Goal: Task Accomplishment & Management: Use online tool/utility

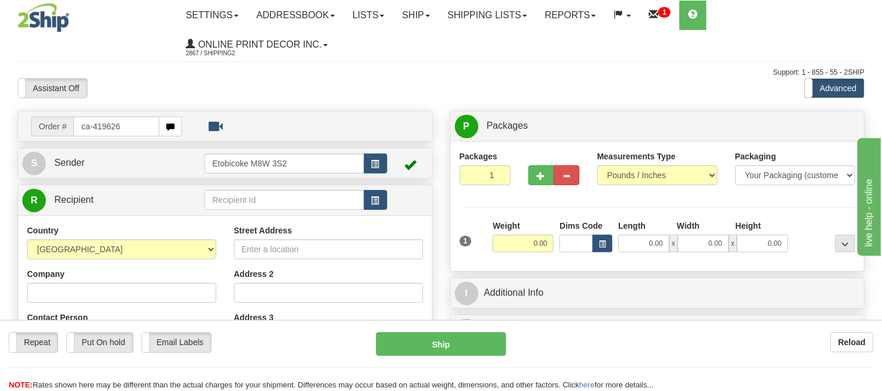
type input "ca-419626"
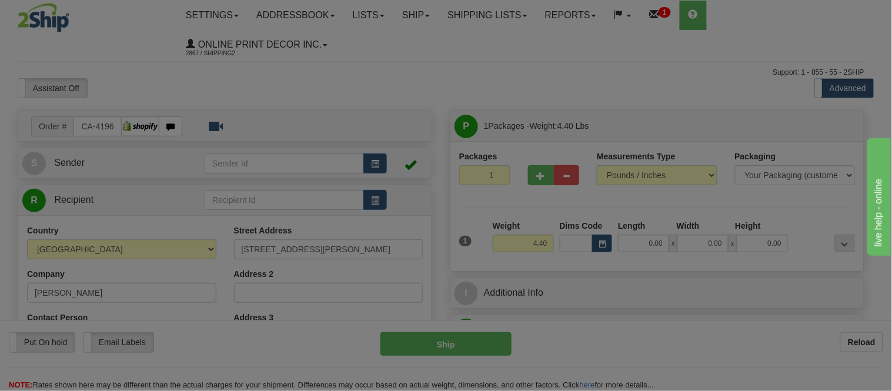
type input "HANMER"
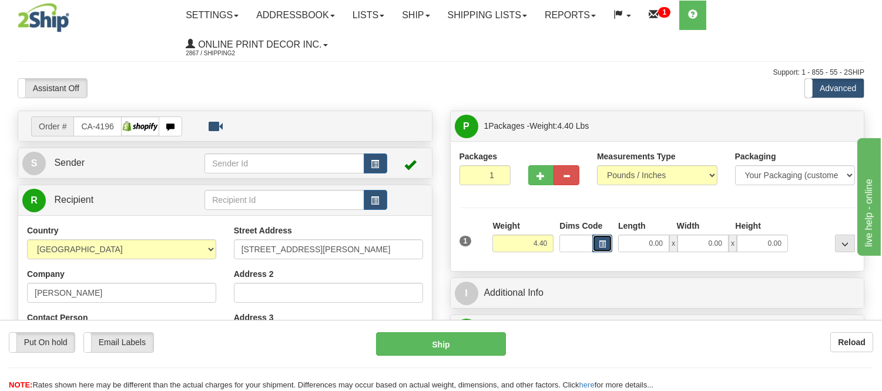
click at [602, 245] on span "button" at bounding box center [602, 244] width 7 height 6
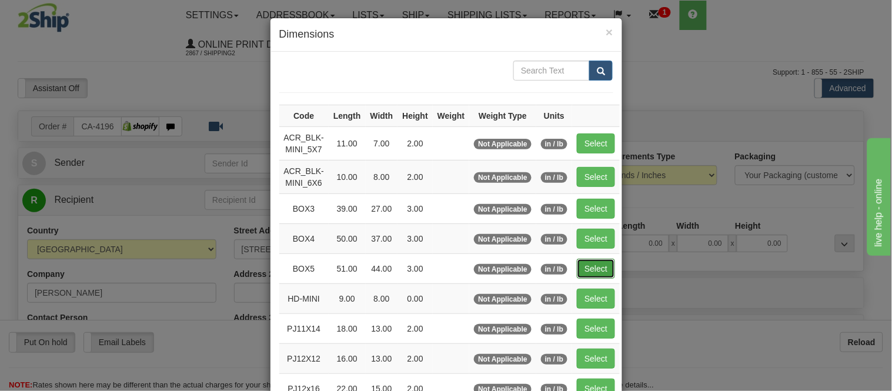
click at [606, 268] on button "Select" at bounding box center [596, 269] width 38 height 20
type input "BOX5"
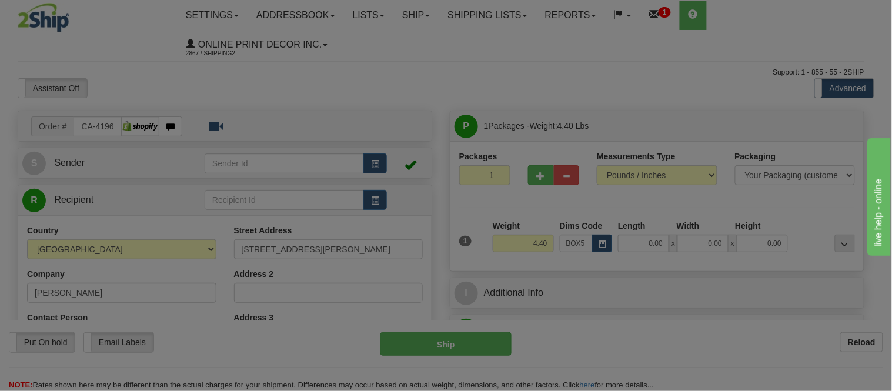
type input "51.00"
type input "44.00"
type input "3.00"
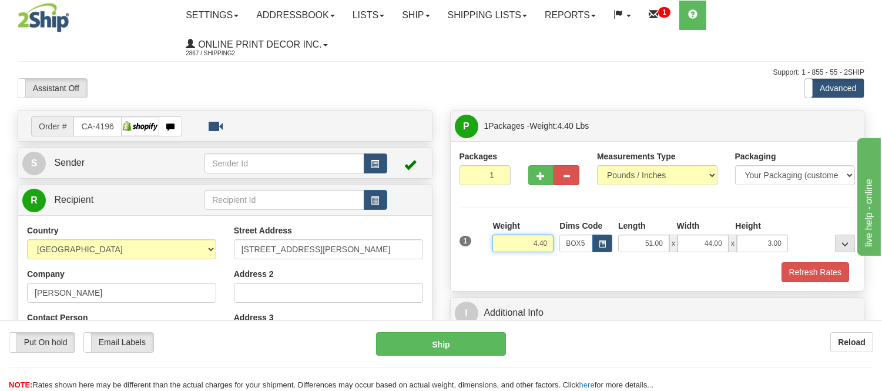
drag, startPoint x: 551, startPoint y: 237, endPoint x: 454, endPoint y: 243, distance: 97.2
click at [454, 243] on div "Packages 1 1 Measurements Type" at bounding box center [658, 216] width 414 height 150
type input "19.98"
click at [545, 179] on button "button" at bounding box center [542, 175] width 26 height 20
radio input "true"
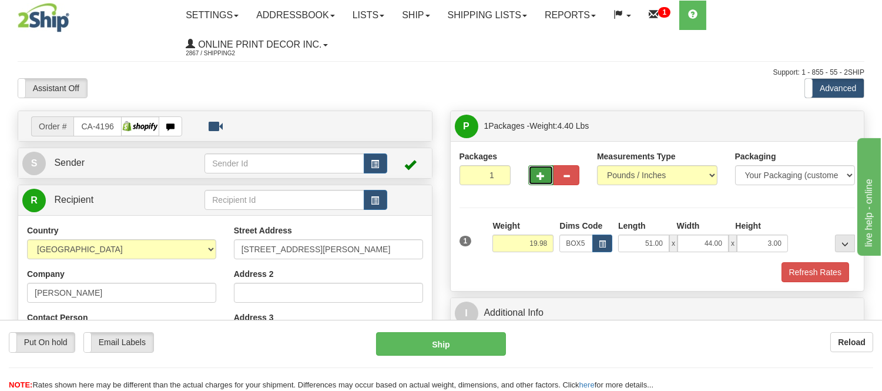
type input "2"
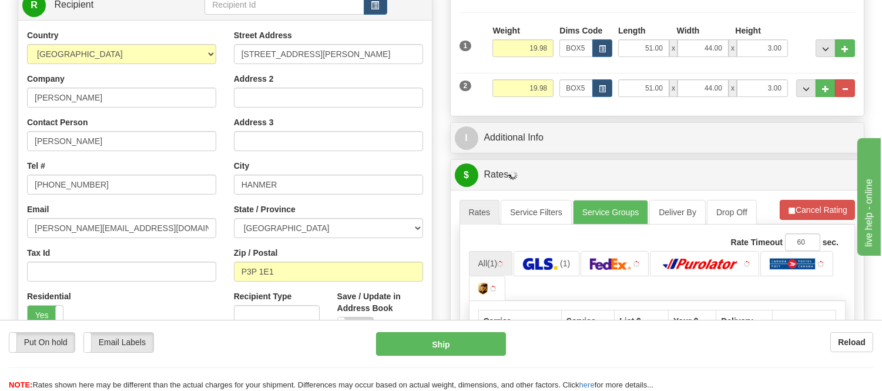
scroll to position [196, 0]
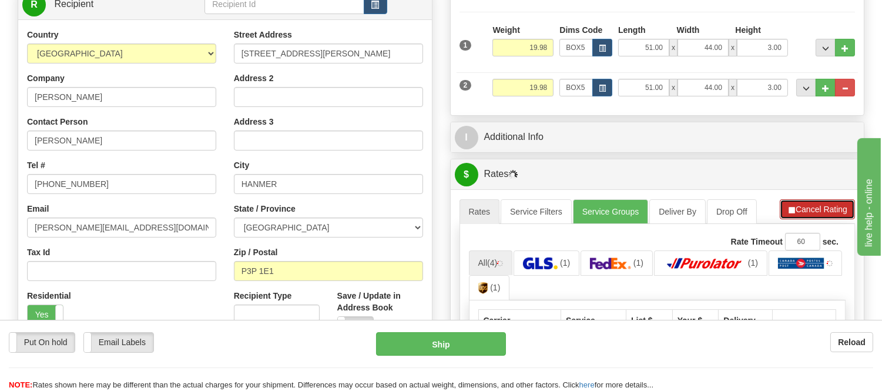
click at [811, 203] on button "Cancel Rating" at bounding box center [817, 209] width 75 height 20
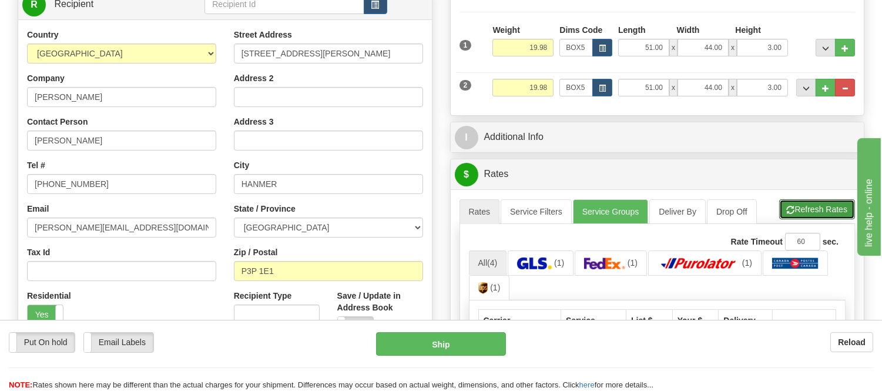
click at [811, 203] on button "Refresh Rates" at bounding box center [818, 209] width 76 height 20
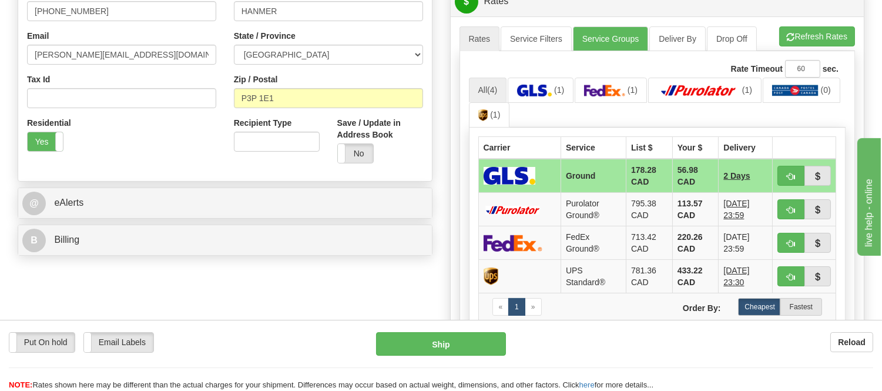
scroll to position [392, 0]
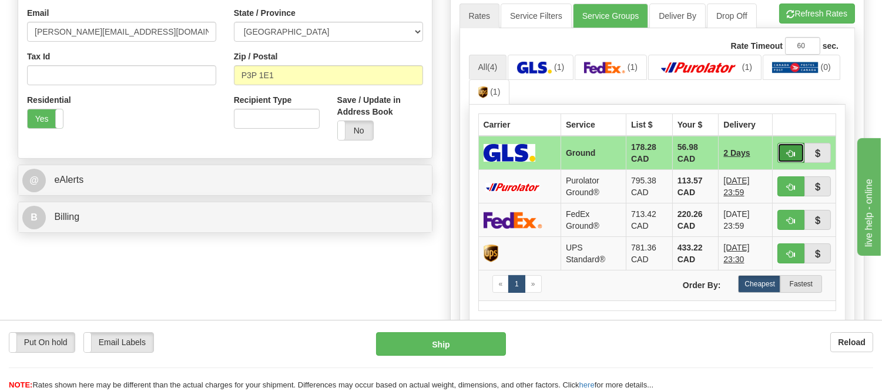
click at [785, 151] on button "button" at bounding box center [791, 153] width 27 height 20
type input "1"
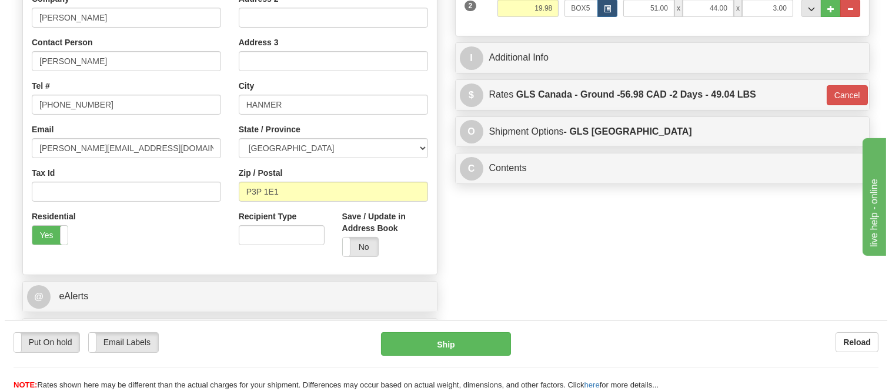
scroll to position [131, 0]
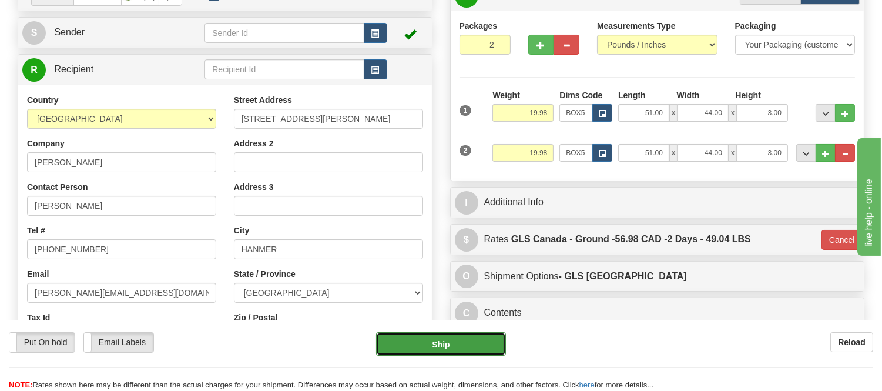
click at [447, 352] on button "Ship" at bounding box center [440, 344] width 129 height 24
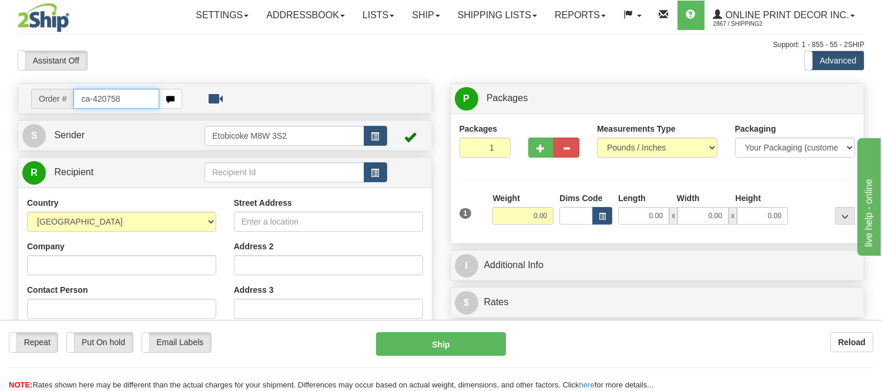
type input "ca-420758"
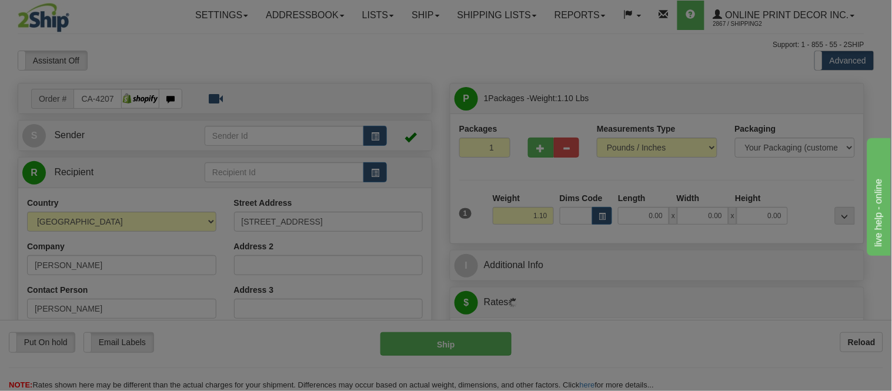
type input "VICTORIA"
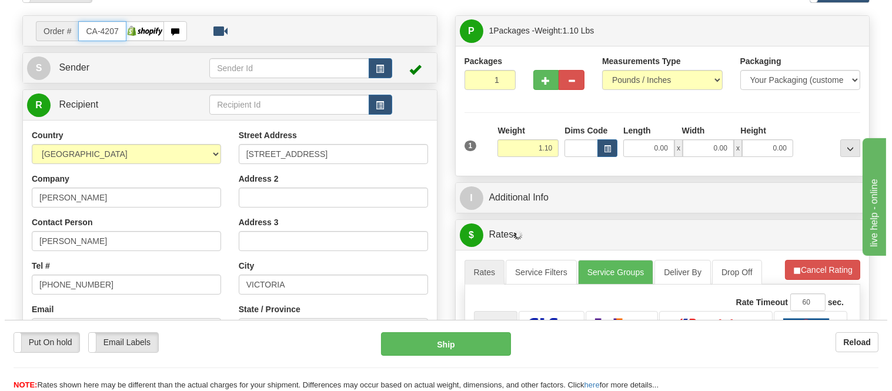
scroll to position [131, 0]
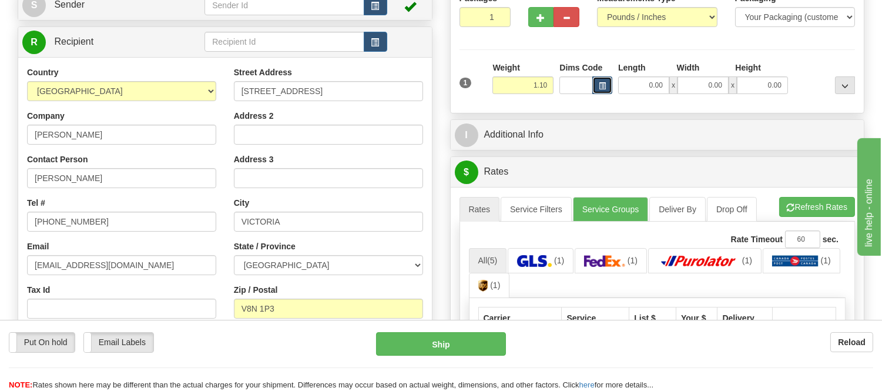
click at [610, 81] on button "button" at bounding box center [603, 85] width 20 height 18
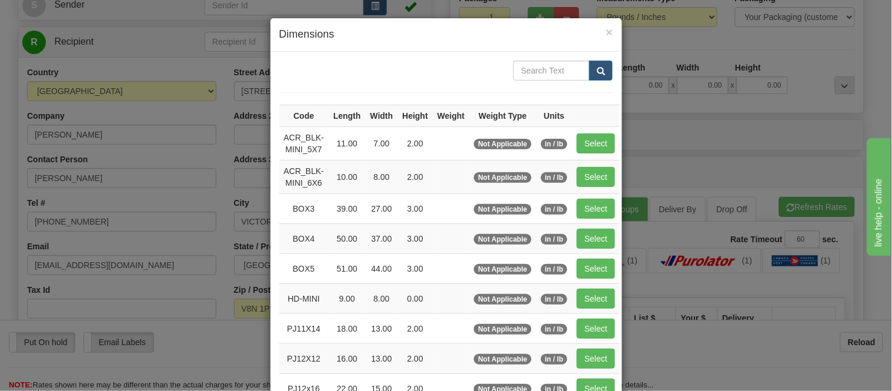
scroll to position [196, 0]
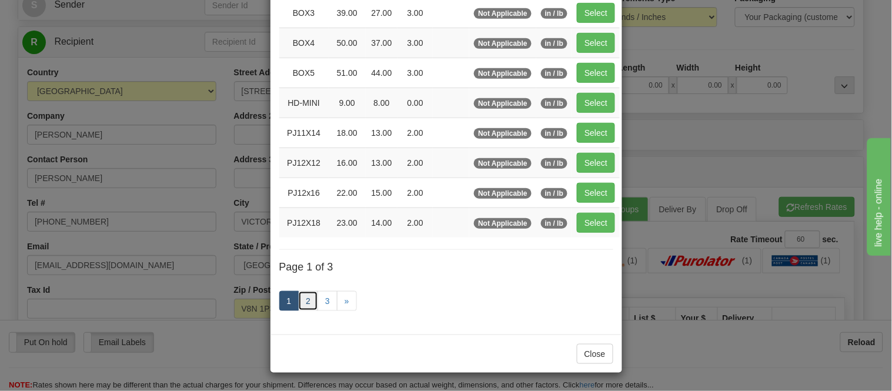
click at [302, 300] on link "2" at bounding box center [308, 301] width 20 height 20
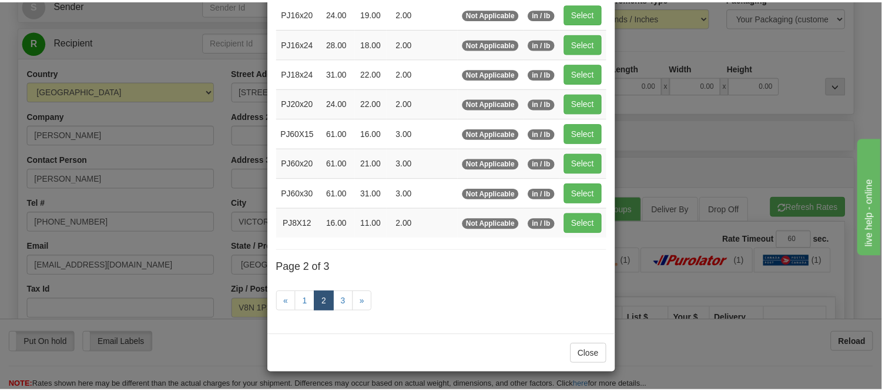
scroll to position [191, 0]
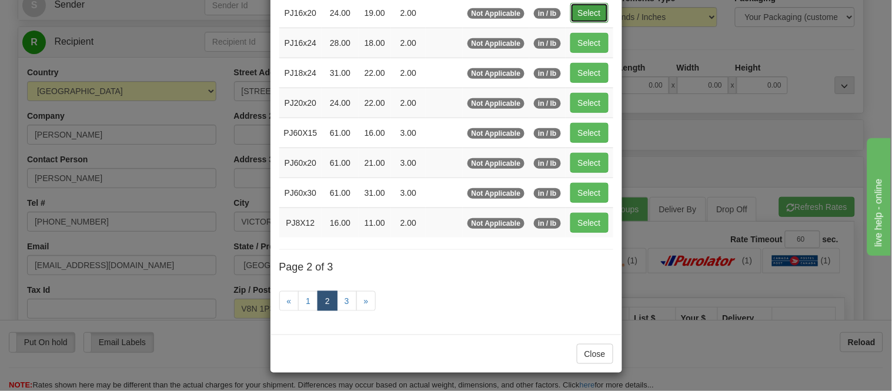
click at [573, 4] on button "Select" at bounding box center [589, 13] width 38 height 20
type input "PJ16x20"
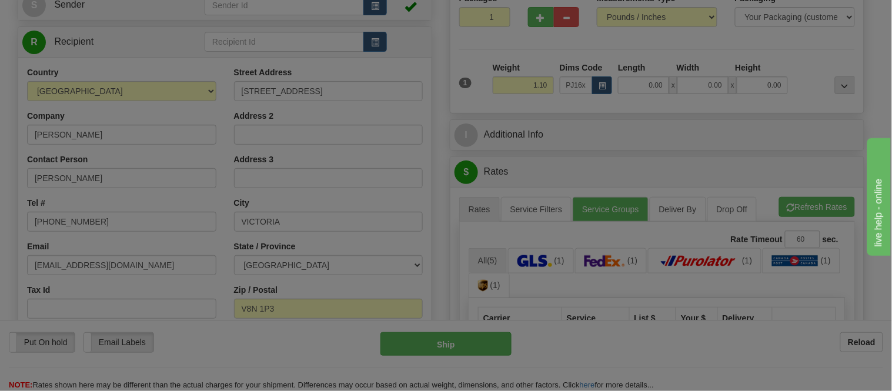
type input "24.00"
type input "19.00"
type input "2.00"
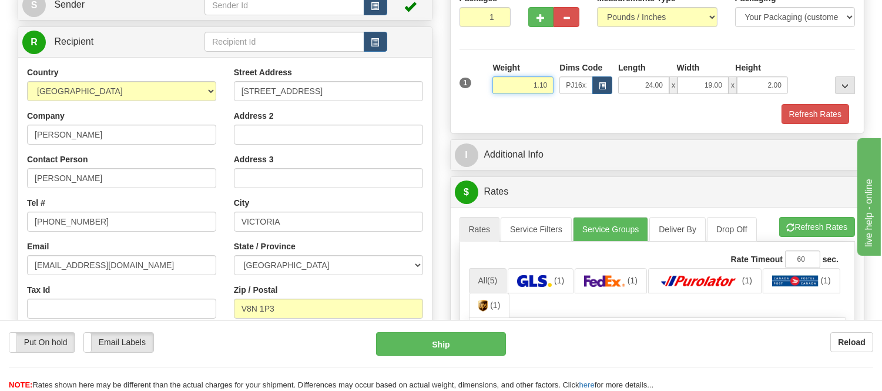
drag, startPoint x: 548, startPoint y: 84, endPoint x: 453, endPoint y: 71, distance: 96.1
click at [453, 71] on div "Packages 1 1 Measurements Type" at bounding box center [658, 58] width 414 height 150
type input "2.20"
click at [785, 113] on button "Refresh Rates" at bounding box center [816, 114] width 68 height 20
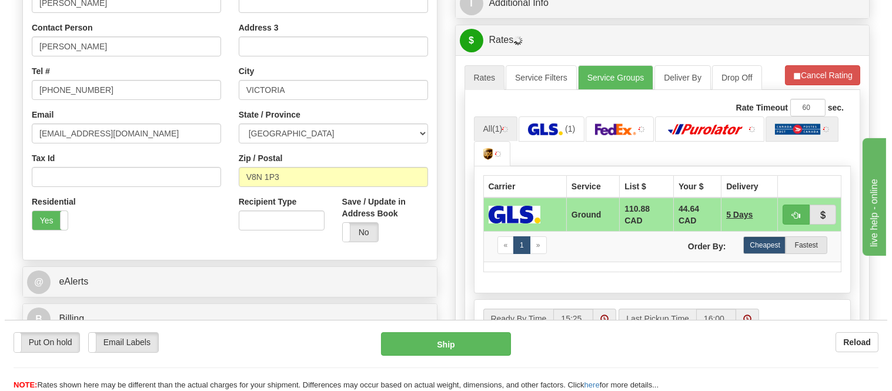
scroll to position [326, 0]
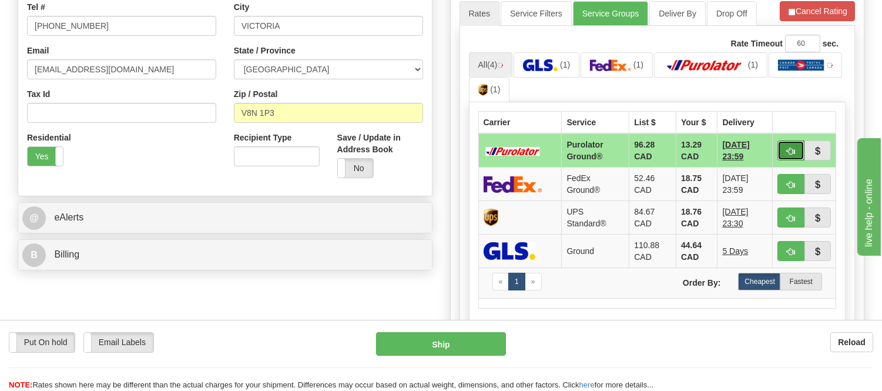
click at [785, 149] on button "button" at bounding box center [791, 151] width 27 height 20
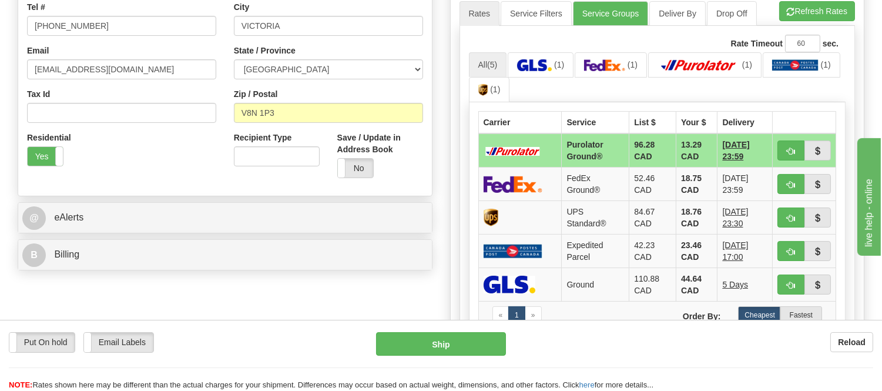
click at [788, 97] on ul "All (5) (1) (1) (1) (1) (1)" at bounding box center [657, 77] width 377 height 51
click at [792, 143] on button "button" at bounding box center [791, 151] width 27 height 20
type input "260"
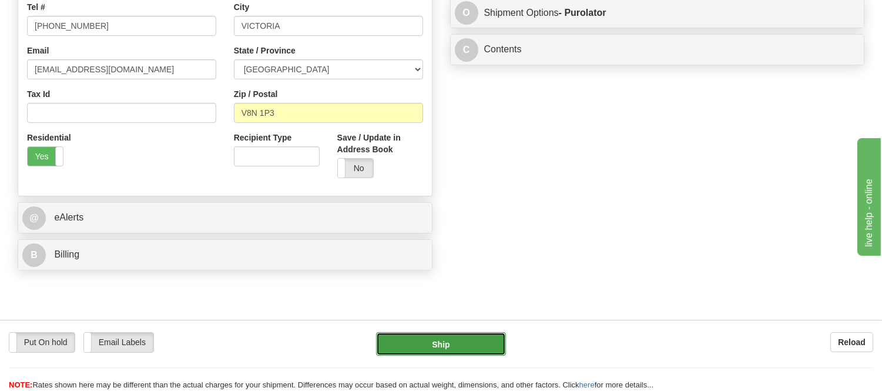
click at [422, 342] on button "Ship" at bounding box center [440, 344] width 129 height 24
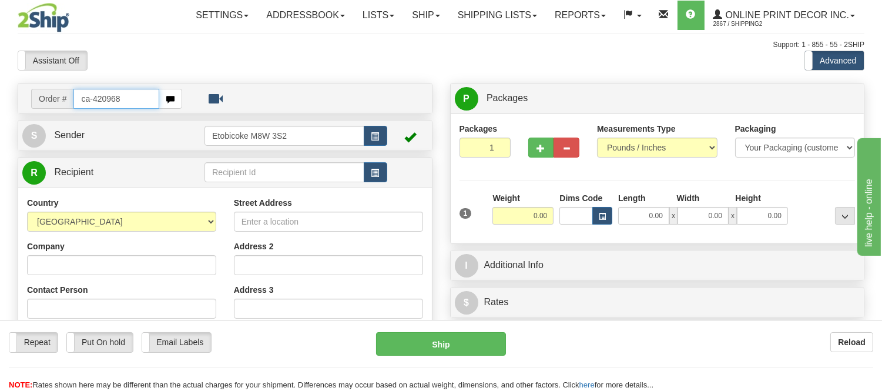
type input "ca-420968"
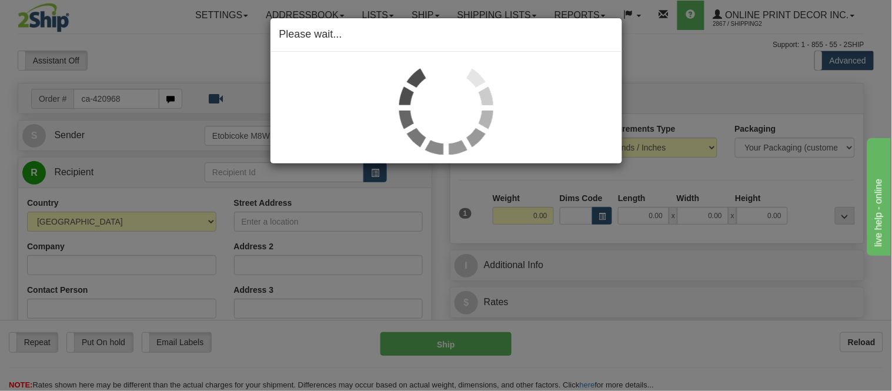
click at [603, 214] on div "Please wait..." at bounding box center [446, 195] width 892 height 391
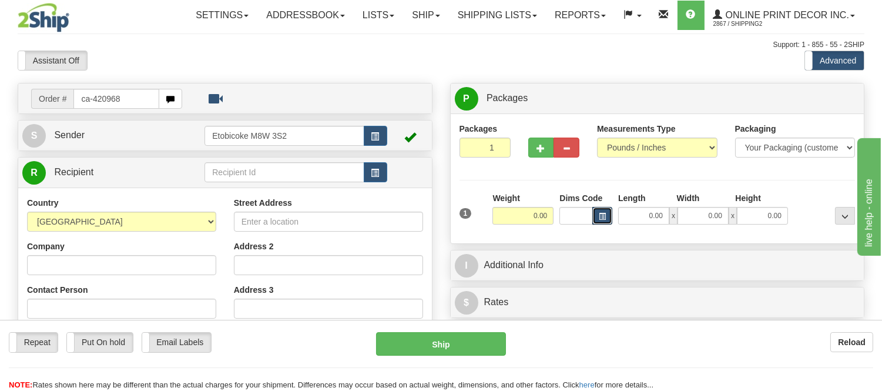
click at [603, 214] on span "button" at bounding box center [602, 216] width 7 height 6
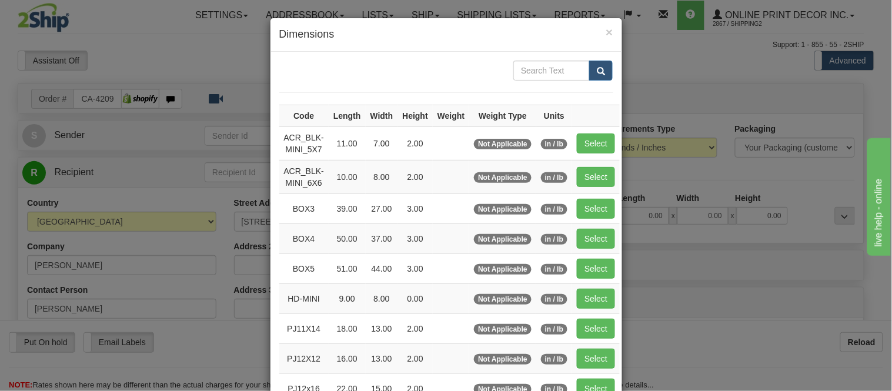
type input "[GEOGRAPHIC_DATA]"
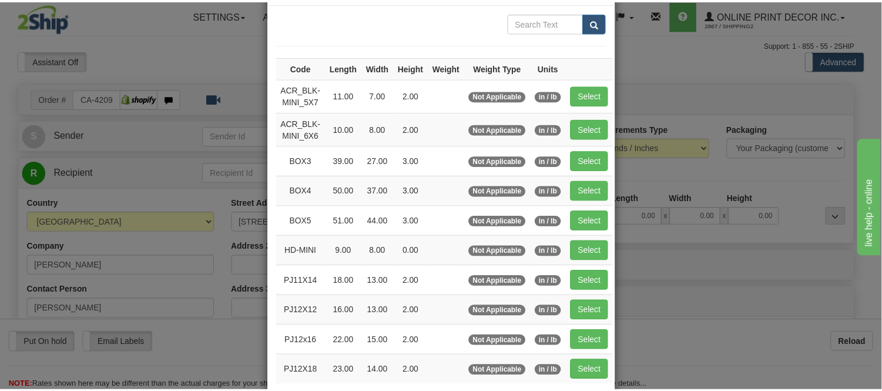
scroll to position [131, 0]
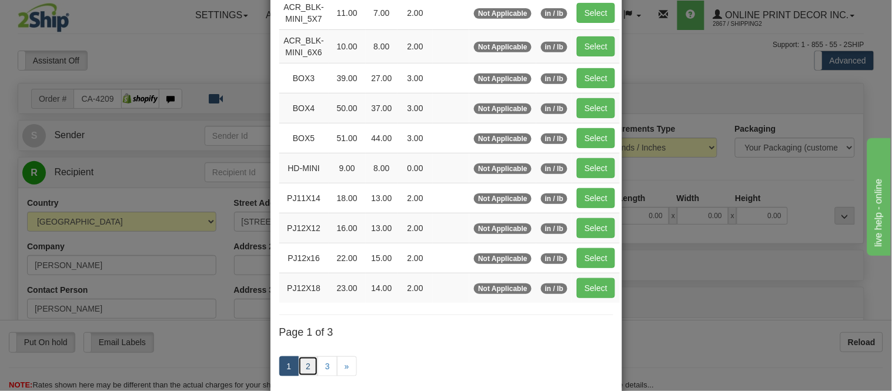
click at [303, 361] on link "2" at bounding box center [308, 366] width 20 height 20
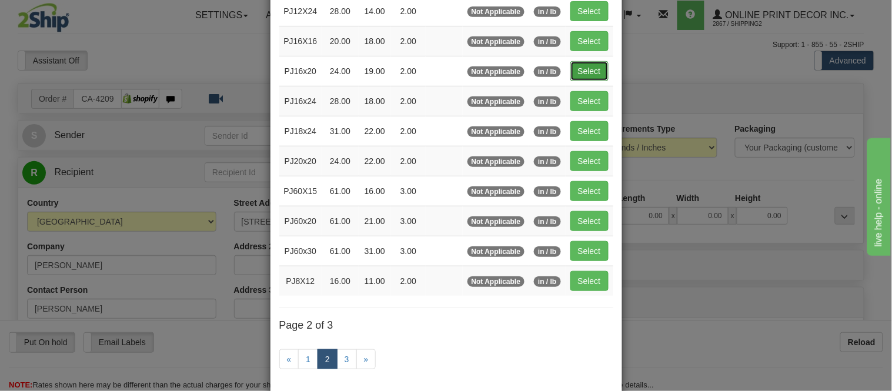
click at [580, 66] on button "Select" at bounding box center [589, 71] width 38 height 20
type input "PJ16x20"
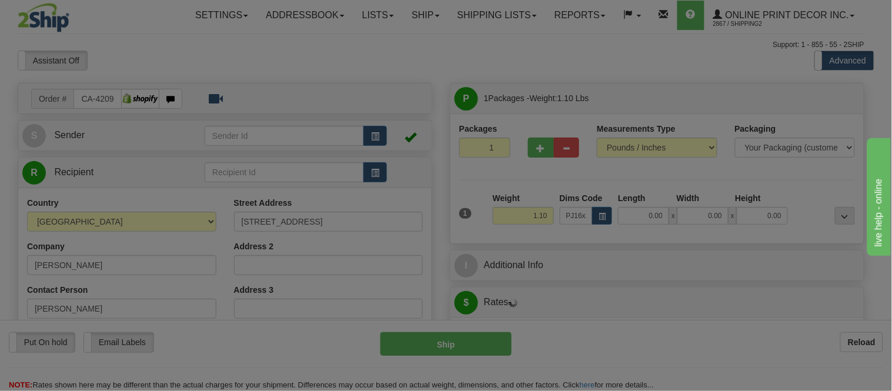
type input "24.00"
type input "19.00"
type input "2.00"
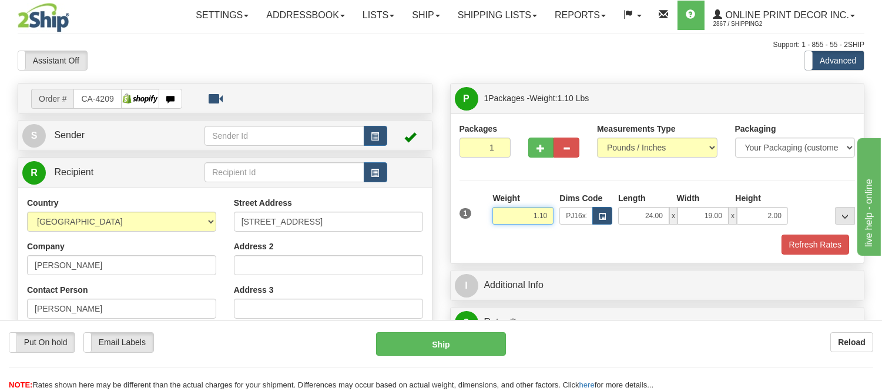
drag, startPoint x: 547, startPoint y: 215, endPoint x: 529, endPoint y: 213, distance: 17.7
click at [529, 213] on input "1.10" at bounding box center [523, 216] width 61 height 18
type input "2.20"
click at [830, 249] on button "Refresh Rates" at bounding box center [816, 245] width 68 height 20
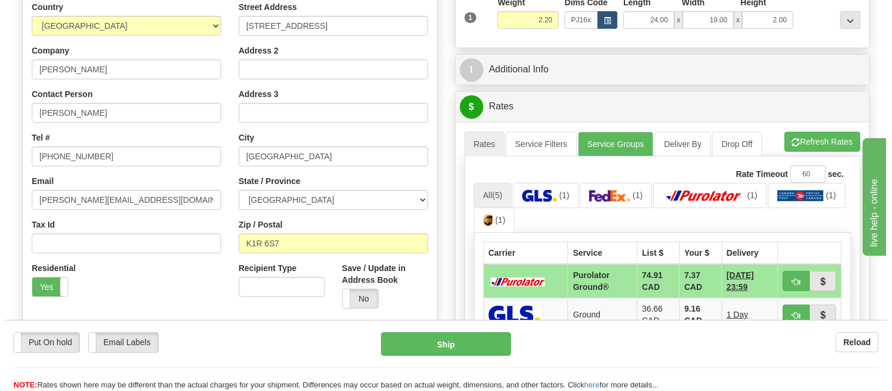
scroll to position [326, 0]
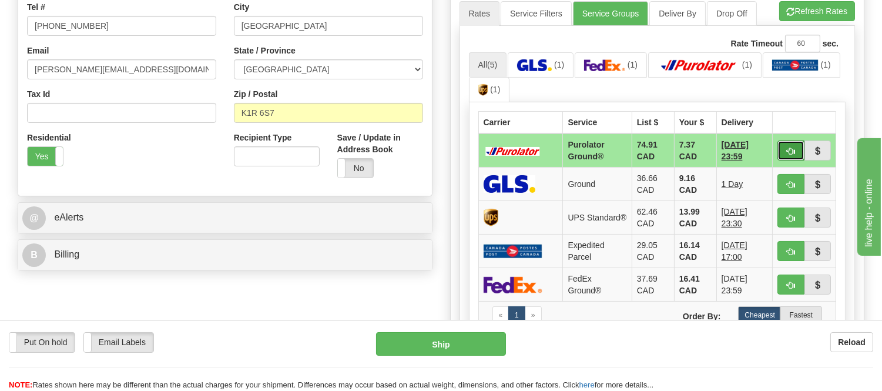
click at [785, 151] on button "button" at bounding box center [791, 151] width 27 height 20
type input "260"
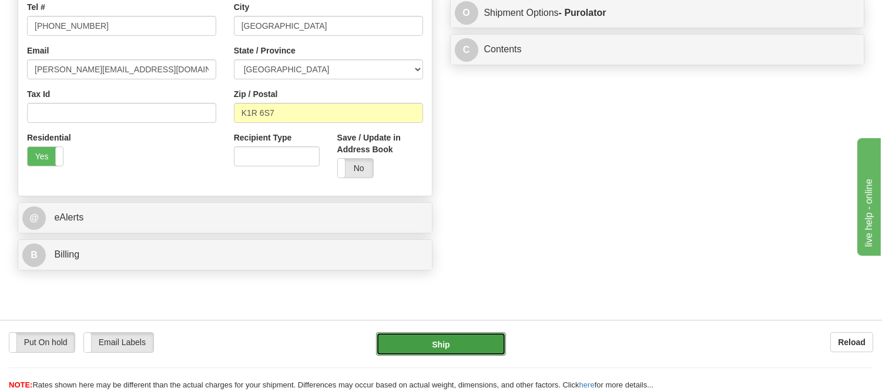
click at [455, 343] on button "Ship" at bounding box center [440, 344] width 129 height 24
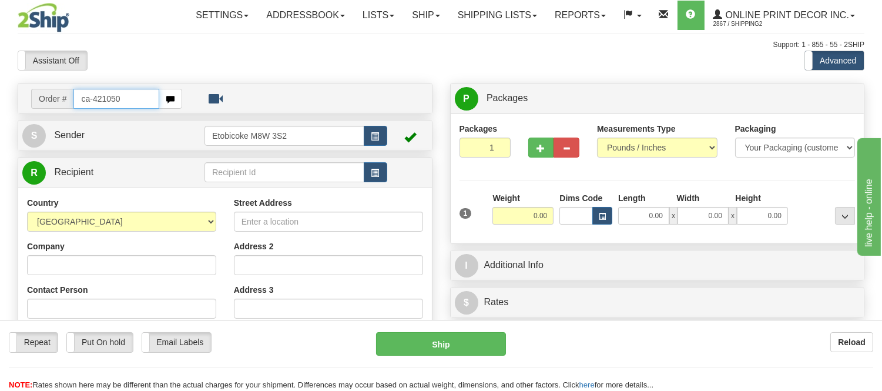
type input "ca-421050"
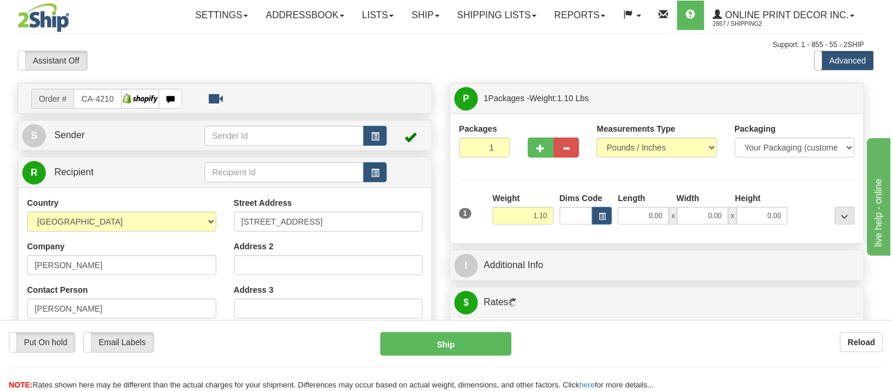
type input "CALEDON VILLAGE"
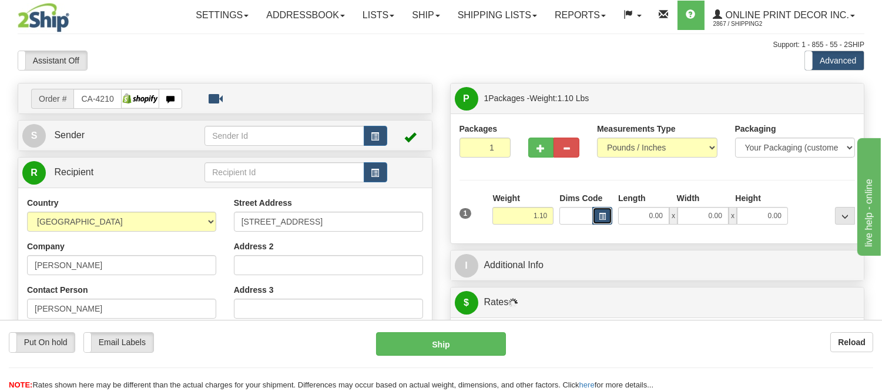
click at [603, 214] on span "button" at bounding box center [602, 216] width 7 height 6
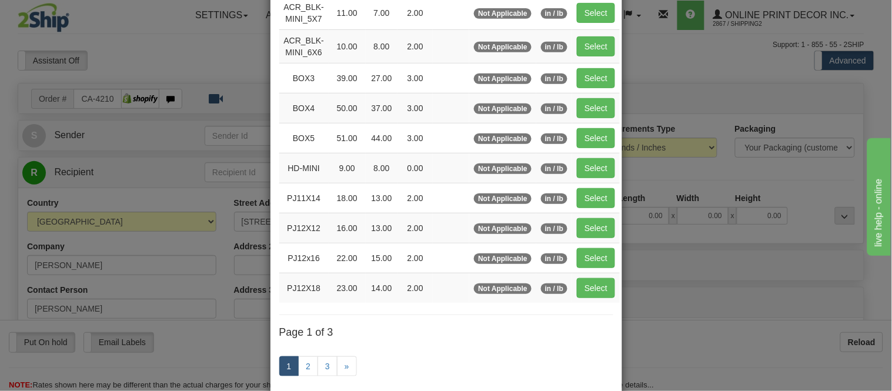
scroll to position [196, 0]
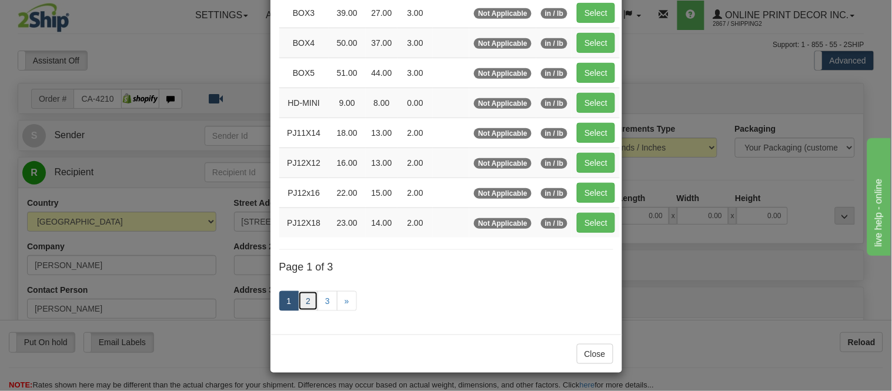
click at [302, 303] on link "2" at bounding box center [308, 301] width 20 height 20
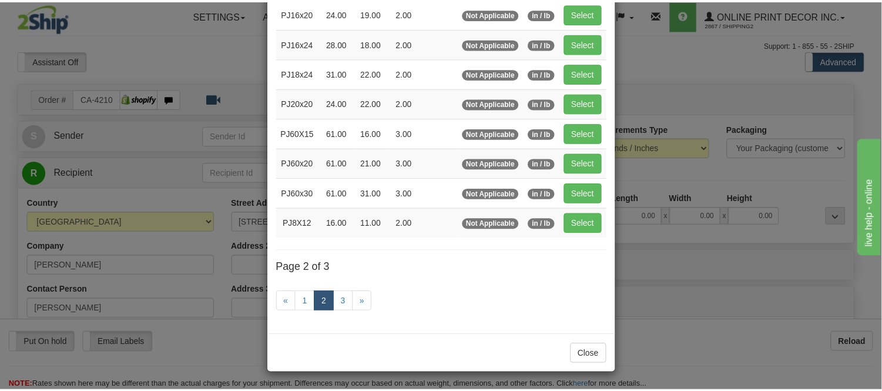
scroll to position [191, 0]
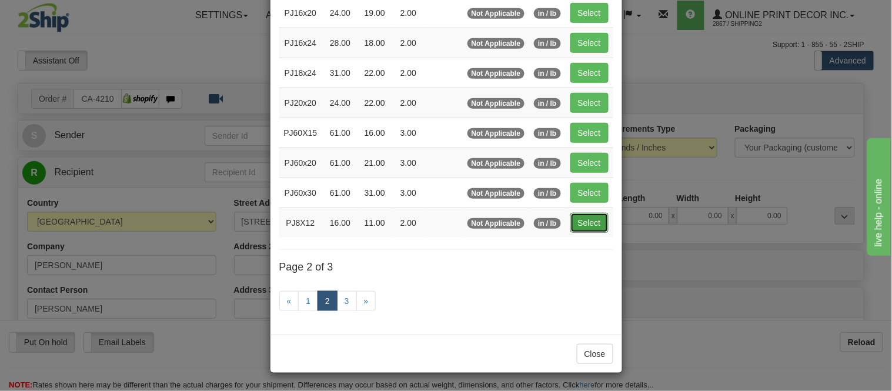
click at [571, 218] on button "Select" at bounding box center [589, 223] width 38 height 20
type input "PJ8X12"
type input "16.00"
type input "11.00"
type input "2.00"
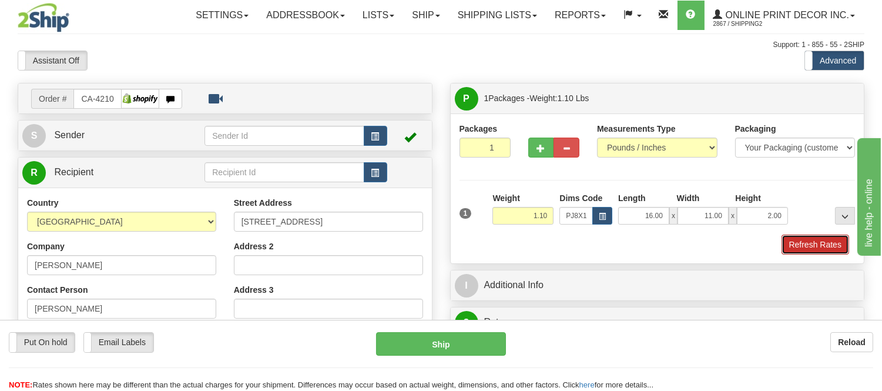
click at [833, 252] on button "Refresh Rates" at bounding box center [816, 245] width 68 height 20
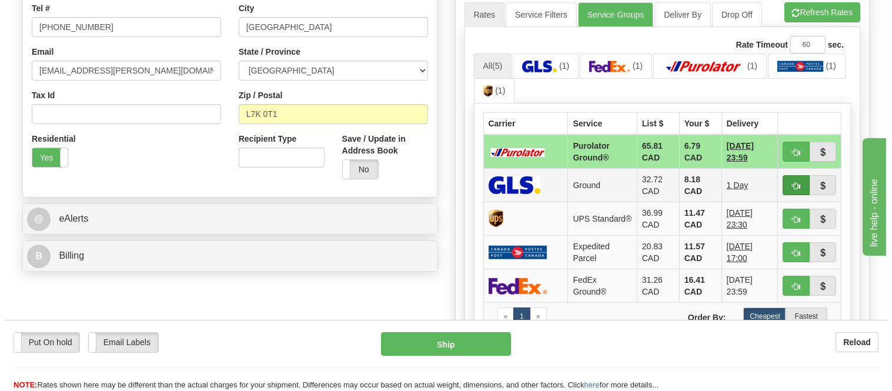
scroll to position [326, 0]
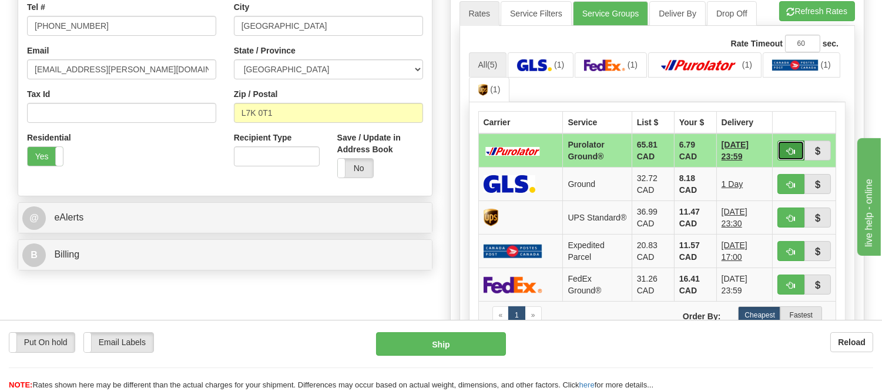
click at [790, 148] on span "button" at bounding box center [791, 152] width 8 height 8
type input "260"
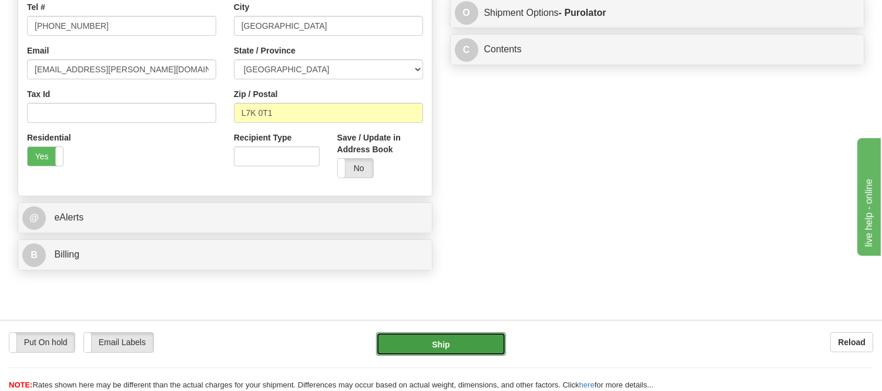
click at [478, 344] on button "Ship" at bounding box center [440, 344] width 129 height 24
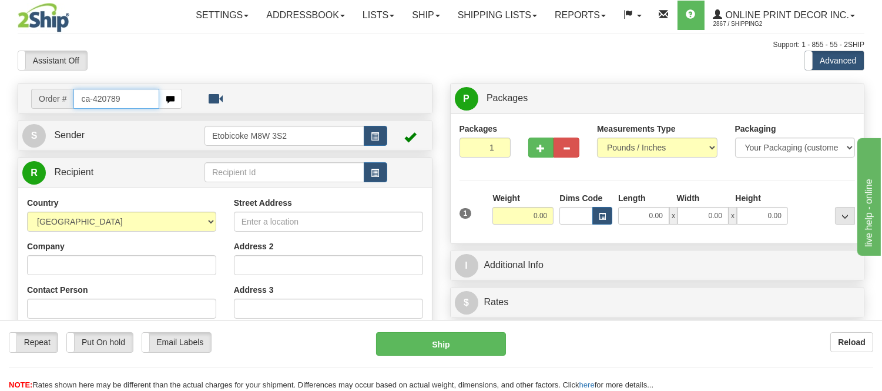
type input "ca-420789"
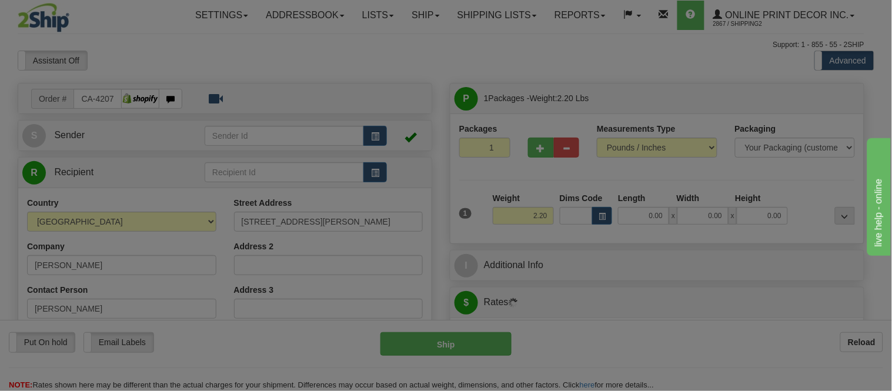
type input "[GEOGRAPHIC_DATA]"
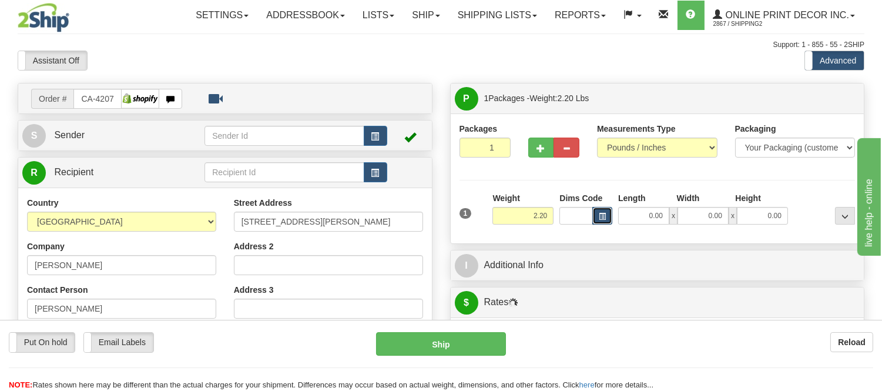
click at [594, 213] on button "button" at bounding box center [603, 216] width 20 height 18
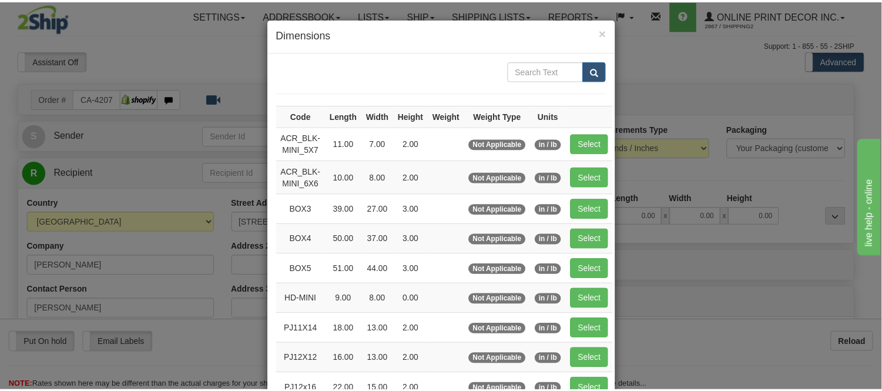
scroll to position [131, 0]
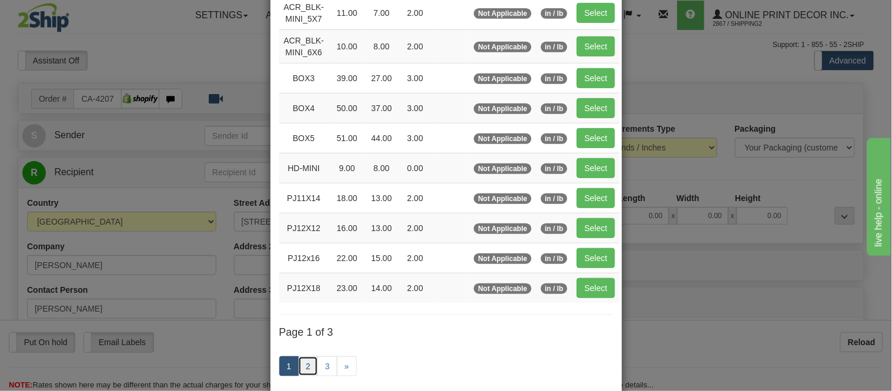
click at [307, 365] on link "2" at bounding box center [308, 366] width 20 height 20
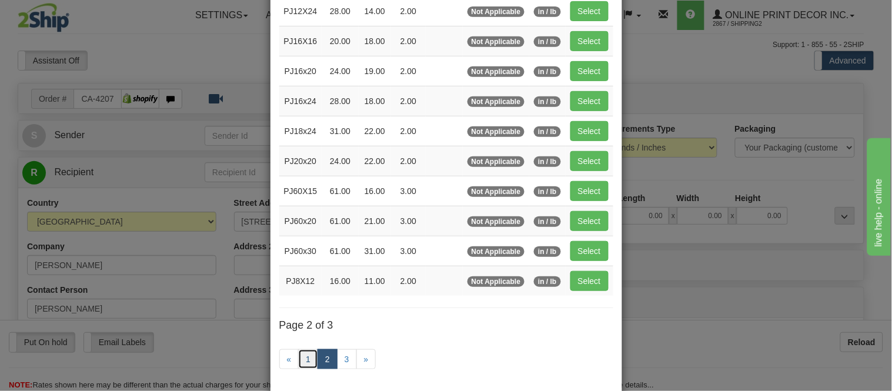
click at [304, 363] on link "1" at bounding box center [308, 359] width 20 height 20
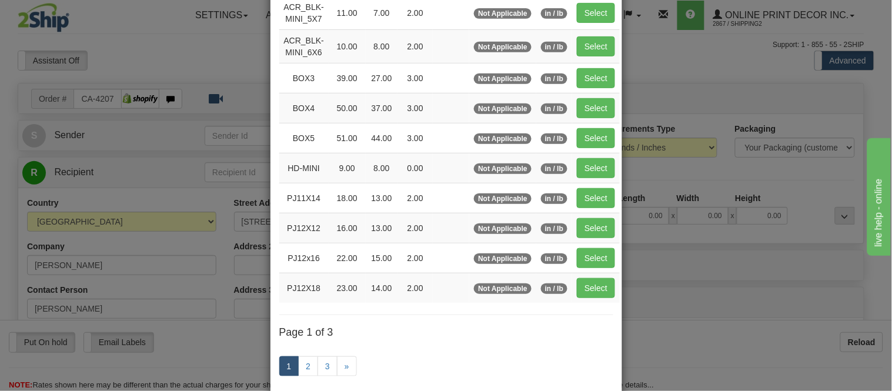
click at [572, 289] on td "Select" at bounding box center [596, 288] width 48 height 30
click at [611, 290] on td "Select" at bounding box center [596, 288] width 48 height 30
click at [601, 292] on button "Select" at bounding box center [596, 288] width 38 height 20
type input "PJ12X18"
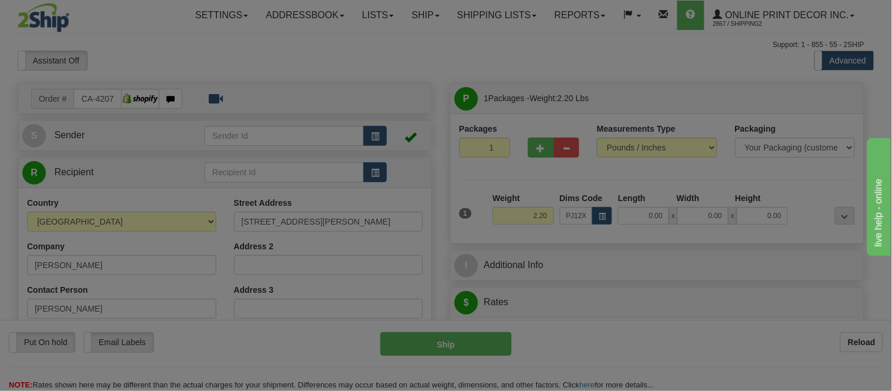
type input "23.00"
type input "14.00"
type input "2.00"
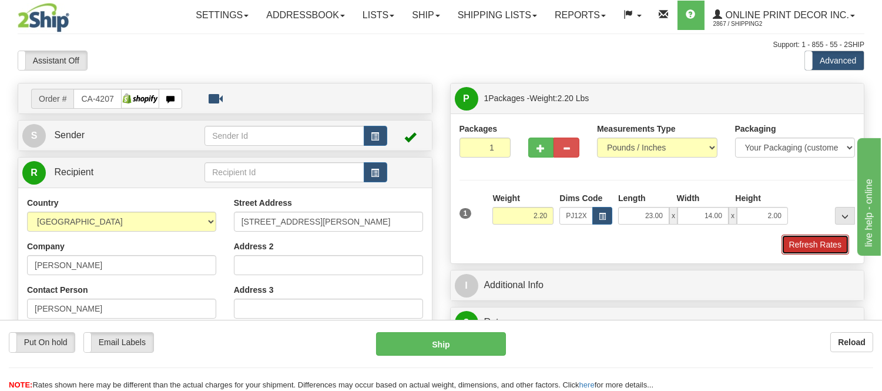
drag, startPoint x: 827, startPoint y: 249, endPoint x: 843, endPoint y: 239, distance: 18.6
click at [830, 246] on button "Refresh Rates" at bounding box center [816, 245] width 68 height 20
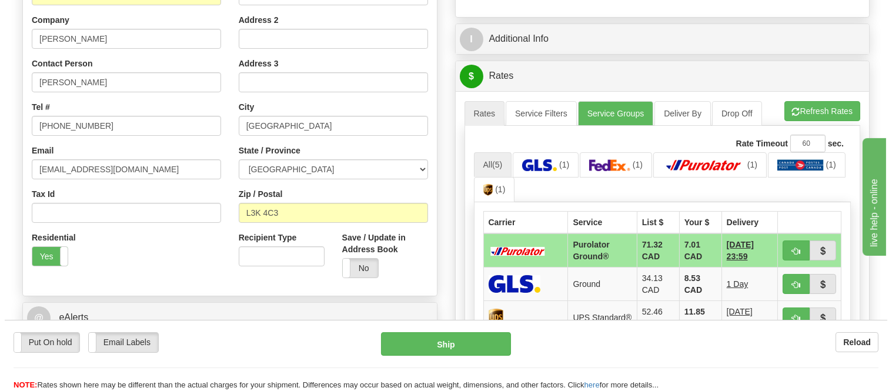
scroll to position [275, 0]
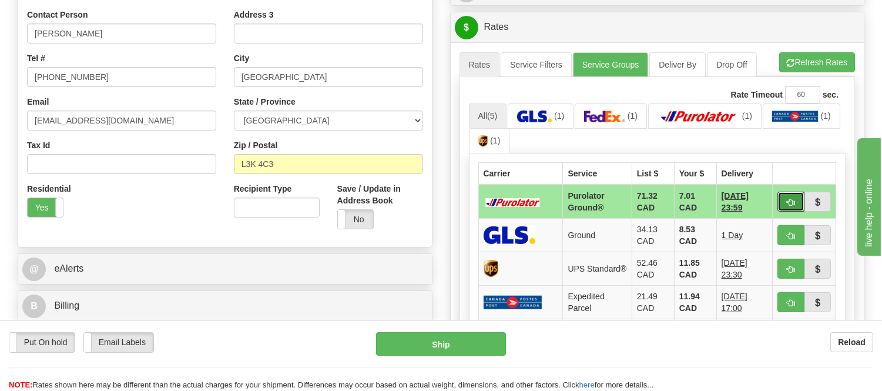
drag, startPoint x: 794, startPoint y: 199, endPoint x: 720, endPoint y: 219, distance: 76.9
click at [794, 199] on span "button" at bounding box center [791, 203] width 8 height 8
type input "260"
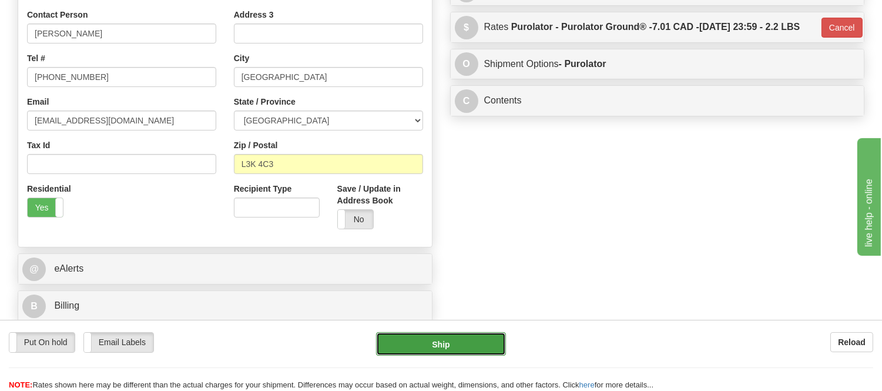
click at [472, 343] on button "Ship" at bounding box center [440, 344] width 129 height 24
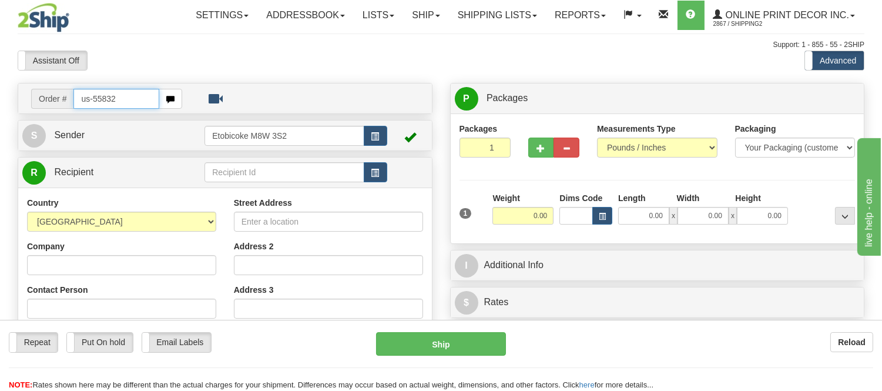
type input "us-55832"
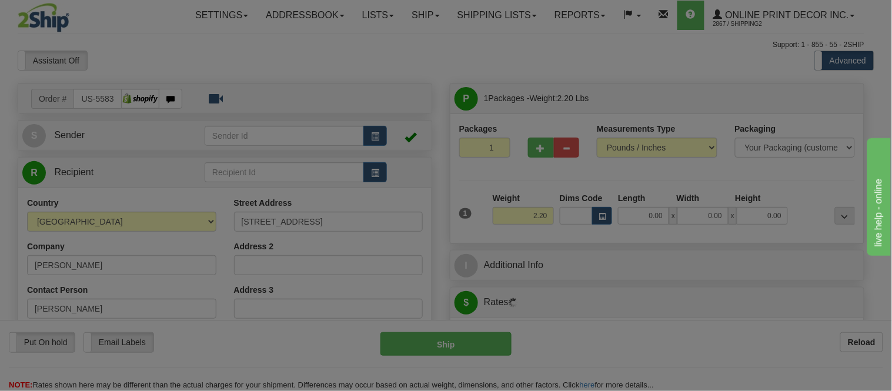
type input "VIRGINIA BEACH"
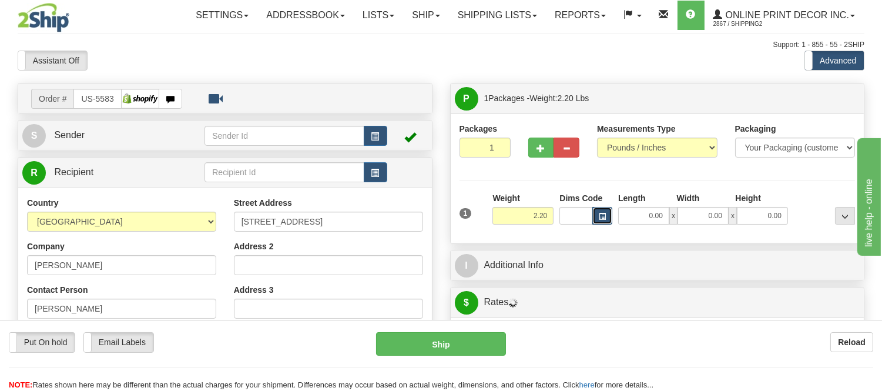
click at [607, 216] on button "button" at bounding box center [603, 216] width 20 height 18
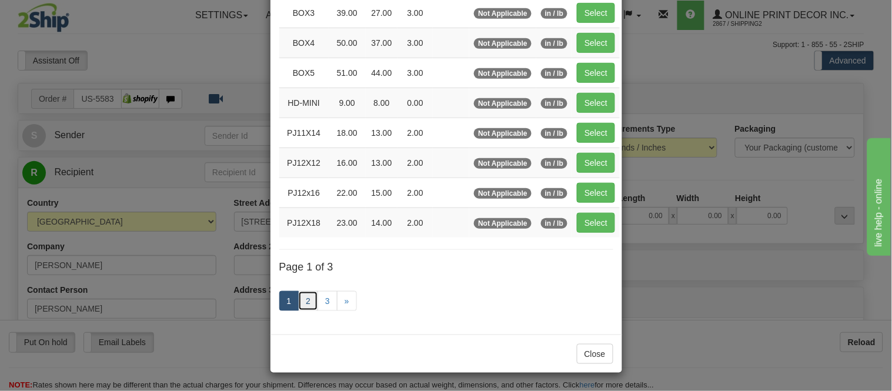
click at [306, 297] on link "2" at bounding box center [308, 301] width 20 height 20
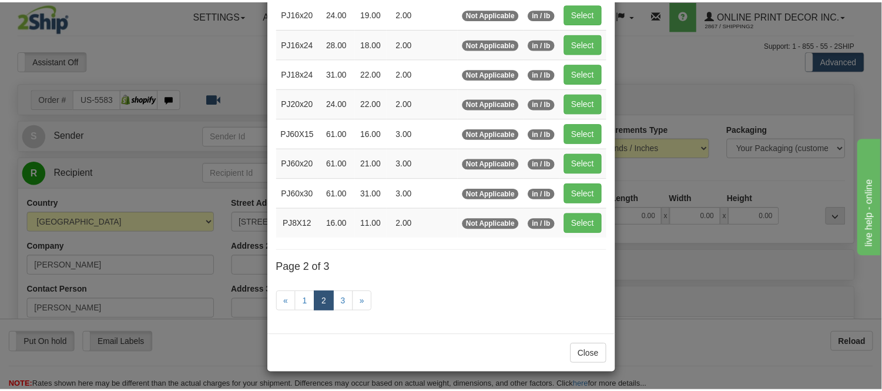
scroll to position [191, 0]
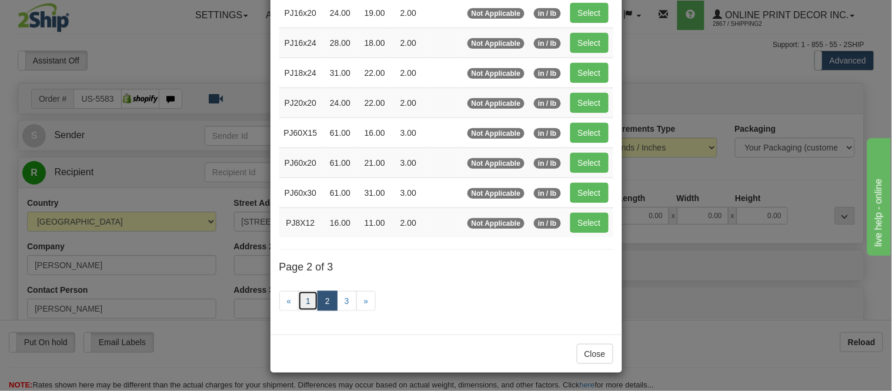
click at [305, 297] on link "1" at bounding box center [308, 301] width 20 height 20
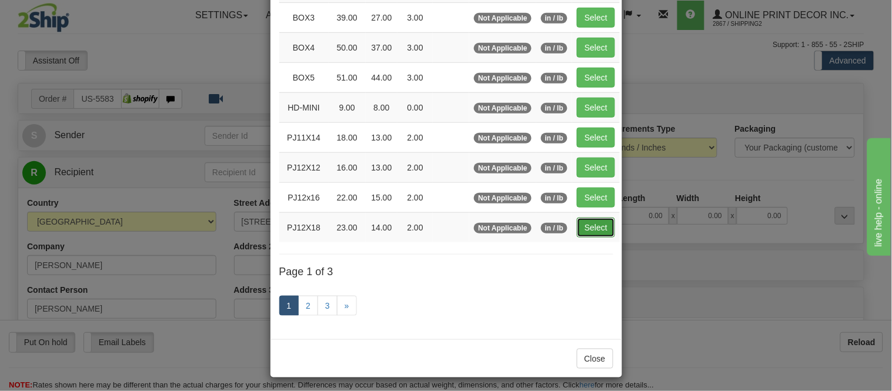
click at [592, 222] on button "Select" at bounding box center [596, 228] width 38 height 20
type input "PJ12X18"
type input "23.00"
type input "14.00"
type input "2.00"
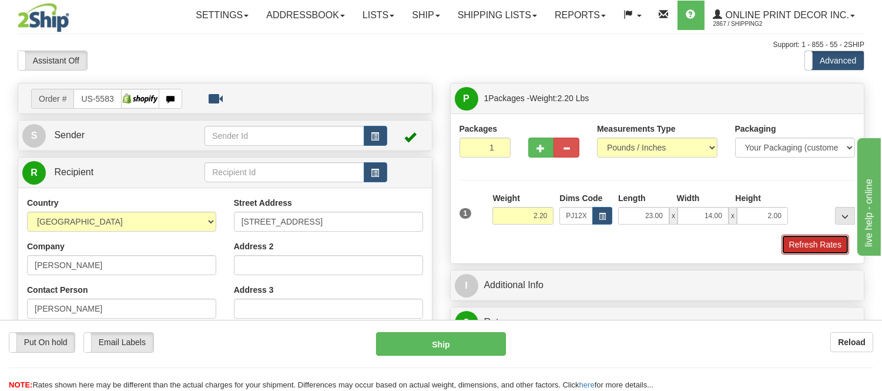
click at [837, 244] on button "Refresh Rates" at bounding box center [816, 245] width 68 height 20
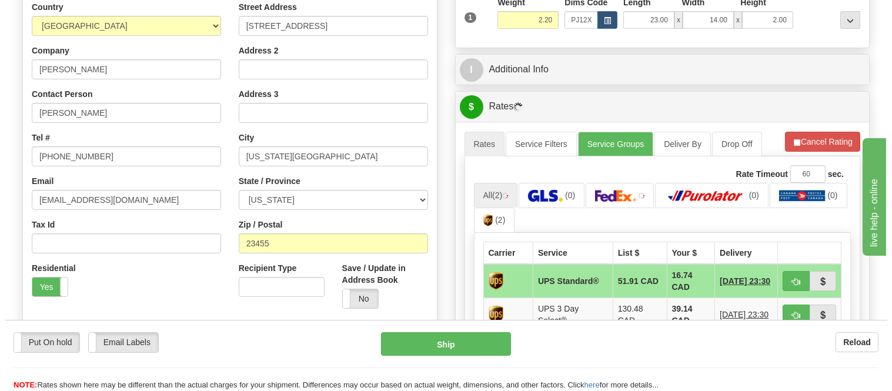
scroll to position [326, 0]
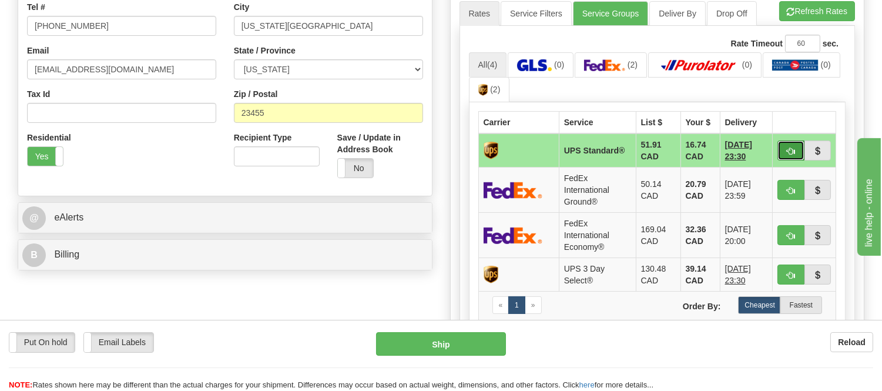
click at [794, 148] on span "button" at bounding box center [791, 152] width 8 height 8
type input "11"
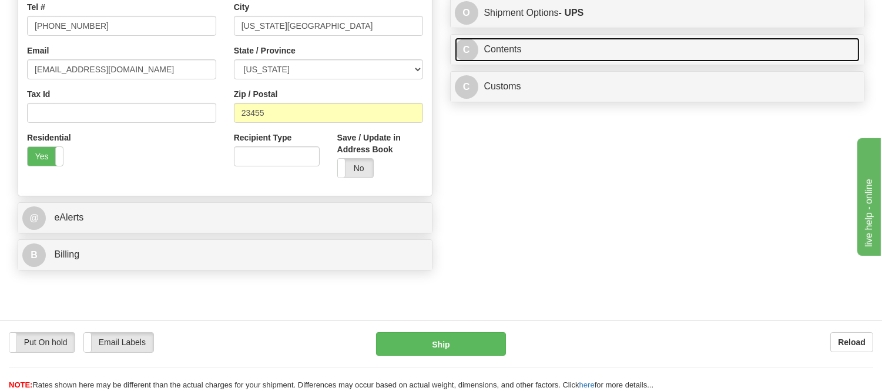
click at [644, 58] on link "C Contents" at bounding box center [658, 50] width 406 height 24
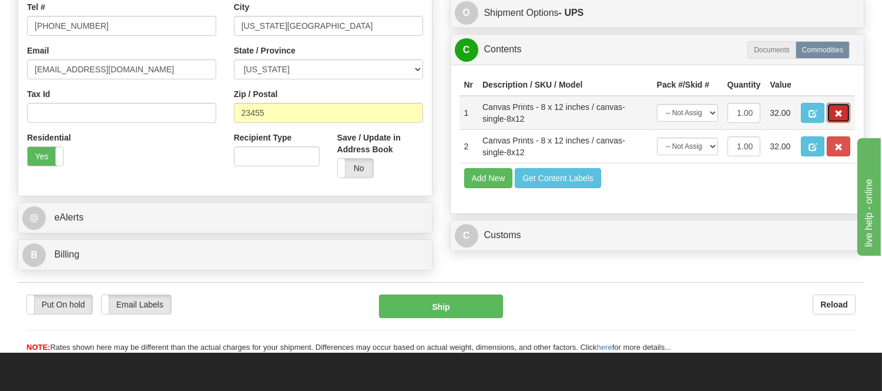
click at [834, 123] on button "button" at bounding box center [839, 113] width 24 height 20
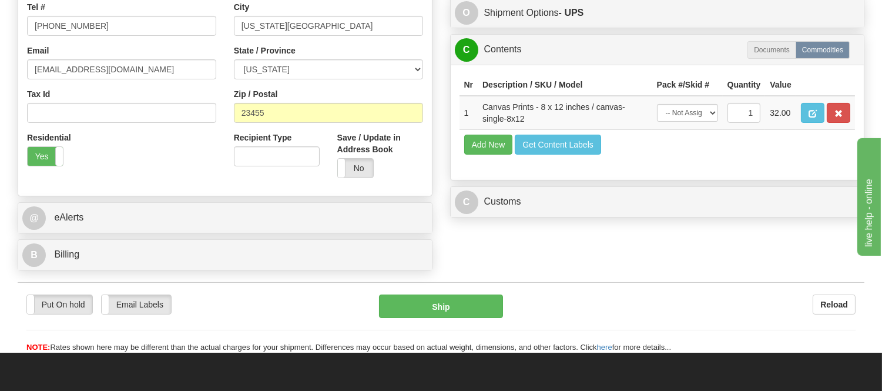
click at [834, 123] on button "button" at bounding box center [839, 113] width 24 height 20
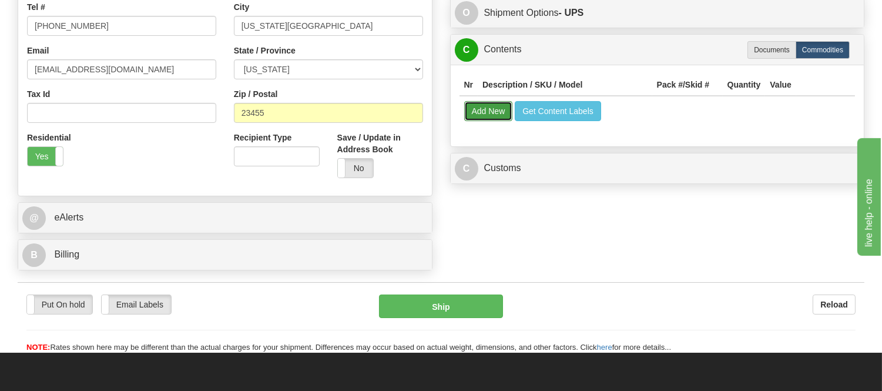
click at [470, 115] on button "Add New" at bounding box center [488, 111] width 49 height 20
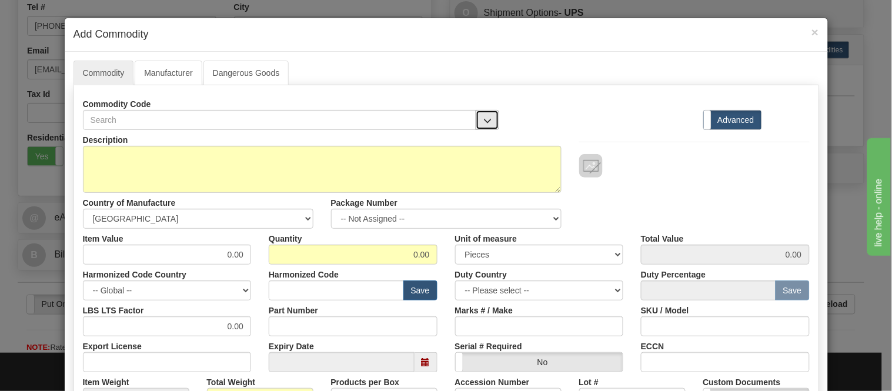
click at [488, 119] on button "button" at bounding box center [488, 120] width 24 height 20
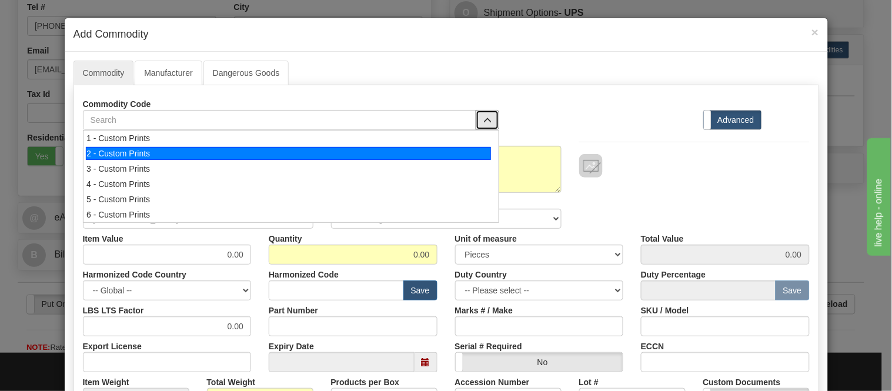
click at [483, 153] on div "2 - Custom Prints" at bounding box center [288, 153] width 405 height 13
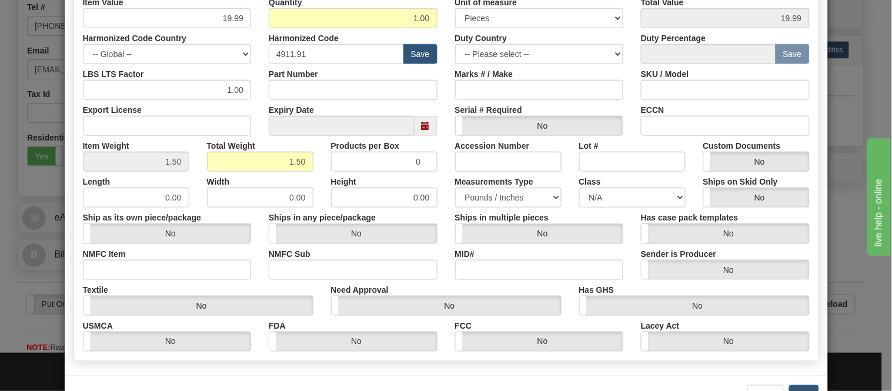
scroll to position [278, 0]
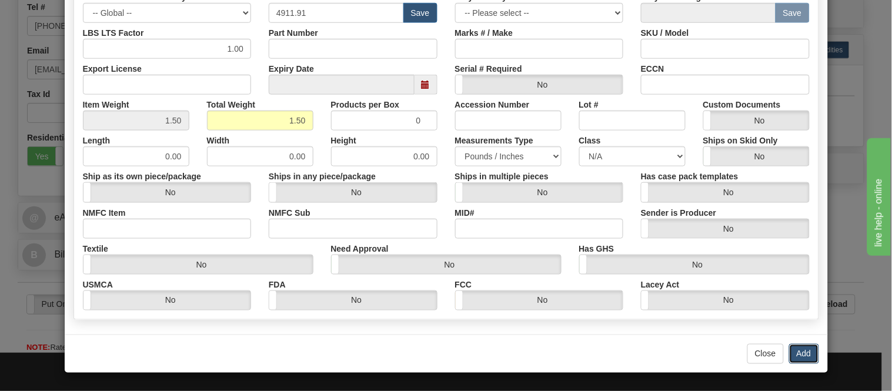
click at [790, 350] on button "Add" at bounding box center [804, 354] width 30 height 20
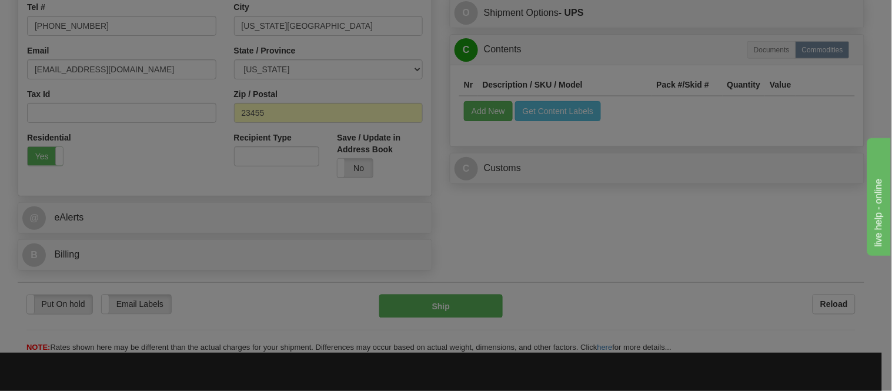
scroll to position [0, 0]
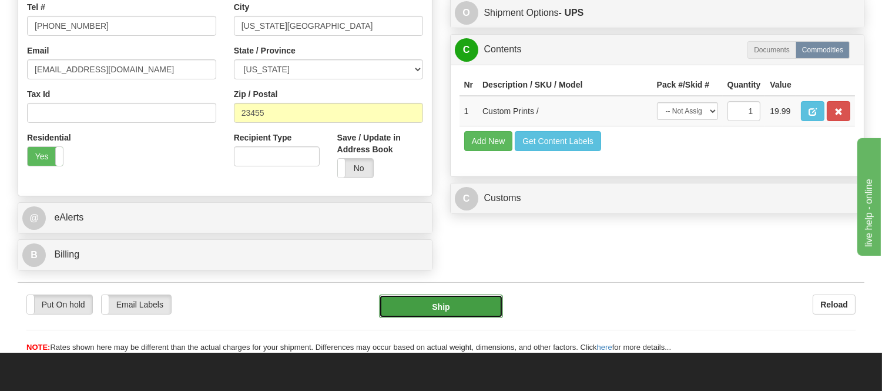
click at [472, 304] on button "Ship" at bounding box center [440, 307] width 123 height 24
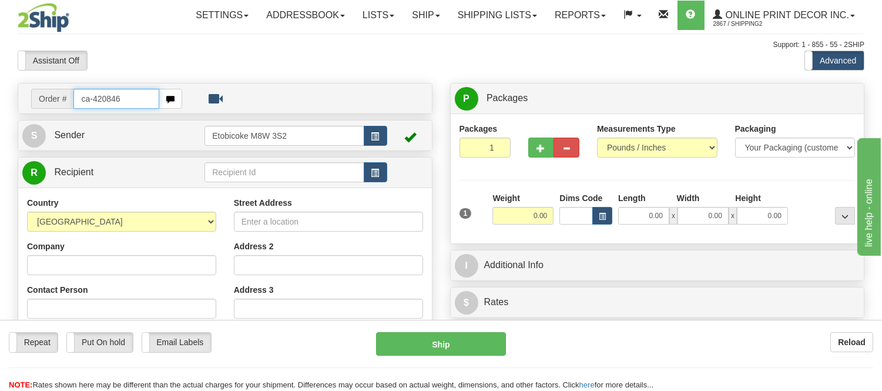
type input "ca-420846"
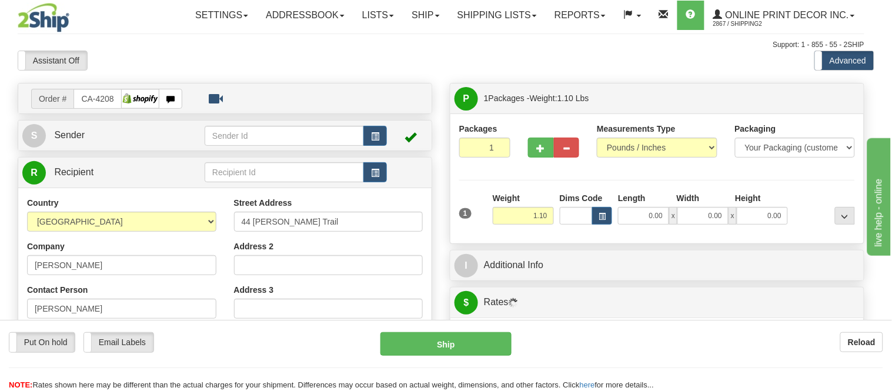
type input "OKOTOKS"
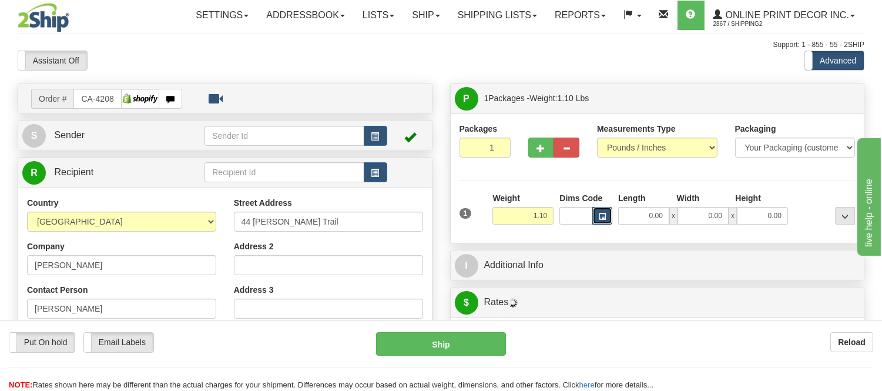
click at [606, 215] on span "button" at bounding box center [602, 216] width 7 height 6
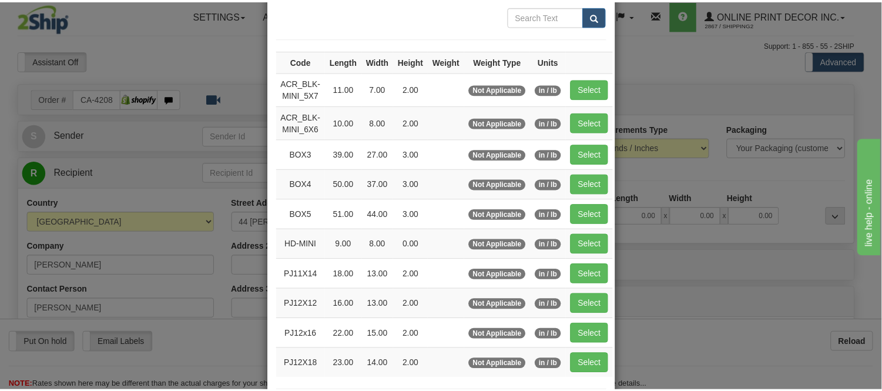
scroll to position [131, 0]
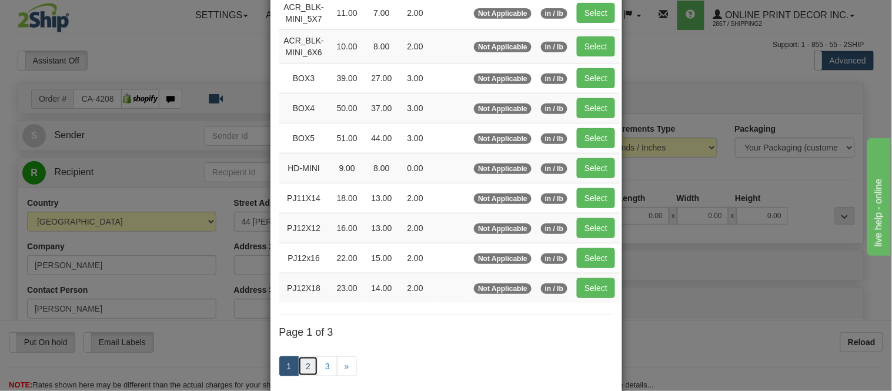
click at [300, 361] on link "2" at bounding box center [308, 366] width 20 height 20
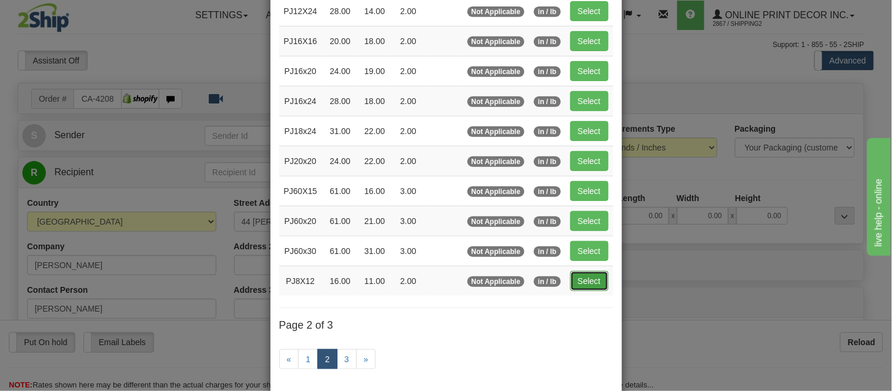
click at [571, 275] on button "Select" at bounding box center [589, 281] width 38 height 20
type input "PJ8X12"
type input "16.00"
type input "11.00"
type input "2.00"
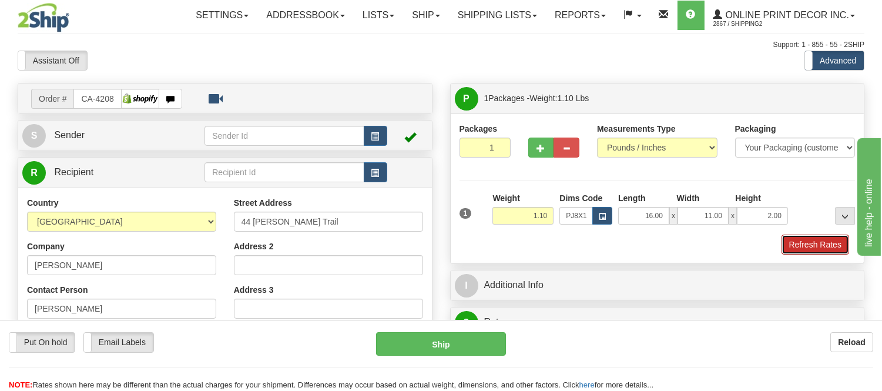
click at [838, 242] on button "Refresh Rates" at bounding box center [816, 245] width 68 height 20
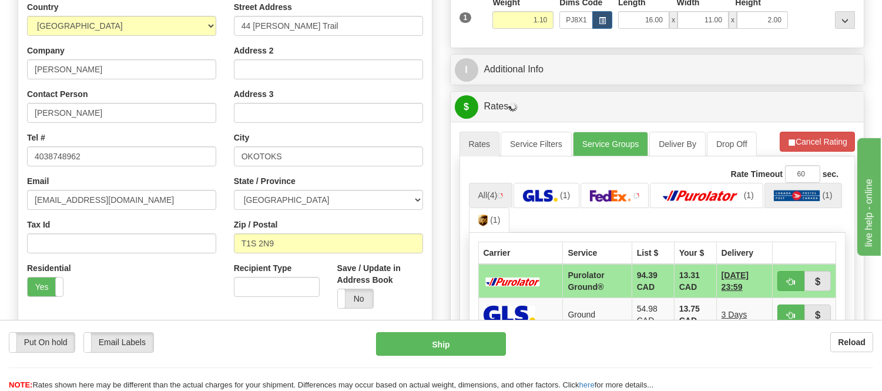
scroll to position [261, 0]
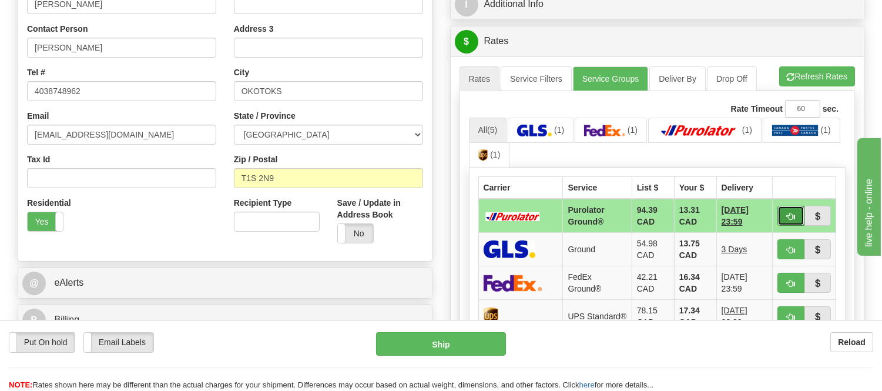
click at [783, 220] on button "button" at bounding box center [791, 216] width 27 height 20
type input "260"
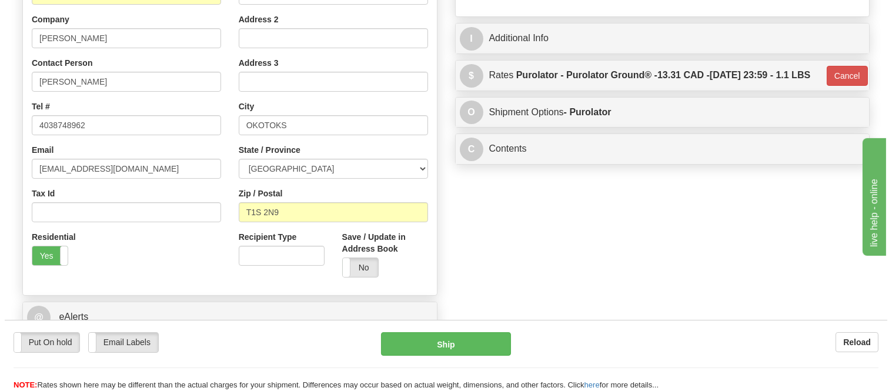
scroll to position [196, 0]
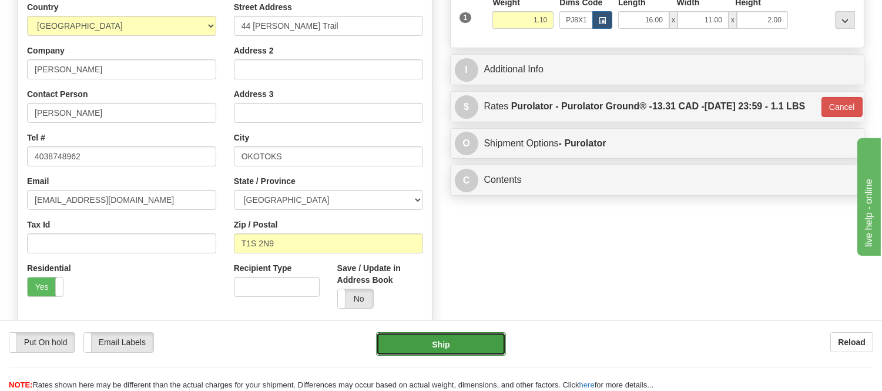
click at [460, 342] on button "Ship" at bounding box center [440, 344] width 129 height 24
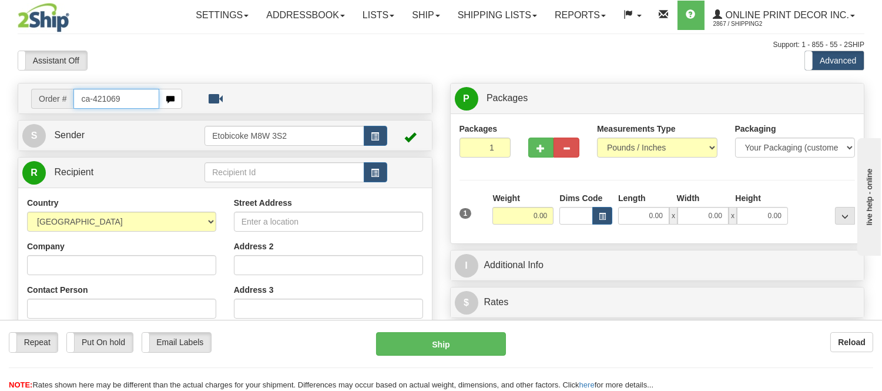
type input "ca-421069"
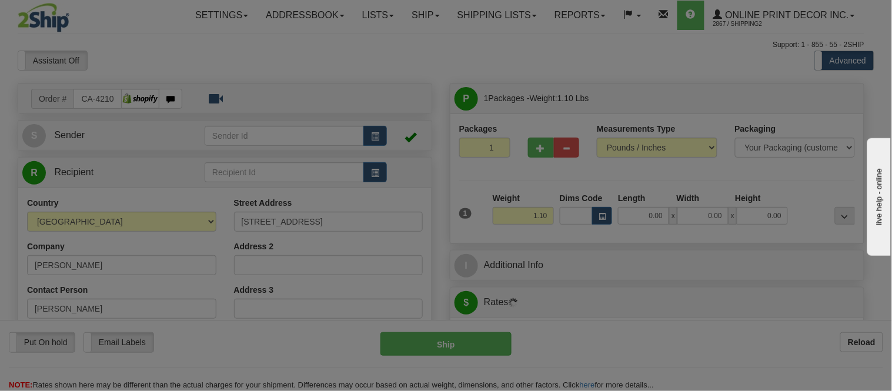
type input "GUELPH"
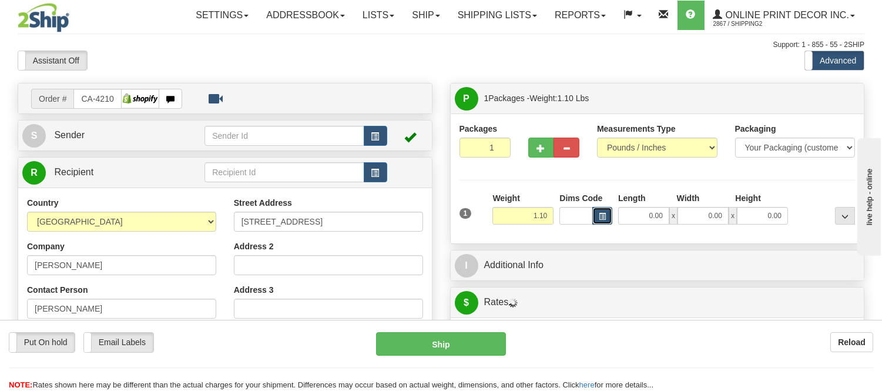
click at [603, 218] on span "button" at bounding box center [602, 216] width 7 height 6
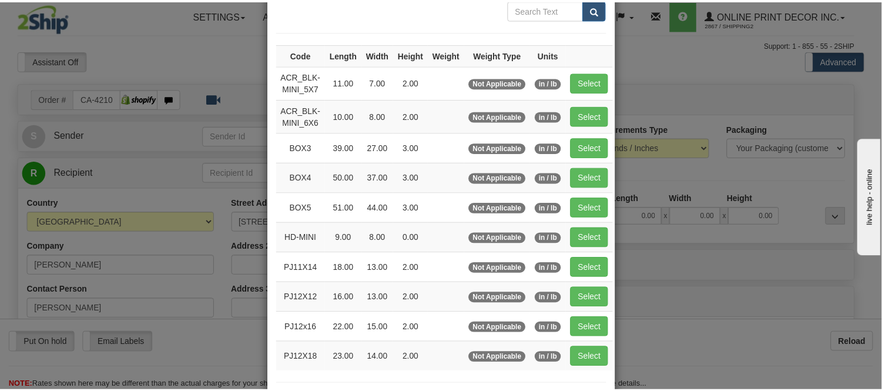
scroll to position [131, 0]
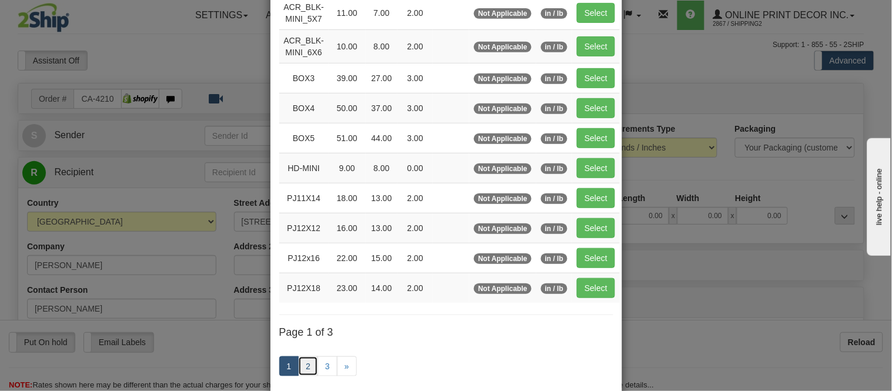
click at [309, 362] on link "2" at bounding box center [308, 366] width 20 height 20
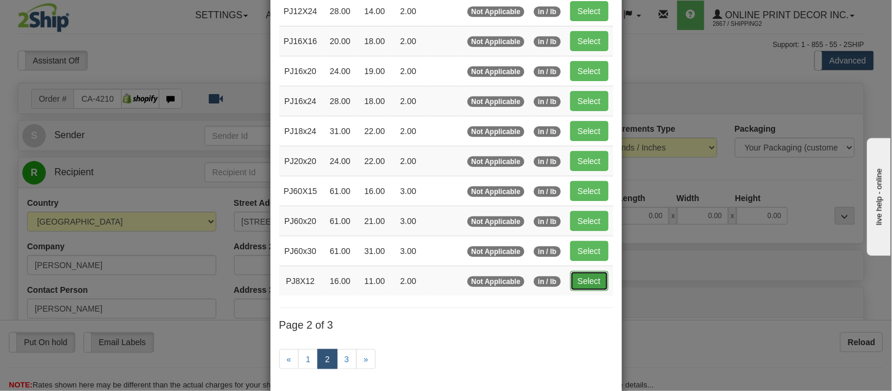
drag, startPoint x: 590, startPoint y: 281, endPoint x: 7, endPoint y: 7, distance: 644.4
click at [590, 281] on button "Select" at bounding box center [589, 281] width 38 height 20
type input "PJ8X12"
type input "16.00"
type input "11.00"
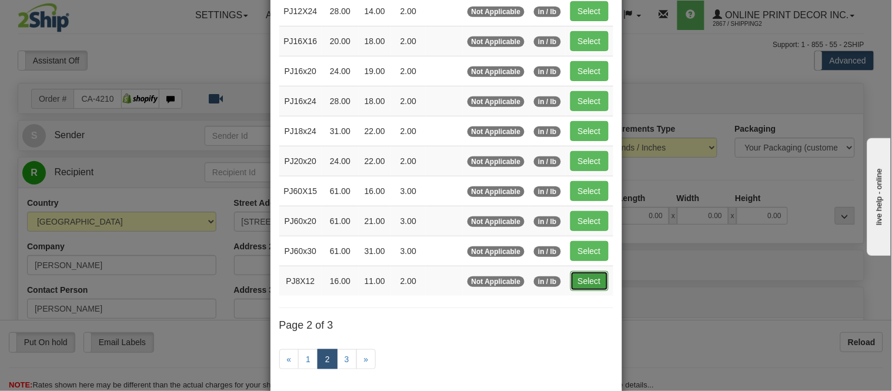
type input "2.00"
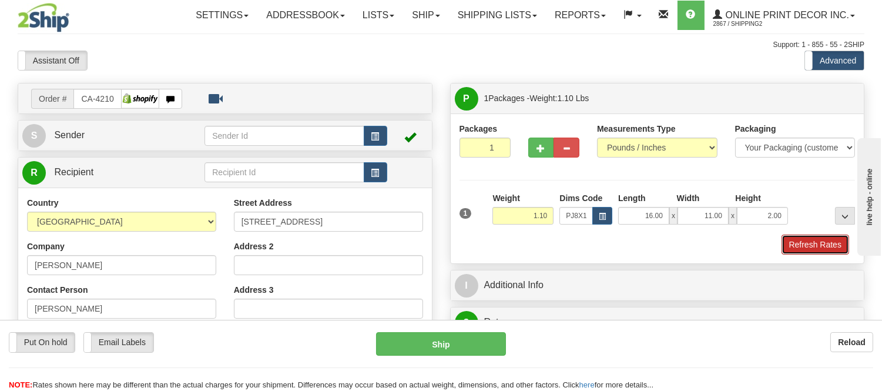
click at [824, 250] on button "Refresh Rates" at bounding box center [816, 245] width 68 height 20
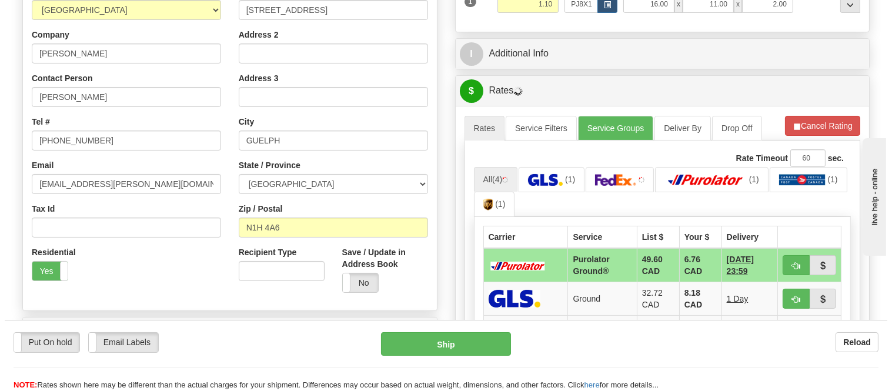
scroll to position [277, 0]
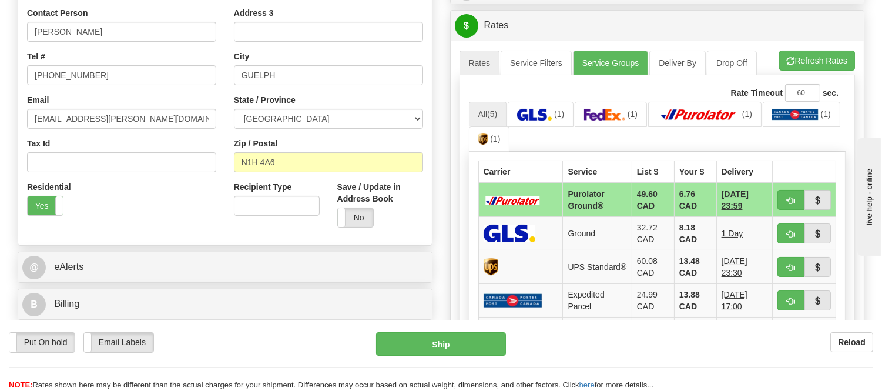
click at [795, 189] on td at bounding box center [804, 200] width 63 height 34
click at [794, 197] on span "button" at bounding box center [791, 201] width 8 height 8
type input "260"
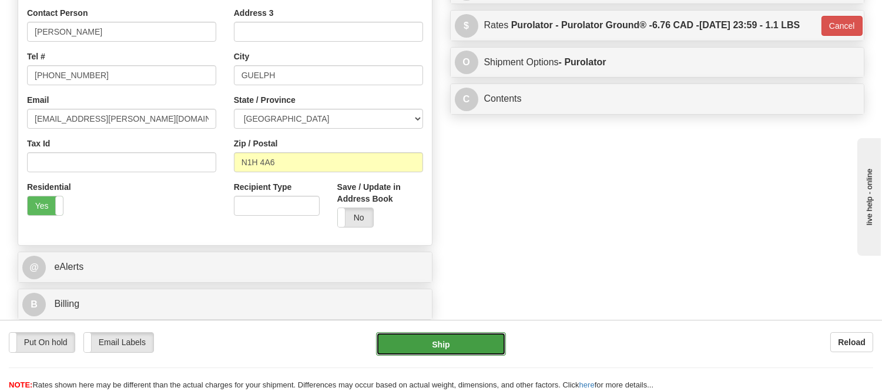
click at [422, 353] on button "Ship" at bounding box center [440, 344] width 129 height 24
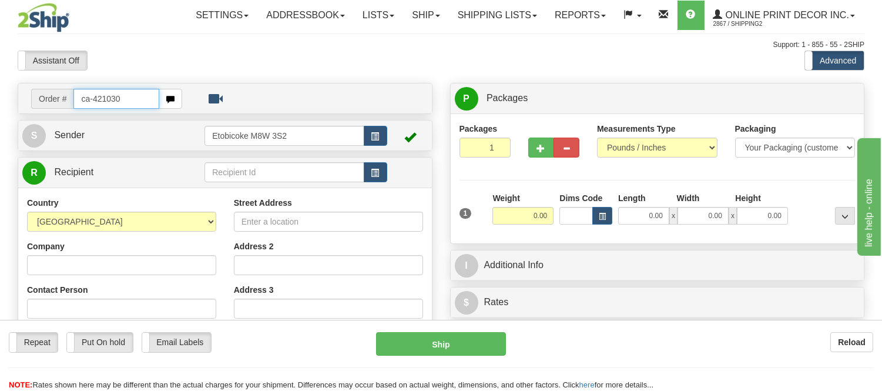
type input "ca-421030"
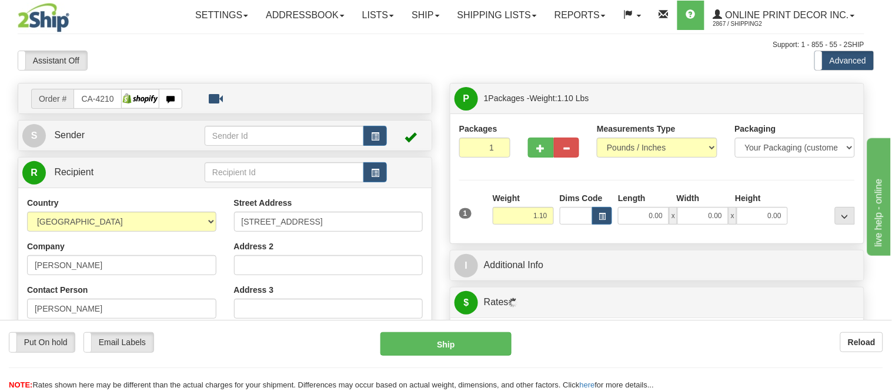
type input "BOWDEN"
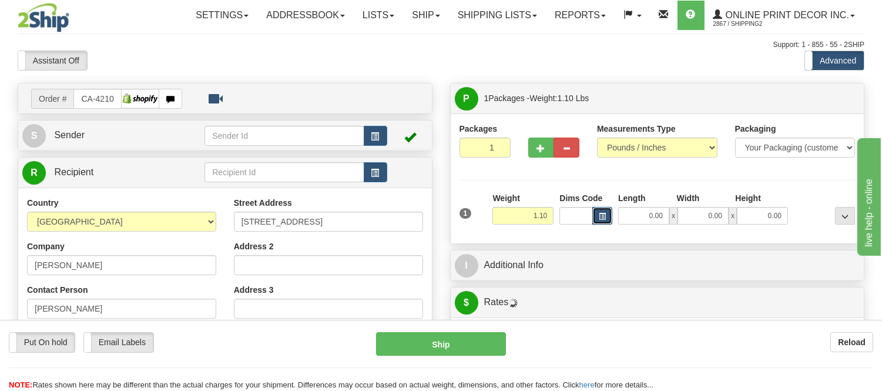
click at [596, 222] on button "button" at bounding box center [603, 216] width 20 height 18
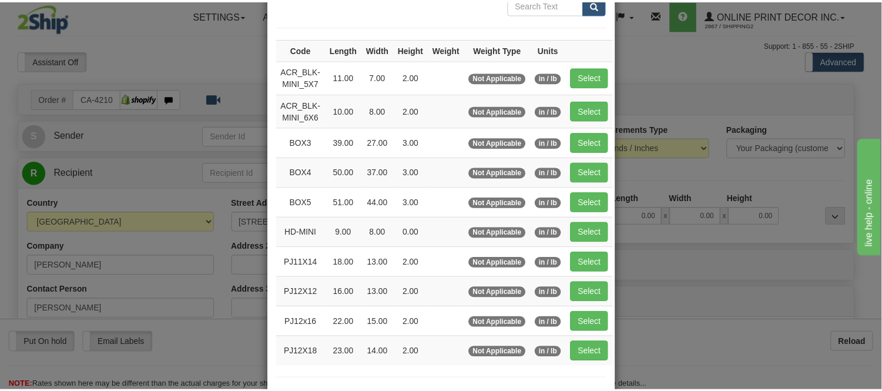
scroll to position [131, 0]
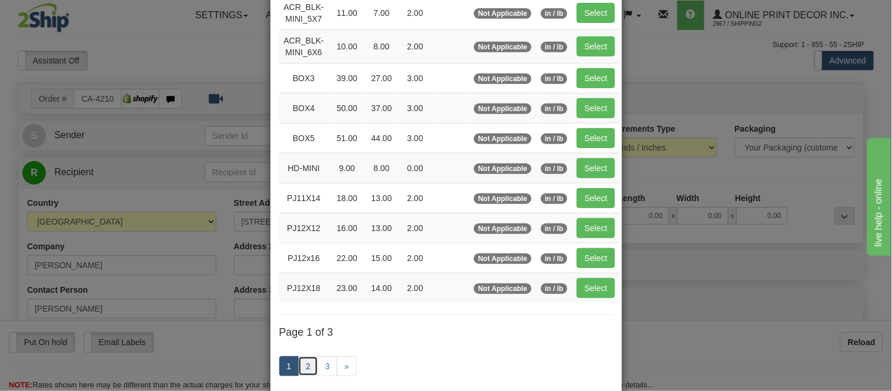
click at [302, 362] on link "2" at bounding box center [308, 366] width 20 height 20
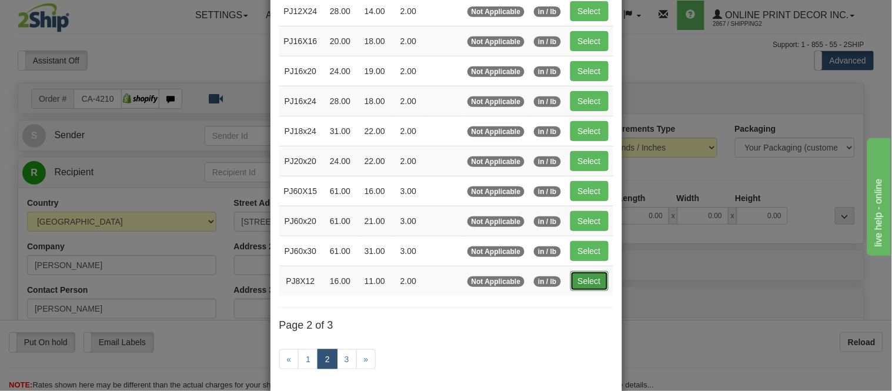
click at [583, 283] on button "Select" at bounding box center [589, 281] width 38 height 20
type input "PJ8X12"
type input "16.00"
type input "11.00"
type input "2.00"
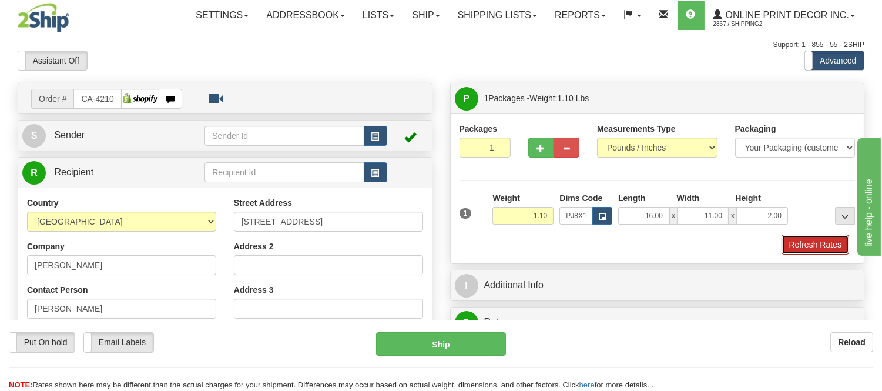
click at [806, 243] on button "Refresh Rates" at bounding box center [816, 245] width 68 height 20
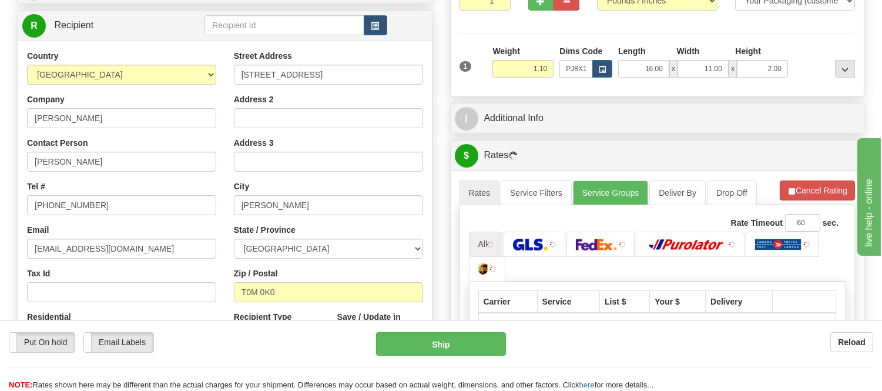
scroll to position [332, 0]
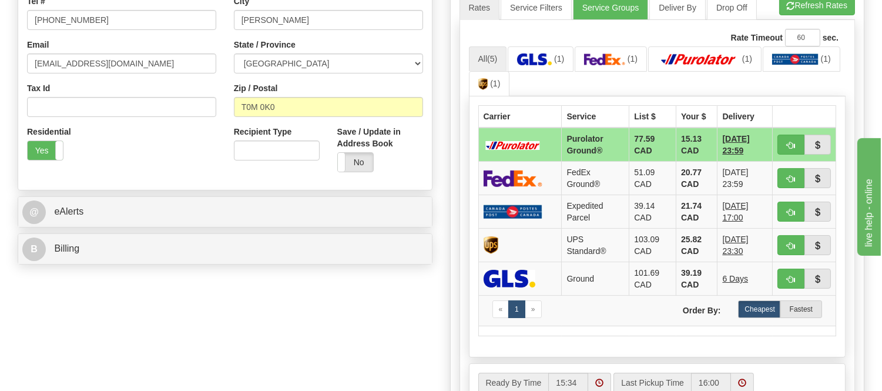
click at [792, 142] on span "button" at bounding box center [791, 146] width 8 height 8
type input "260"
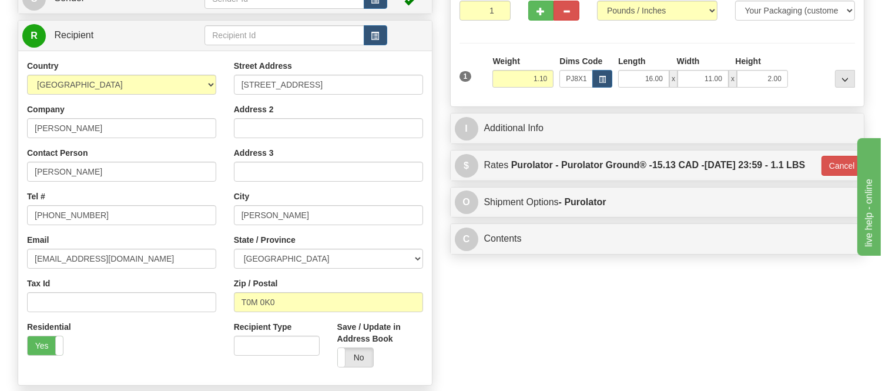
scroll to position [136, 0]
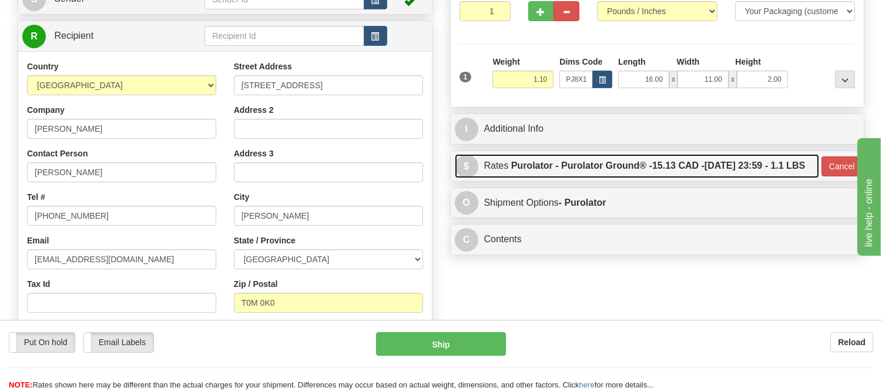
click at [653, 171] on span "15.13 CAD -" at bounding box center [679, 166] width 52 height 10
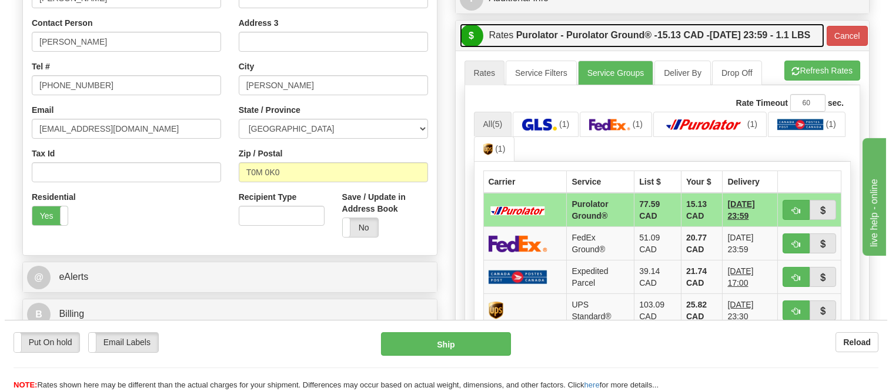
scroll to position [332, 0]
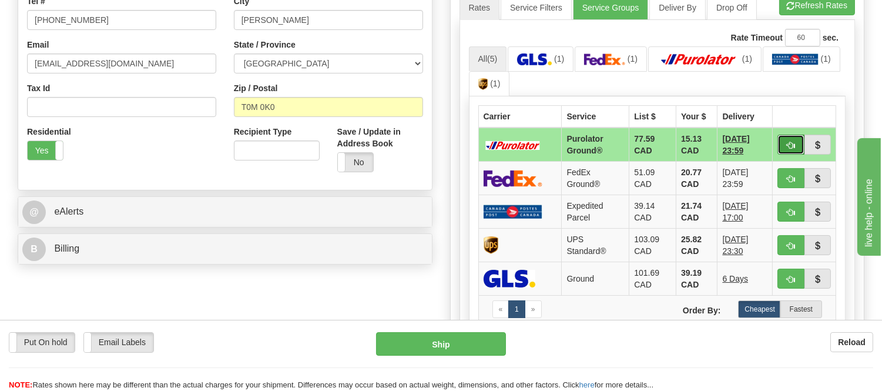
click at [793, 155] on button "button" at bounding box center [791, 145] width 27 height 20
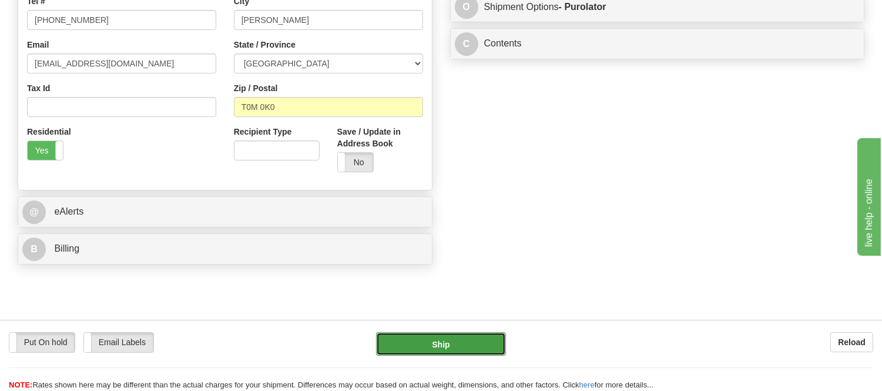
click at [437, 342] on button "Ship" at bounding box center [440, 344] width 129 height 24
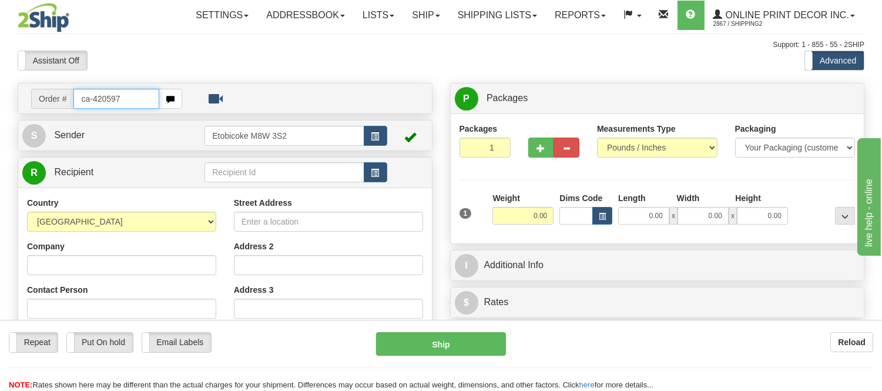
type input "ca-420597"
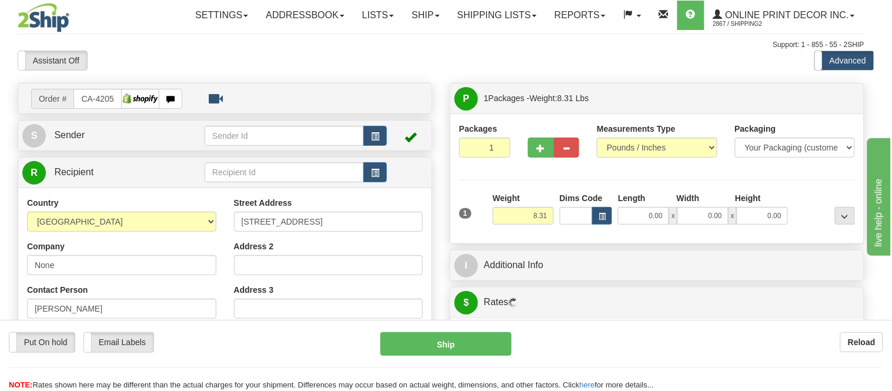
type input "KANATA"
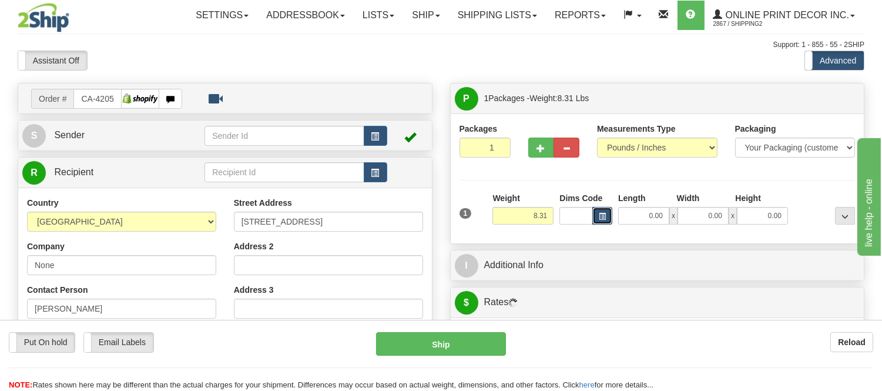
click at [603, 216] on span "button" at bounding box center [602, 216] width 7 height 6
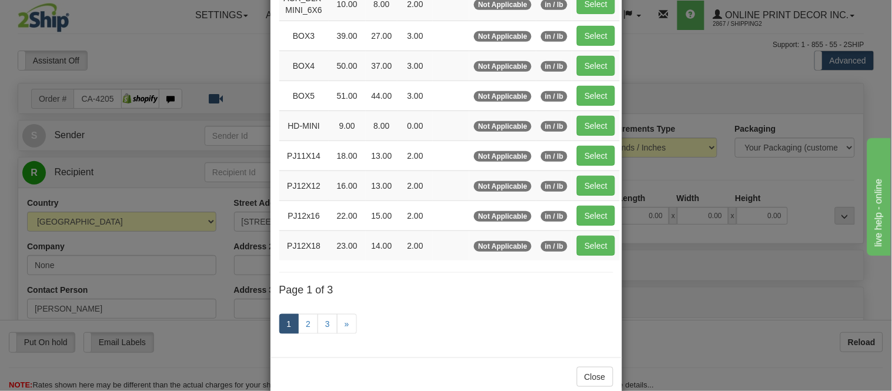
scroll to position [196, 0]
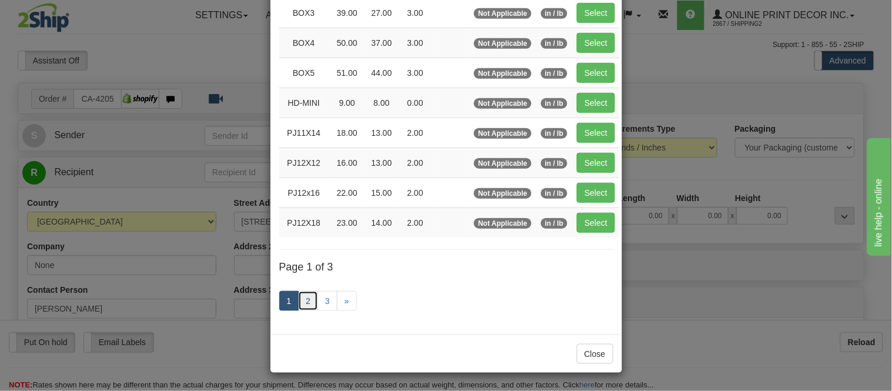
click at [303, 297] on link "2" at bounding box center [308, 301] width 20 height 20
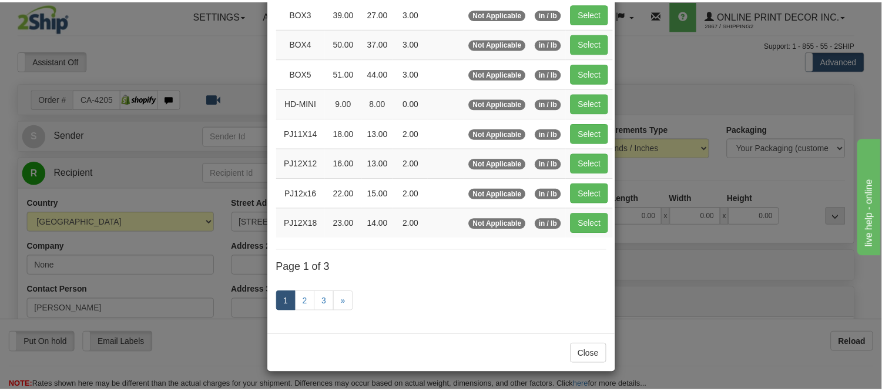
scroll to position [191, 0]
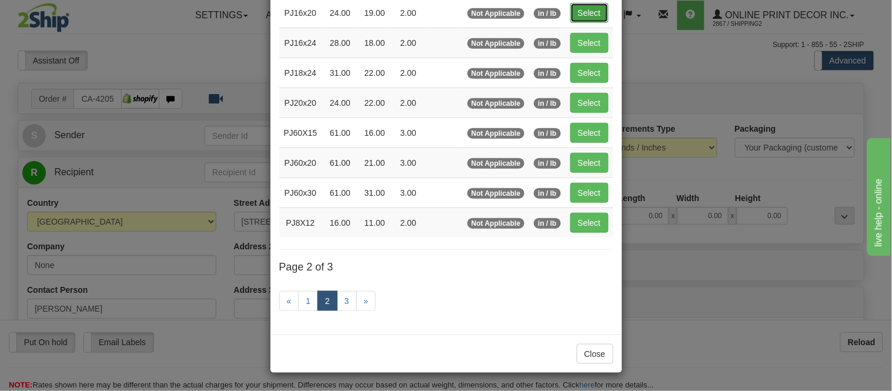
click at [596, 11] on button "Select" at bounding box center [589, 13] width 38 height 20
type input "PJ16x20"
type input "24.00"
type input "19.00"
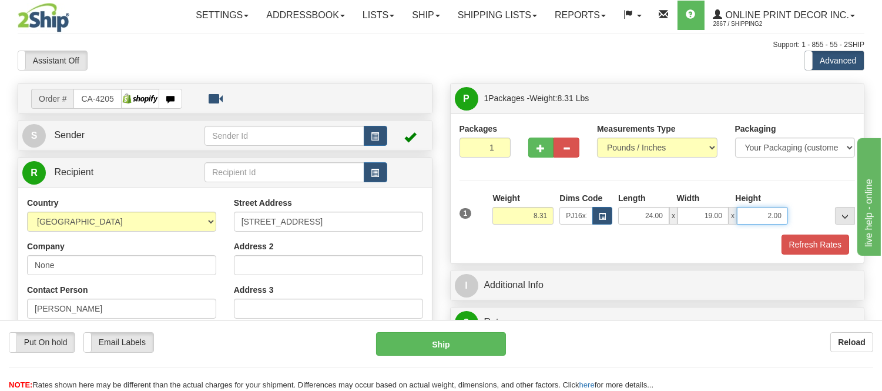
drag, startPoint x: 783, startPoint y: 218, endPoint x: 731, endPoint y: 196, distance: 55.6
click at [731, 196] on div "Length Width Height 24.00 x 19.00 x 2.00" at bounding box center [704, 208] width 176 height 32
click button "Delete" at bounding box center [0, 0] width 0 height 0
type input "4.00"
click at [819, 247] on button "Refresh Rates" at bounding box center [816, 245] width 68 height 20
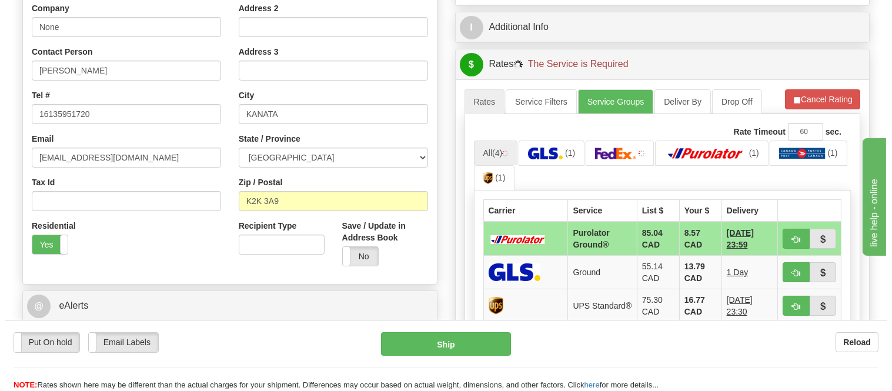
scroll to position [261, 0]
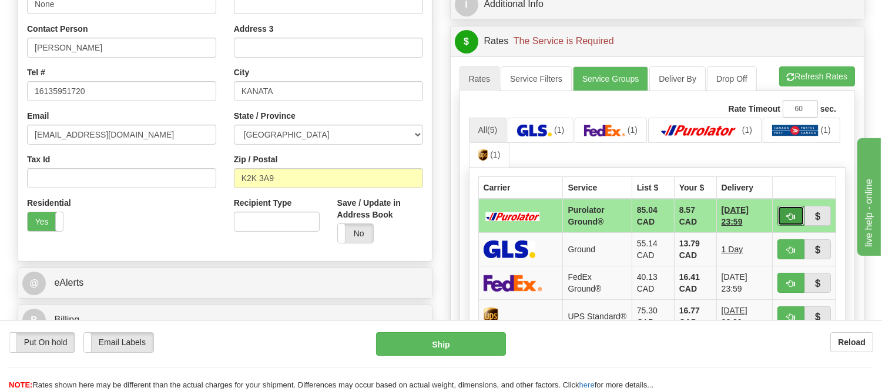
click at [790, 218] on span "button" at bounding box center [791, 217] width 8 height 8
type input "260"
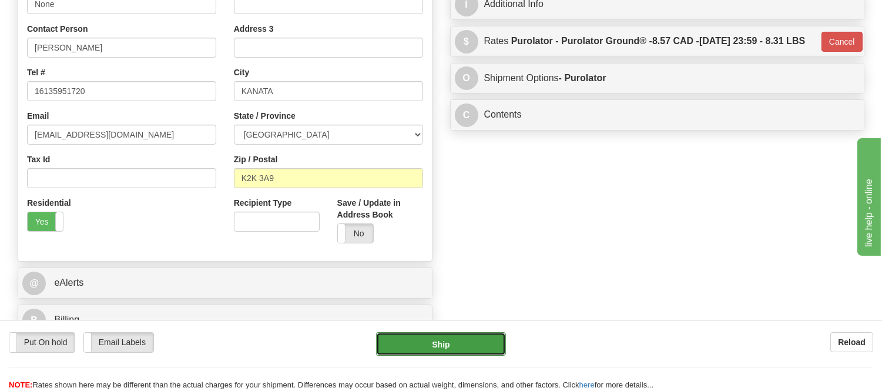
click at [420, 350] on button "Ship" at bounding box center [440, 344] width 129 height 24
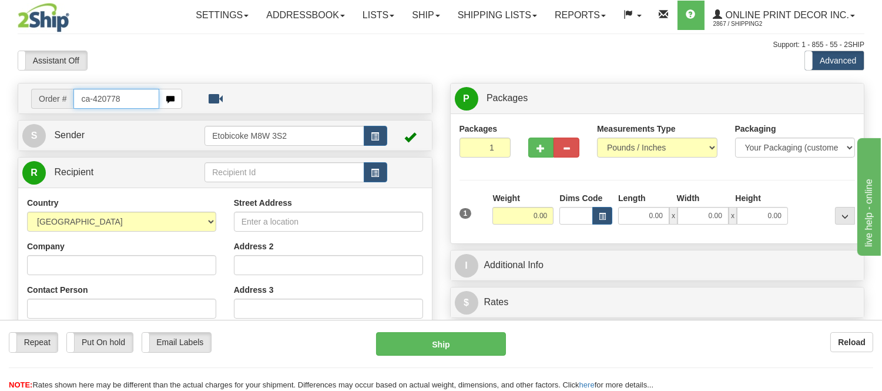
type input "ca-420778"
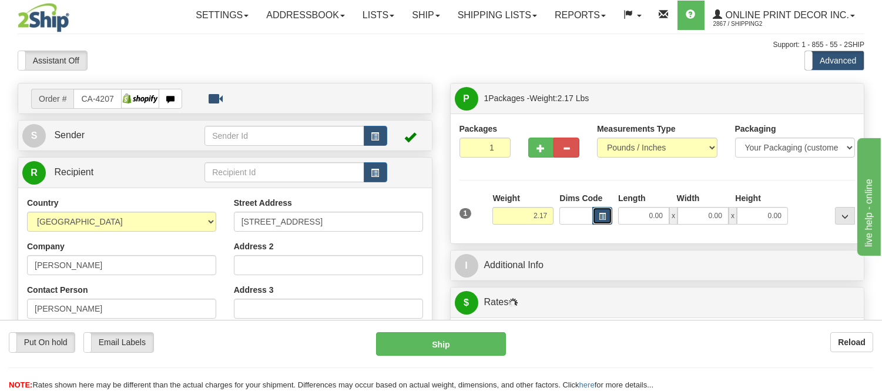
click at [601, 216] on span "button" at bounding box center [602, 216] width 7 height 6
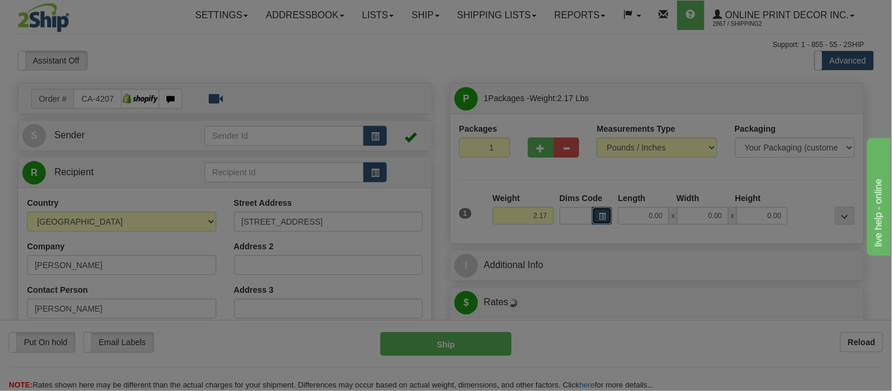
type input "[PERSON_NAME]"
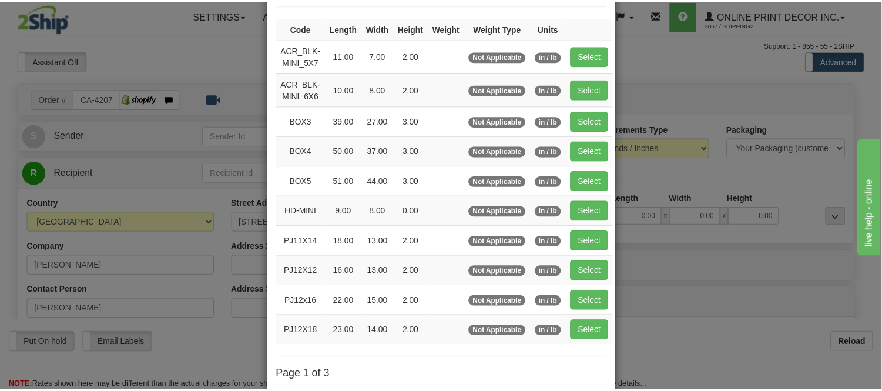
scroll to position [131, 0]
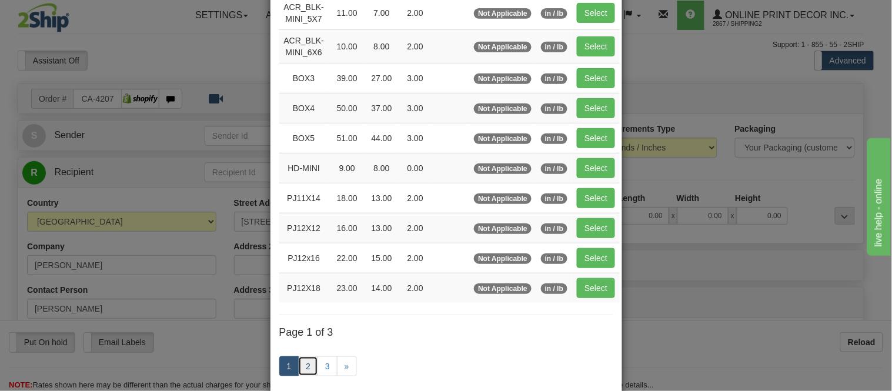
click at [298, 369] on link "2" at bounding box center [308, 366] width 20 height 20
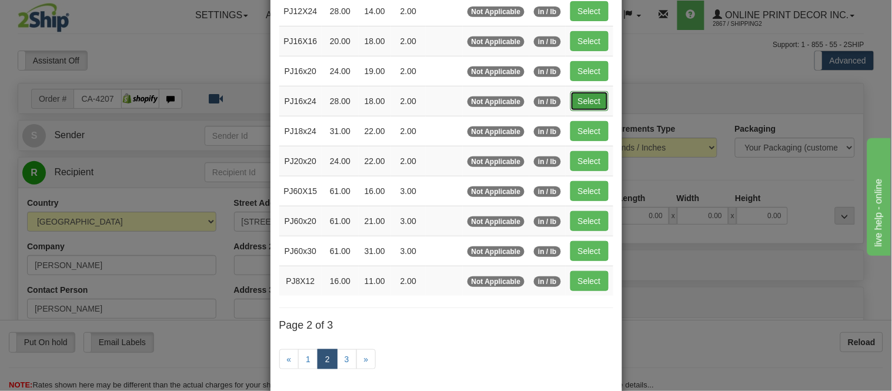
click at [581, 95] on button "Select" at bounding box center [589, 101] width 38 height 20
type input "PJ16x24"
type input "28.00"
type input "18.00"
type input "2.00"
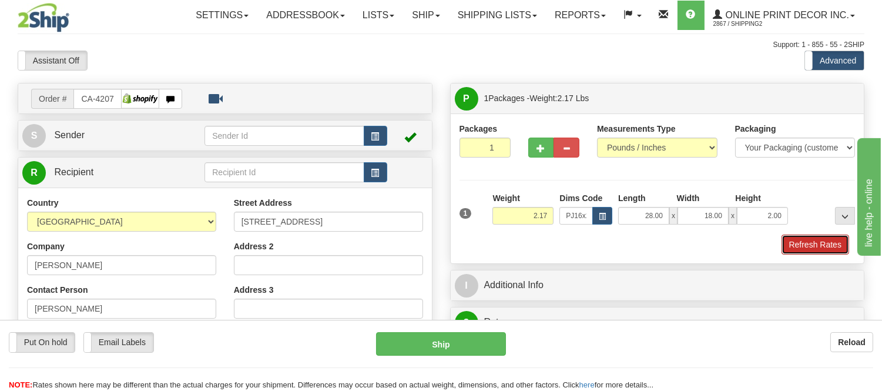
click at [817, 245] on button "Refresh Rates" at bounding box center [816, 245] width 68 height 20
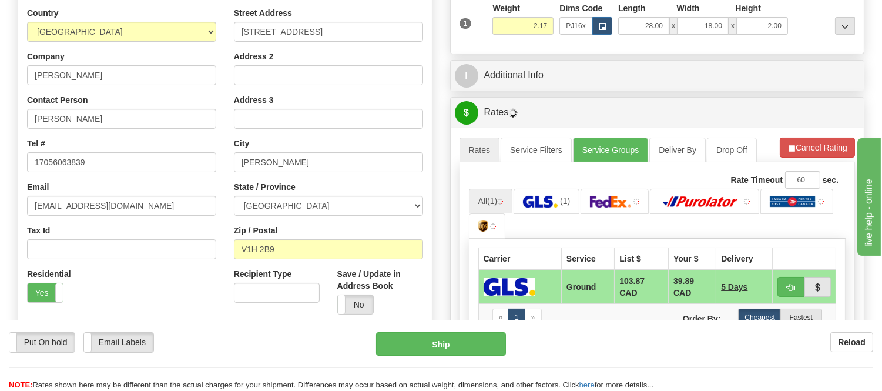
scroll to position [261, 0]
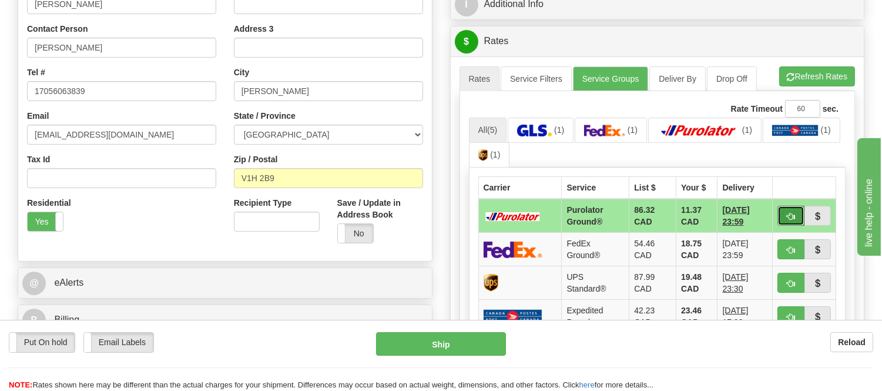
click at [785, 216] on button "button" at bounding box center [791, 216] width 27 height 20
type input "260"
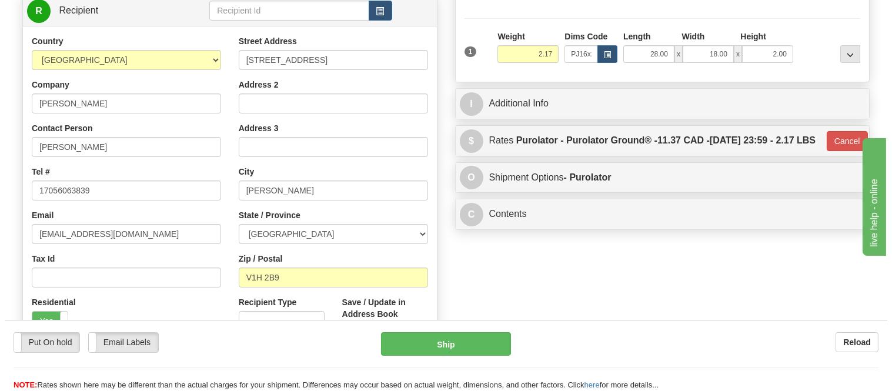
scroll to position [65, 0]
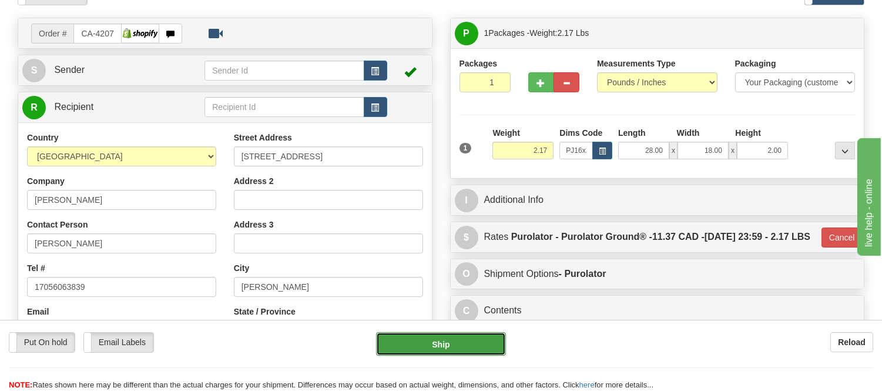
click at [431, 337] on button "Ship" at bounding box center [440, 344] width 129 height 24
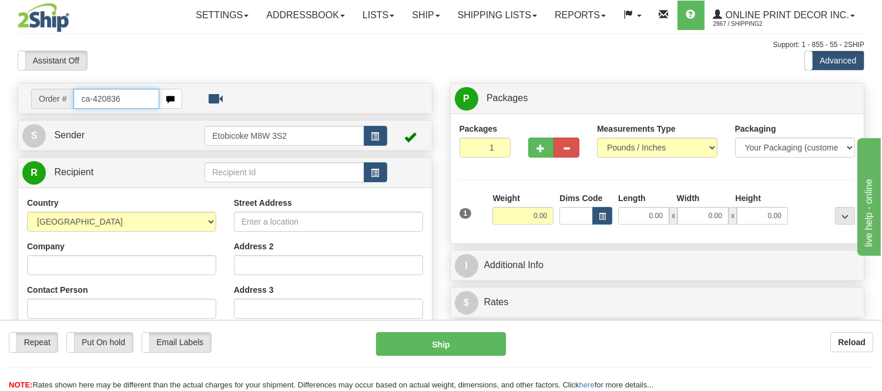
type input "ca-420836"
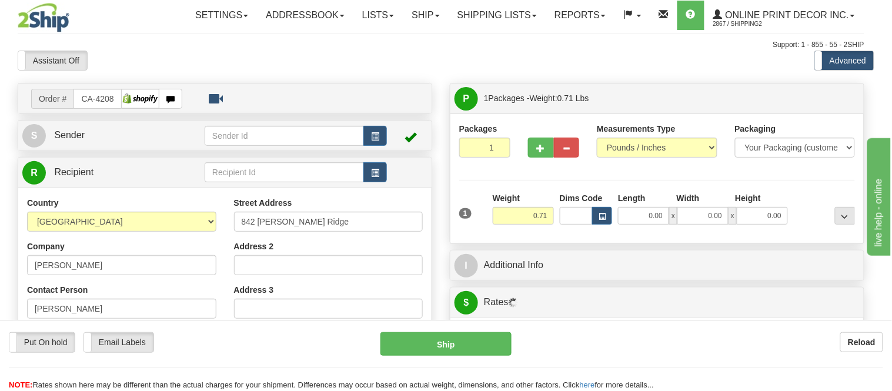
type input "CANMORE"
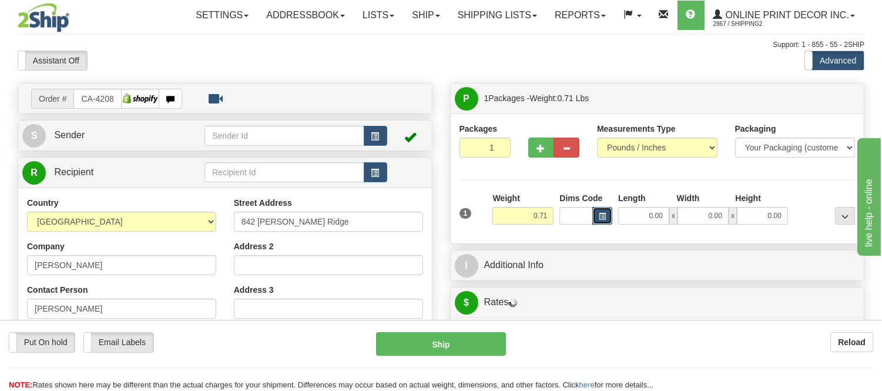
click at [608, 215] on button "button" at bounding box center [603, 216] width 20 height 18
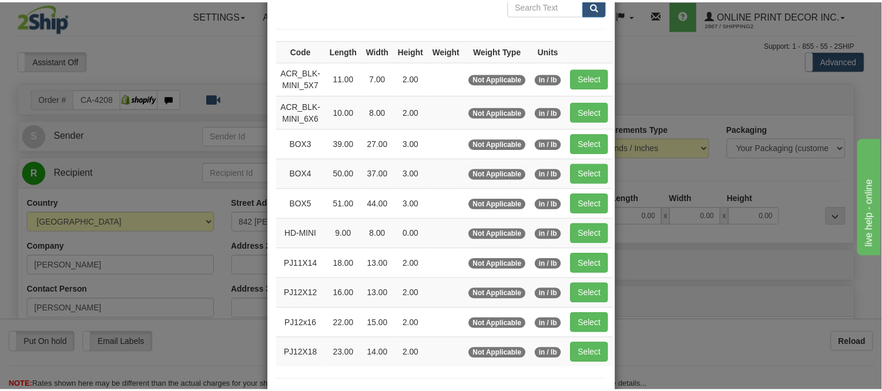
scroll to position [131, 0]
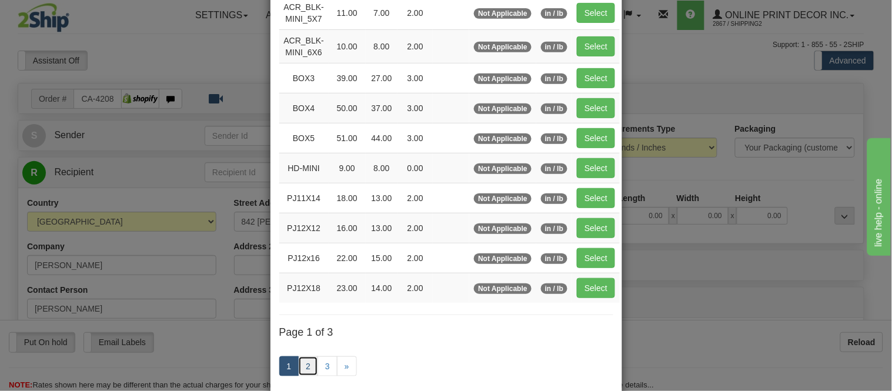
click at [303, 372] on link "2" at bounding box center [308, 366] width 20 height 20
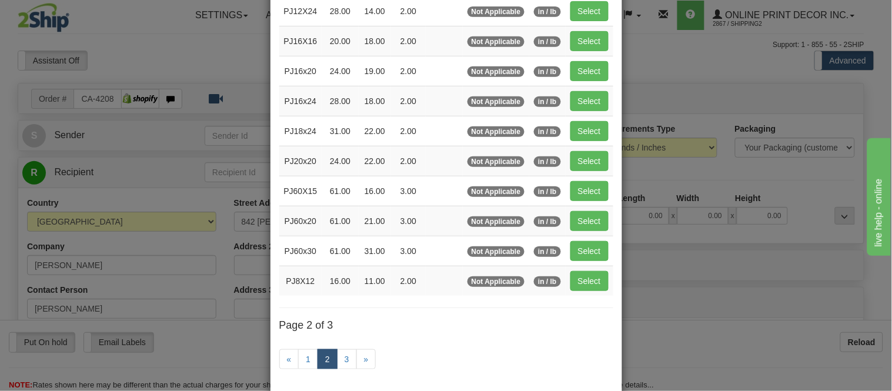
click at [597, 31] on td "Select" at bounding box center [590, 41] width 48 height 30
click at [596, 35] on button "Select" at bounding box center [589, 41] width 38 height 20
type input "PJ16X16"
type input "20.00"
type input "18.00"
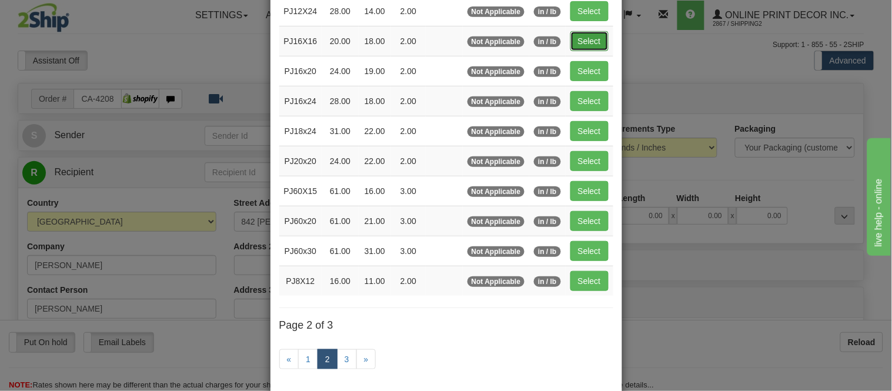
type input "2.00"
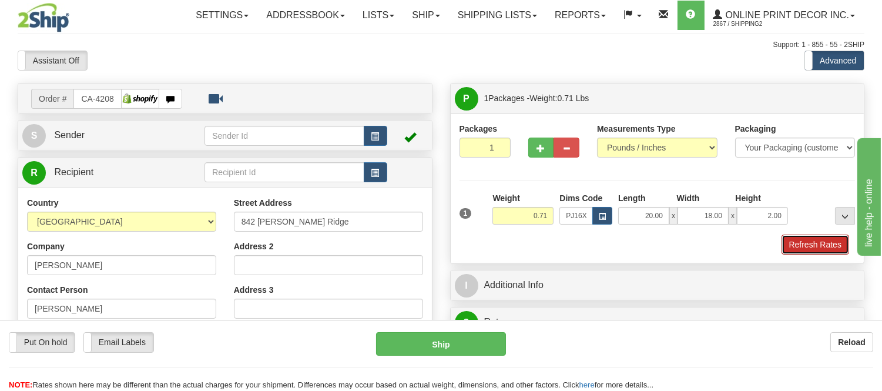
click at [797, 242] on button "Refresh Rates" at bounding box center [816, 245] width 68 height 20
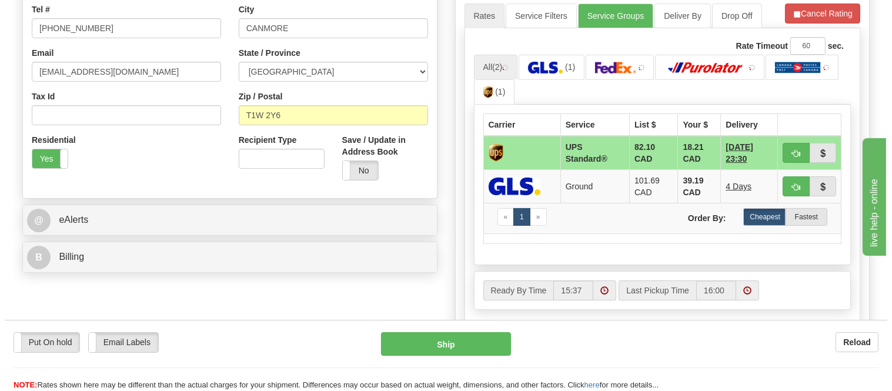
scroll to position [326, 0]
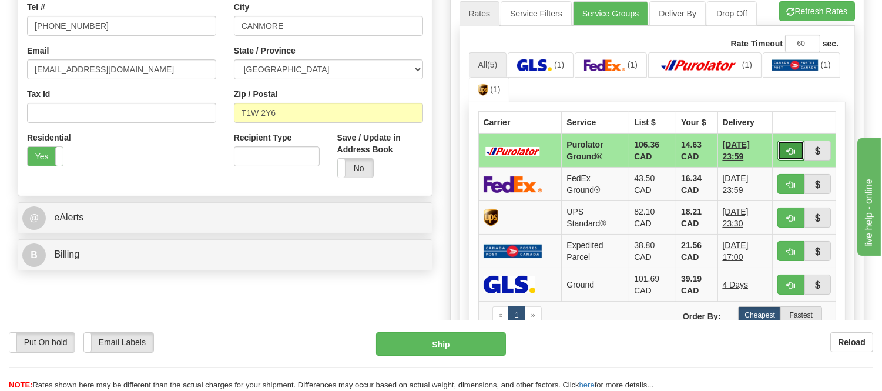
click at [788, 143] on button "button" at bounding box center [791, 151] width 27 height 20
type input "260"
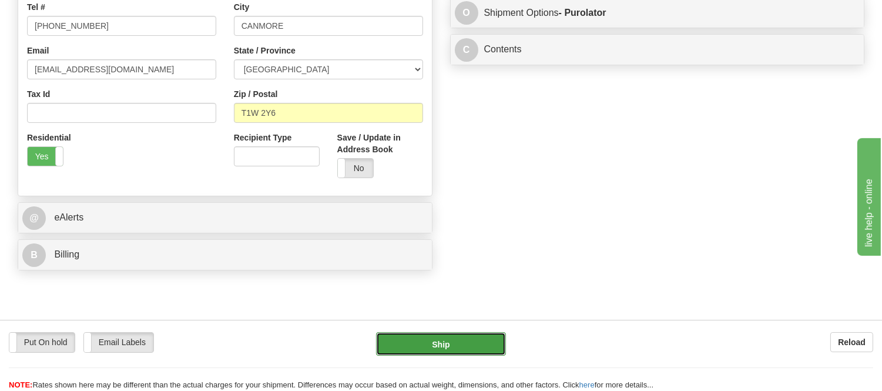
click at [472, 343] on button "Ship" at bounding box center [440, 344] width 129 height 24
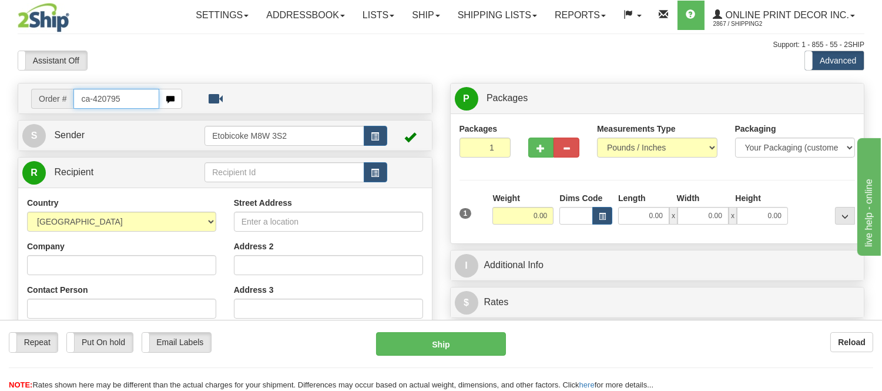
type input "ca-420795"
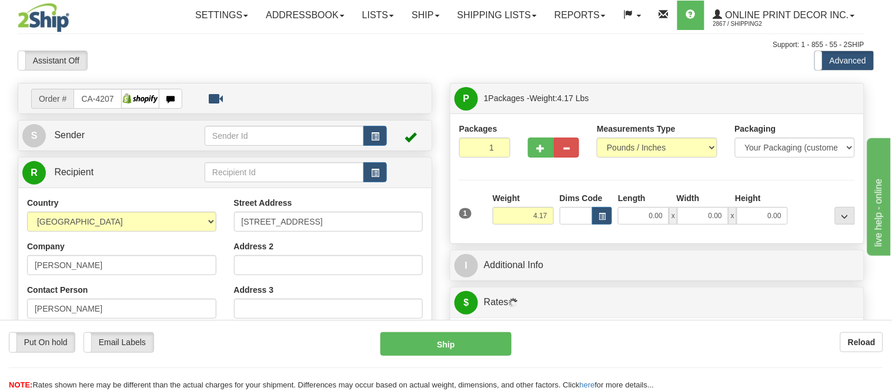
type input "CARP"
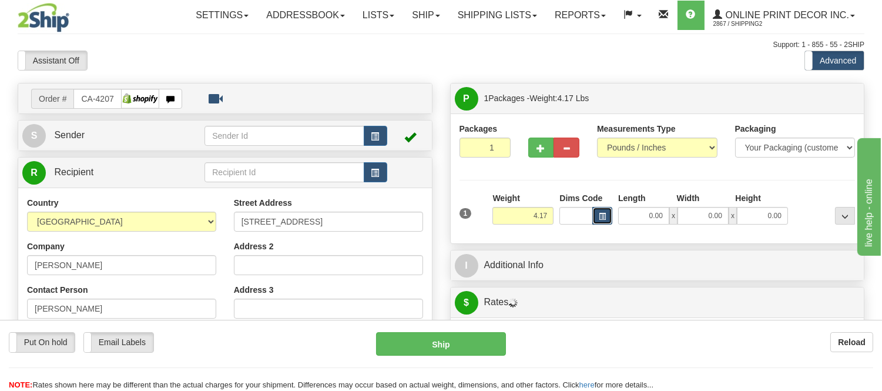
click at [603, 220] on span "button" at bounding box center [602, 216] width 7 height 6
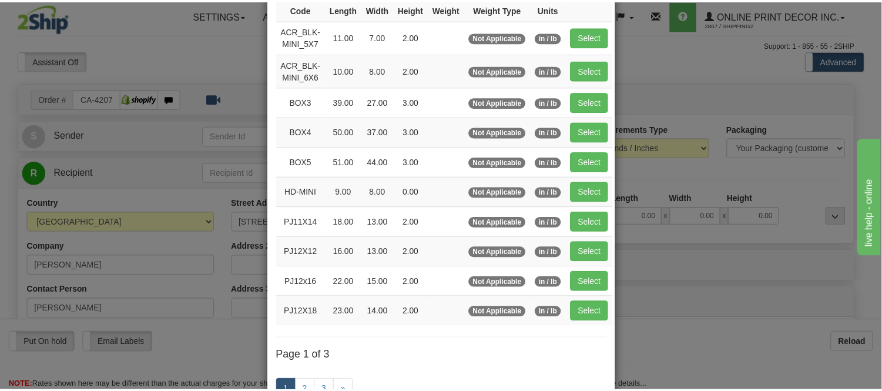
scroll to position [131, 0]
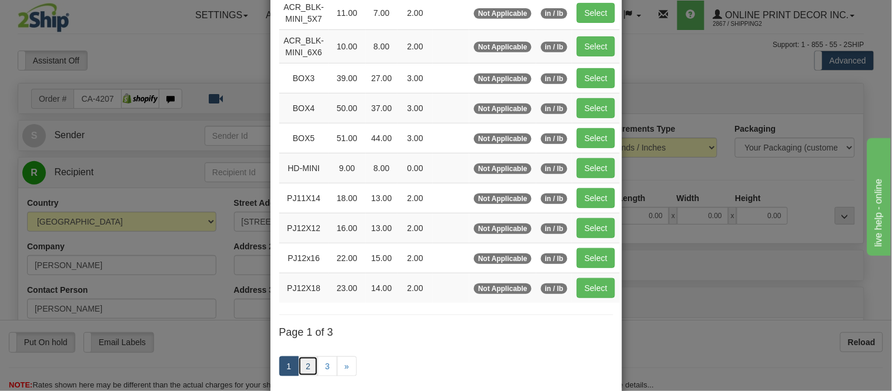
click at [298, 369] on link "2" at bounding box center [308, 366] width 20 height 20
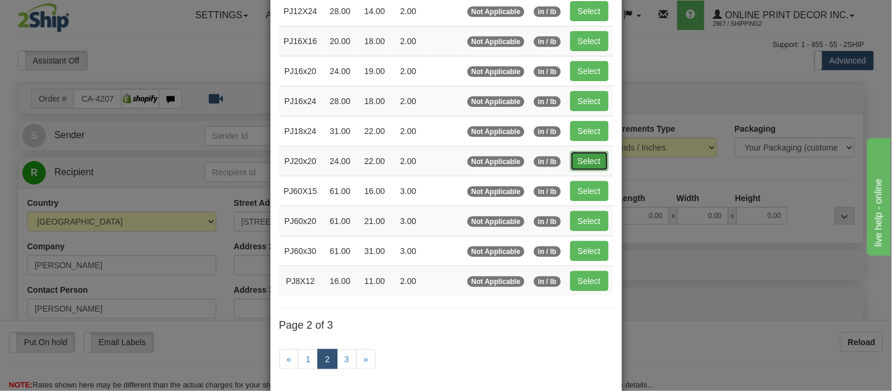
click at [579, 165] on button "Select" at bounding box center [589, 161] width 38 height 20
type input "PJ20x20"
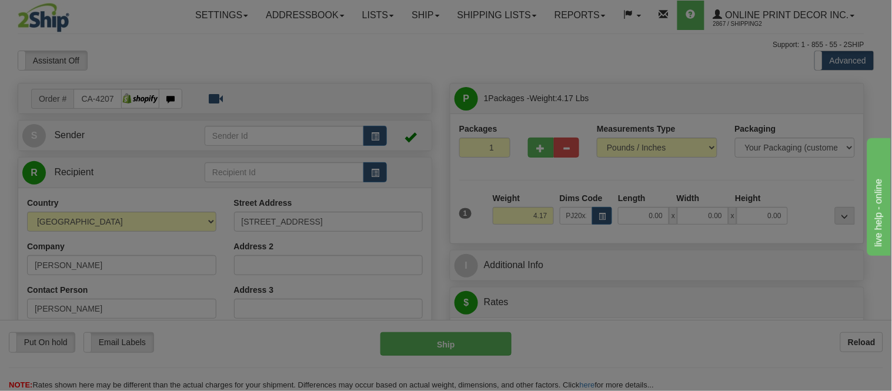
type input "24.00"
type input "22.00"
type input "2.00"
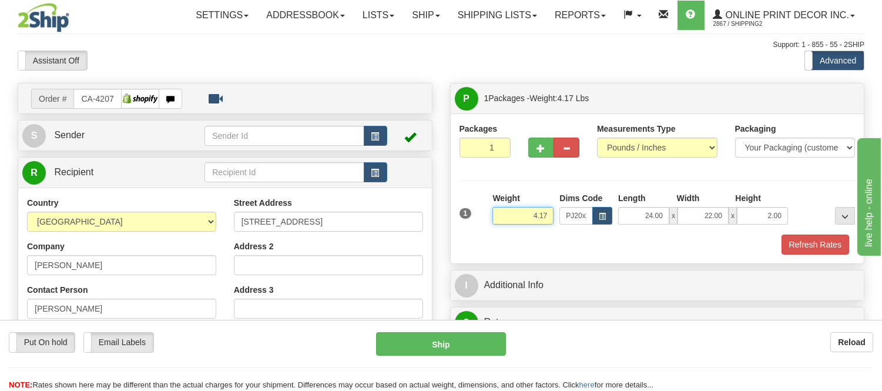
drag, startPoint x: 550, startPoint y: 213, endPoint x: 497, endPoint y: 226, distance: 54.5
click at [497, 226] on div "Weight 4.17" at bounding box center [523, 212] width 67 height 41
click button "Delete" at bounding box center [0, 0] width 0 height 0
type input "6.00"
click at [828, 248] on button "Refresh Rates" at bounding box center [816, 245] width 68 height 20
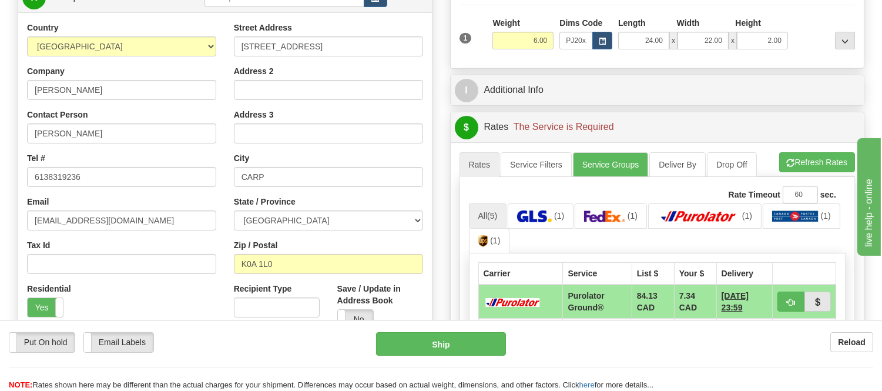
scroll to position [261, 0]
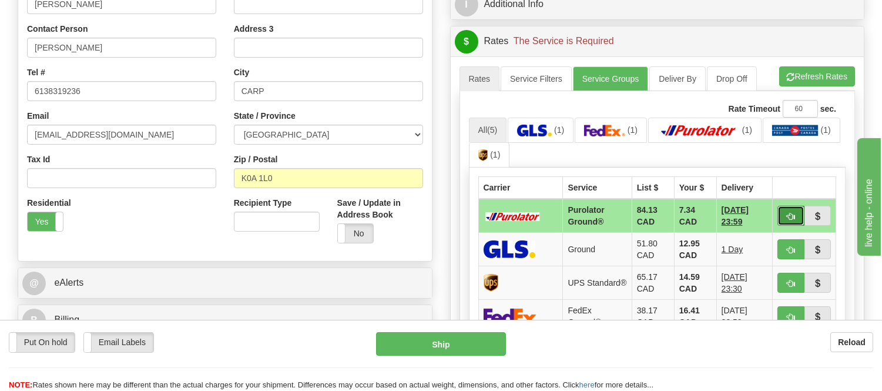
click at [794, 213] on span "button" at bounding box center [791, 217] width 8 height 8
type input "260"
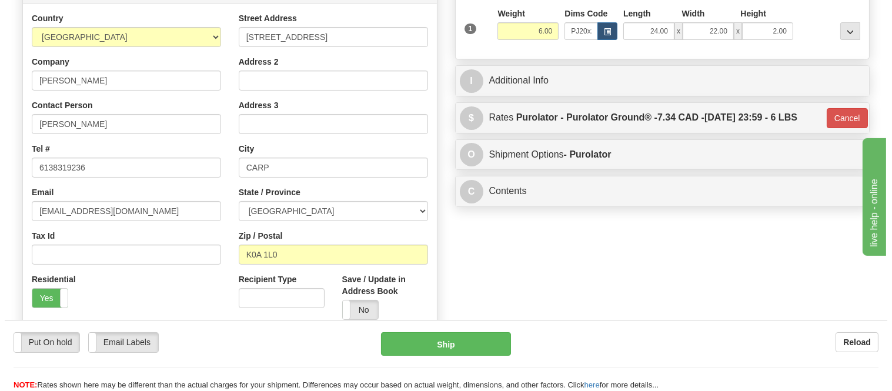
scroll to position [65, 0]
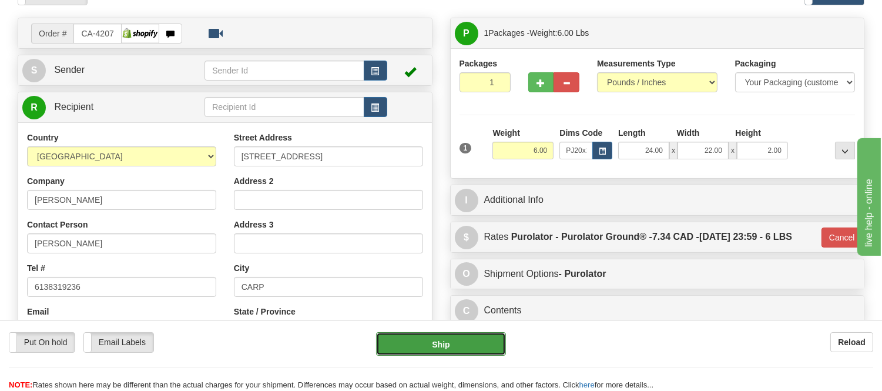
click at [420, 344] on button "Ship" at bounding box center [440, 344] width 129 height 24
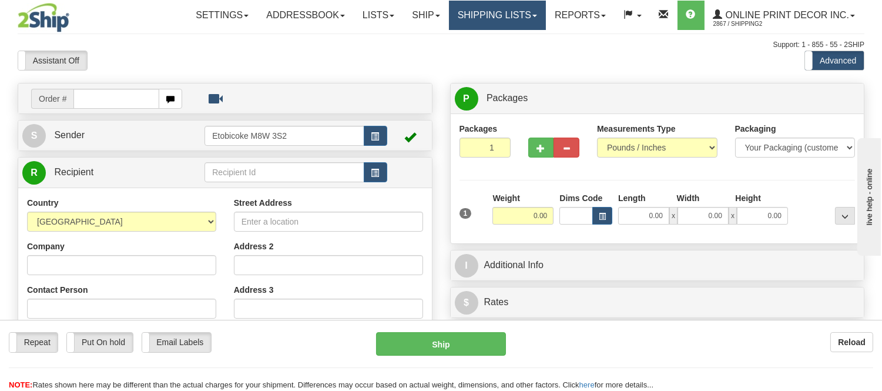
click at [477, 9] on link "Shipping lists" at bounding box center [497, 15] width 97 height 29
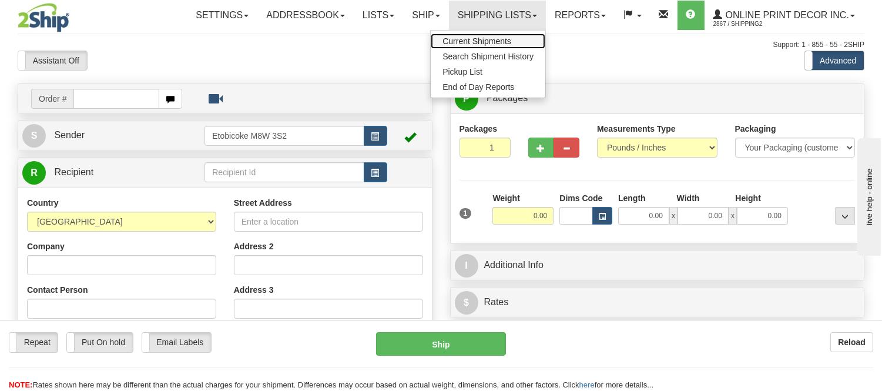
click at [469, 36] on span "Current Shipments" at bounding box center [477, 40] width 69 height 9
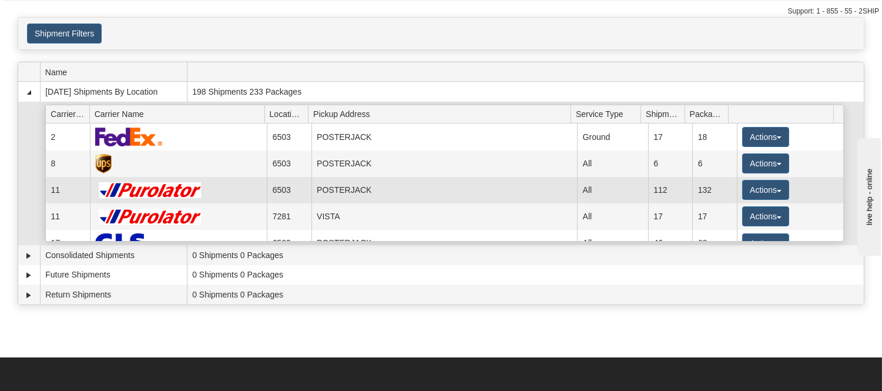
scroll to position [65, 0]
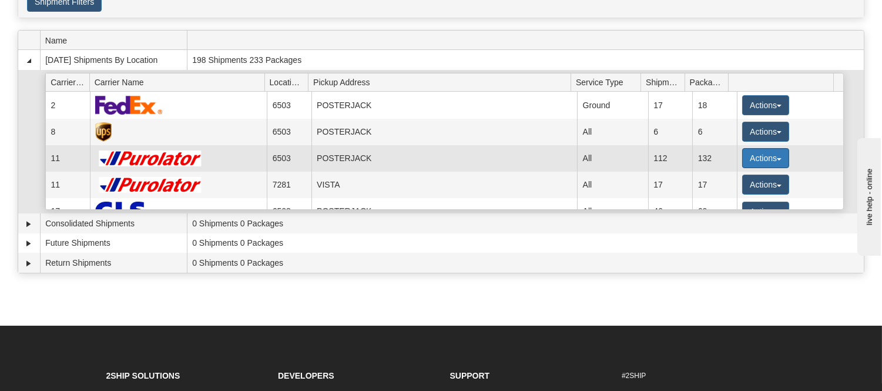
click at [755, 155] on button "Actions" at bounding box center [766, 158] width 47 height 20
click at [735, 180] on span "Details" at bounding box center [723, 180] width 32 height 8
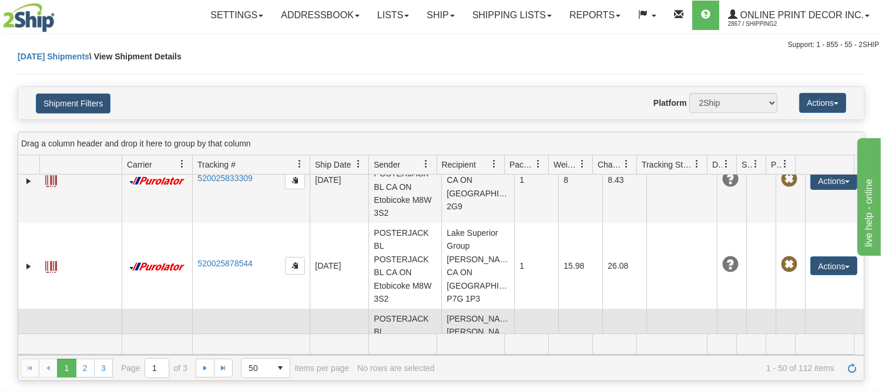
scroll to position [849, 0]
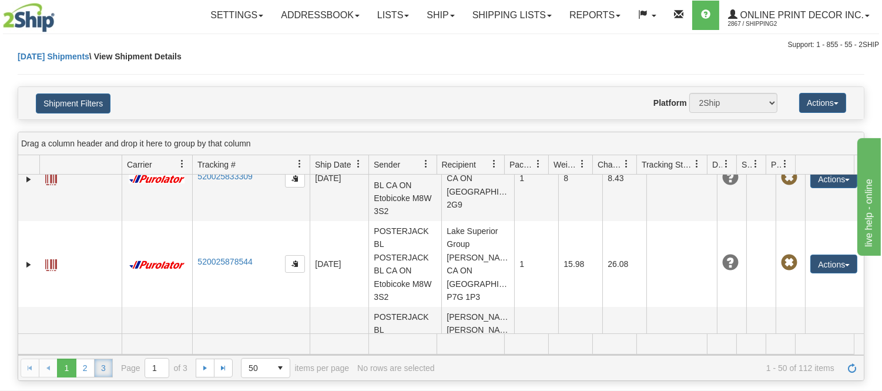
click at [95, 365] on link "3" at bounding box center [103, 368] width 19 height 19
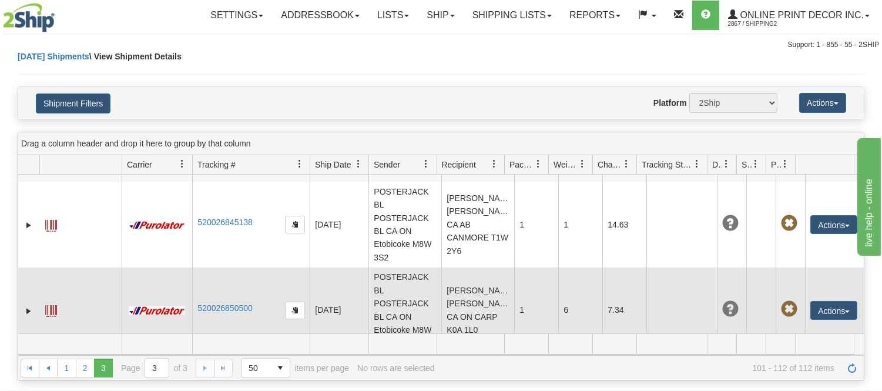
click at [476, 315] on td "[PERSON_NAME] [PERSON_NAME] CA ON CARP K0A 1L0" at bounding box center [478, 311] width 73 height 86
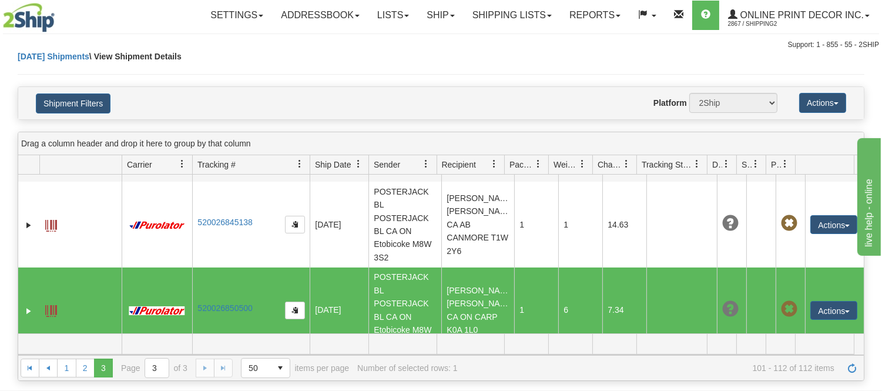
scroll to position [867, 0]
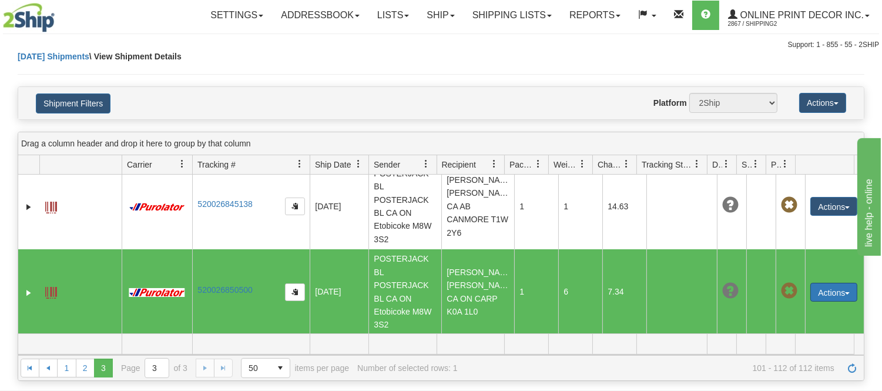
click at [837, 294] on button "Actions" at bounding box center [834, 292] width 47 height 19
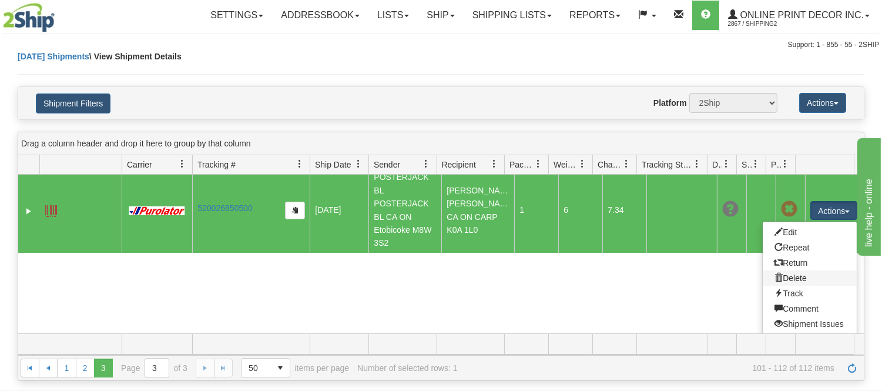
click at [785, 277] on link "Delete" at bounding box center [810, 277] width 94 height 15
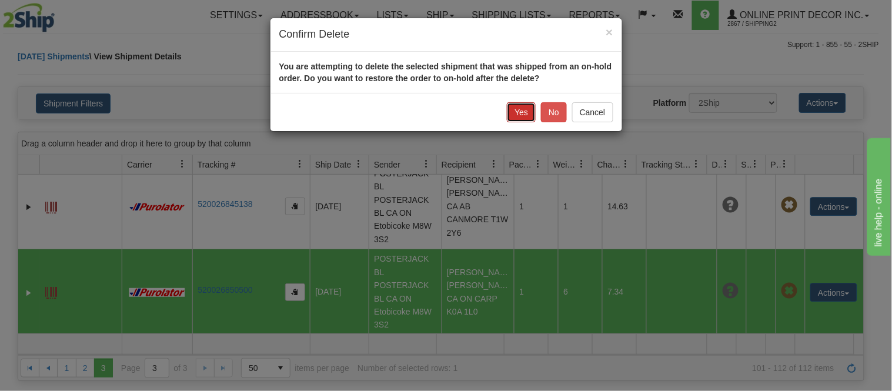
click at [524, 116] on button "Yes" at bounding box center [521, 112] width 29 height 20
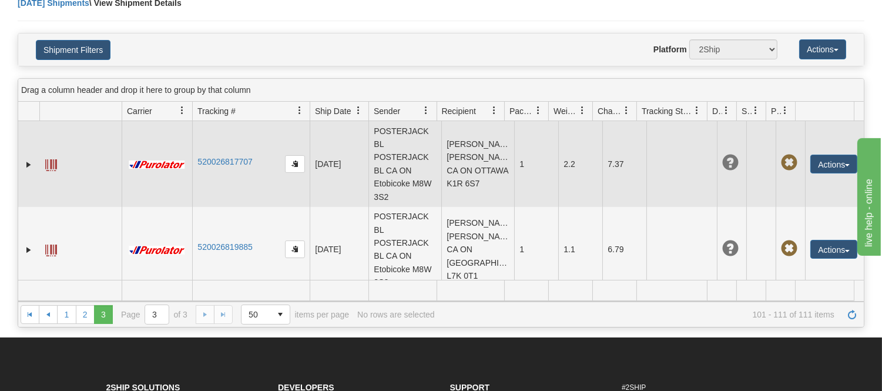
scroll to position [0, 0]
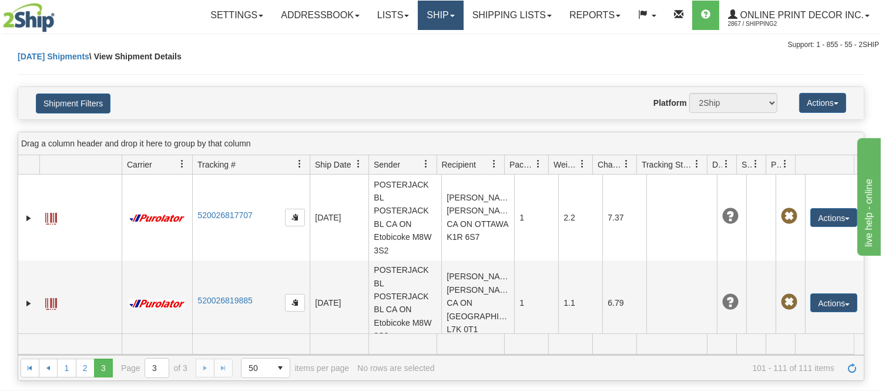
click at [451, 13] on link "Ship" at bounding box center [440, 15] width 45 height 29
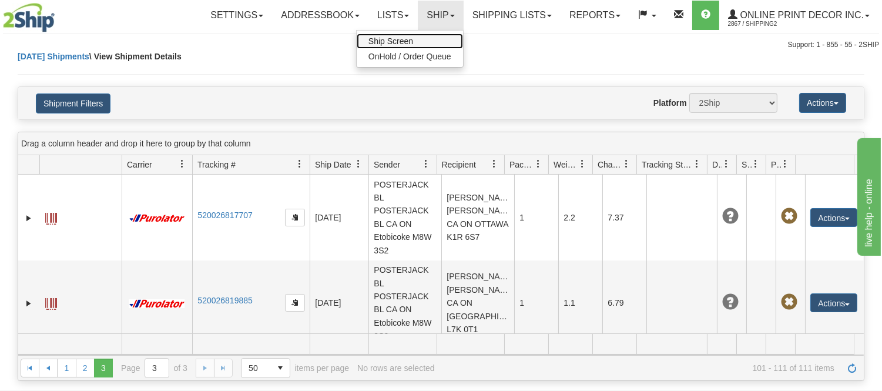
click at [436, 35] on link "Ship Screen" at bounding box center [410, 41] width 106 height 15
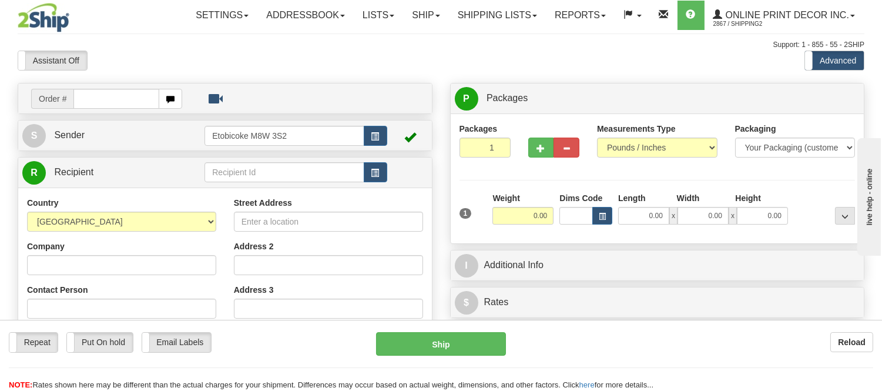
click at [139, 95] on div "Toggle navigation Settings Shipping Preferences Fields Preferences New" at bounding box center [441, 331] width 882 height 663
click at [125, 92] on input "text" at bounding box center [116, 99] width 86 height 20
type input "ca-420795"
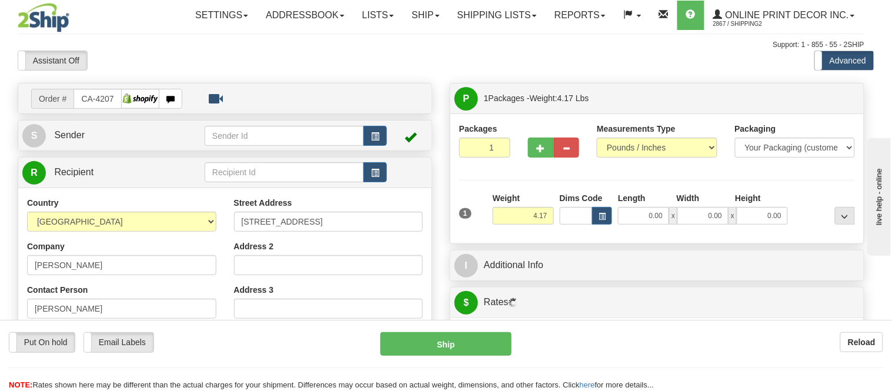
type input "CARP"
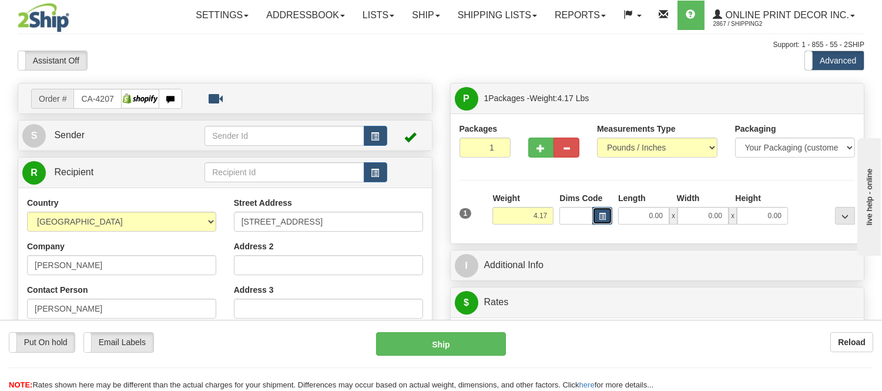
click at [602, 218] on span "button" at bounding box center [602, 216] width 7 height 6
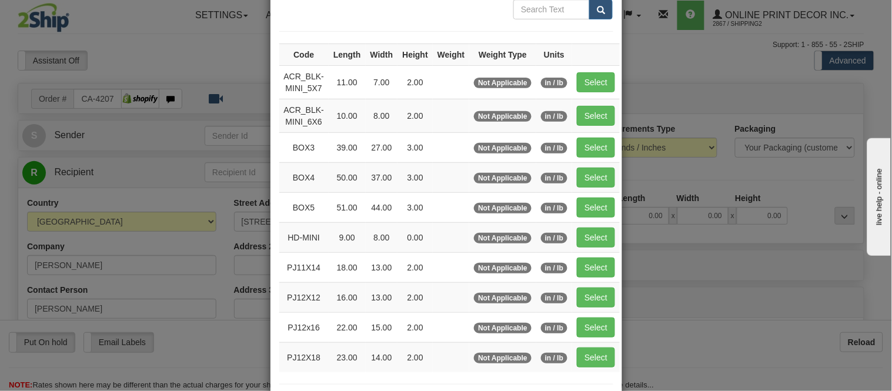
scroll to position [131, 0]
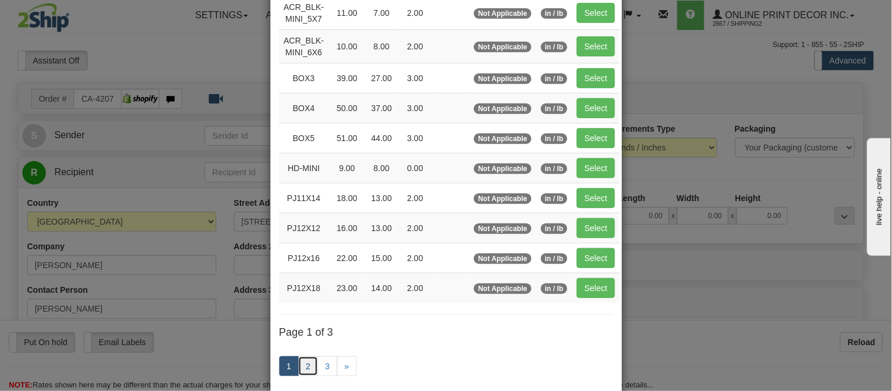
click at [303, 359] on link "2" at bounding box center [308, 366] width 20 height 20
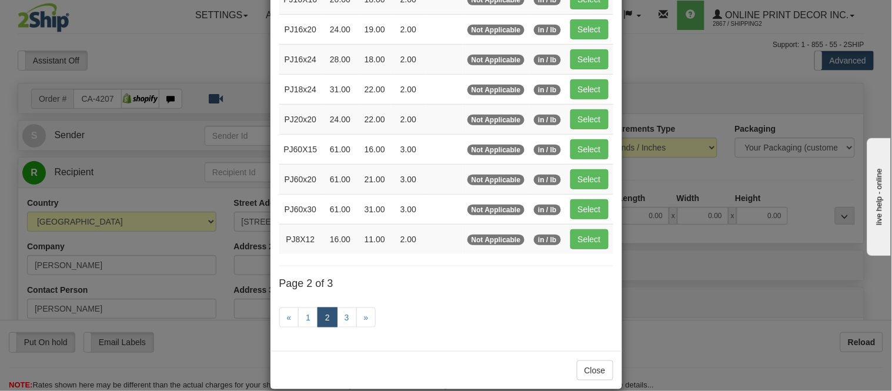
scroll to position [191, 0]
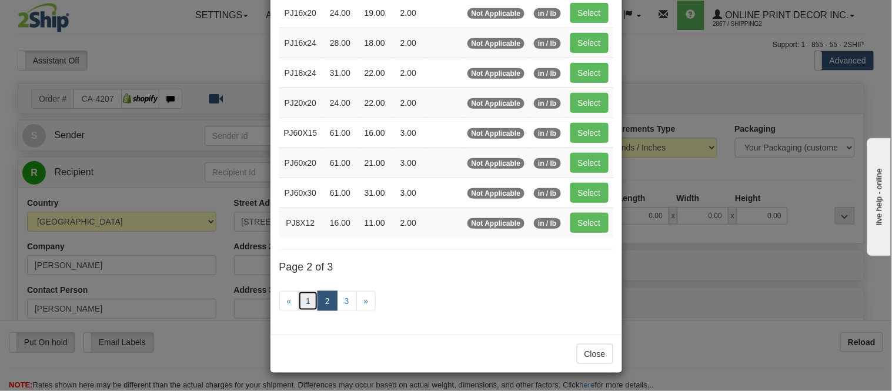
click at [302, 306] on link "1" at bounding box center [308, 301] width 20 height 20
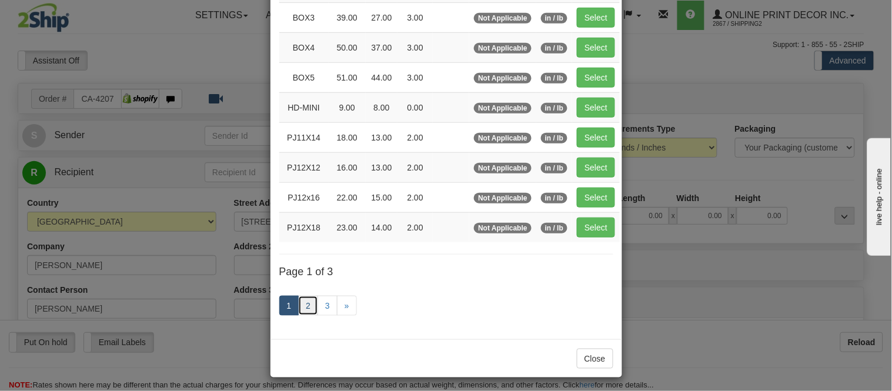
click at [307, 303] on link "2" at bounding box center [308, 306] width 20 height 20
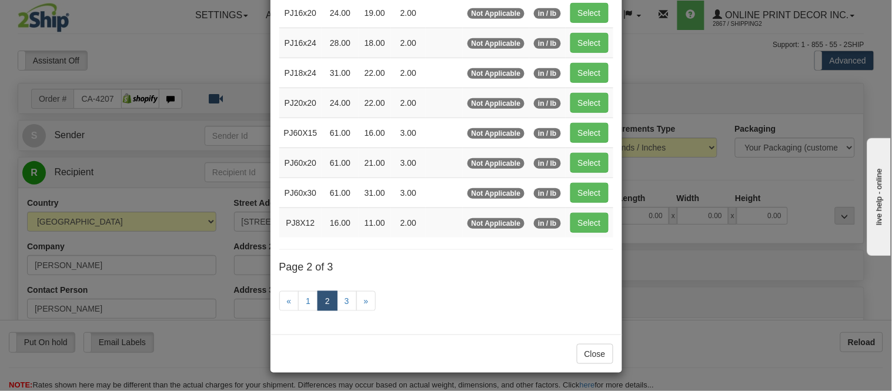
scroll to position [126, 0]
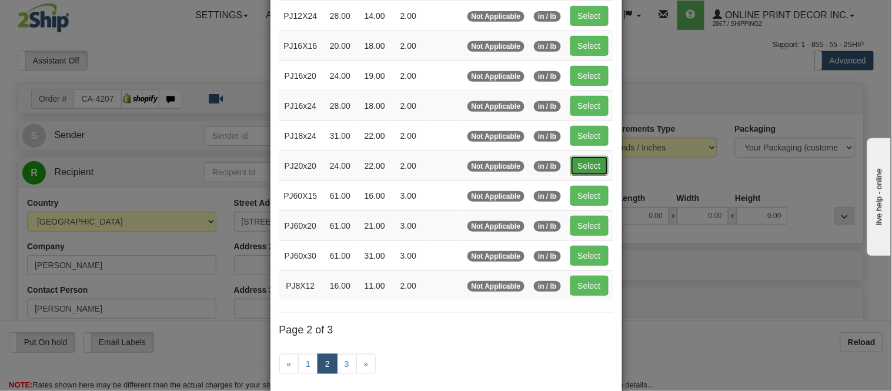
click at [582, 161] on button "Select" at bounding box center [589, 166] width 38 height 20
type input "PJ20x20"
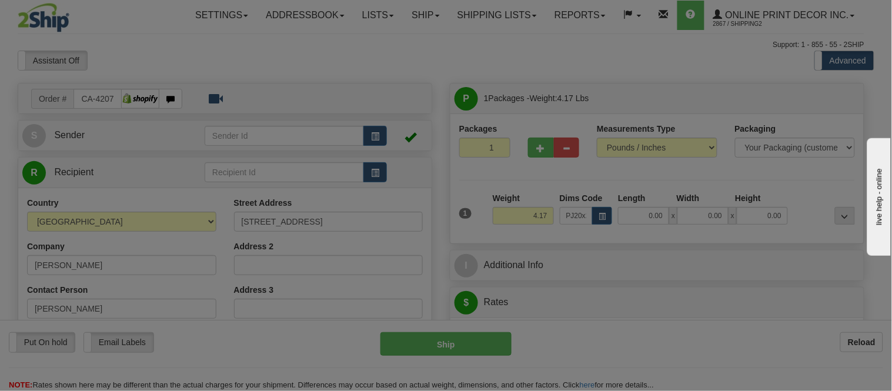
type input "24.00"
type input "22.00"
type input "2.00"
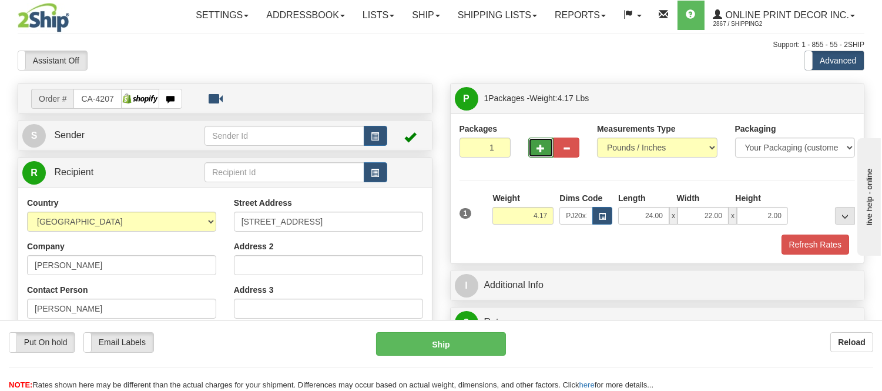
click at [545, 150] on button "button" at bounding box center [542, 148] width 26 height 20
radio input "true"
type input "2"
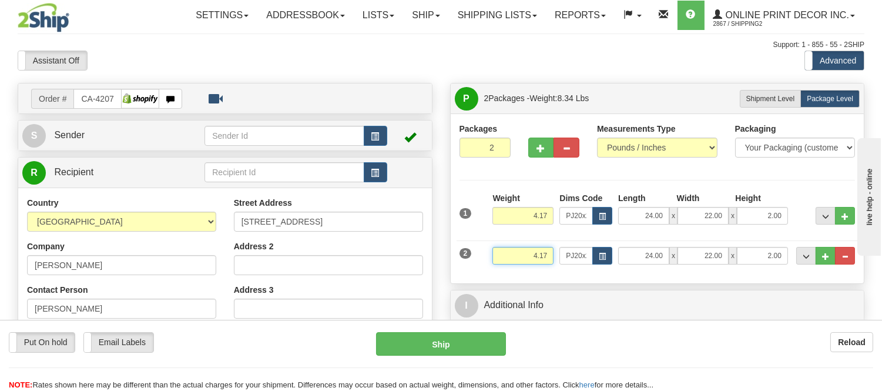
drag, startPoint x: 554, startPoint y: 256, endPoint x: 507, endPoint y: 262, distance: 46.8
click at [507, 258] on input "4.17" at bounding box center [523, 256] width 61 height 18
type input "1.98"
click at [602, 258] on span "button" at bounding box center [602, 256] width 7 height 6
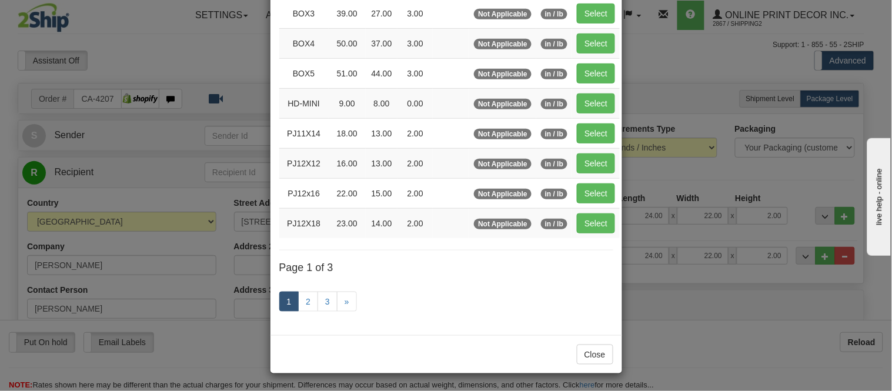
scroll to position [196, 0]
click at [303, 297] on link "2" at bounding box center [308, 301] width 20 height 20
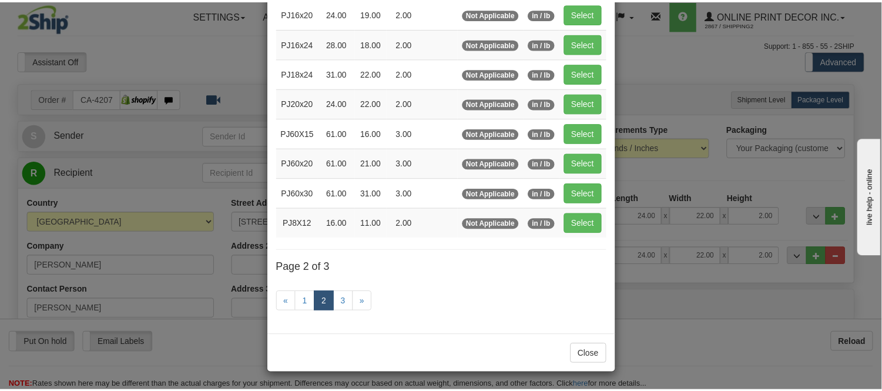
scroll to position [0, 0]
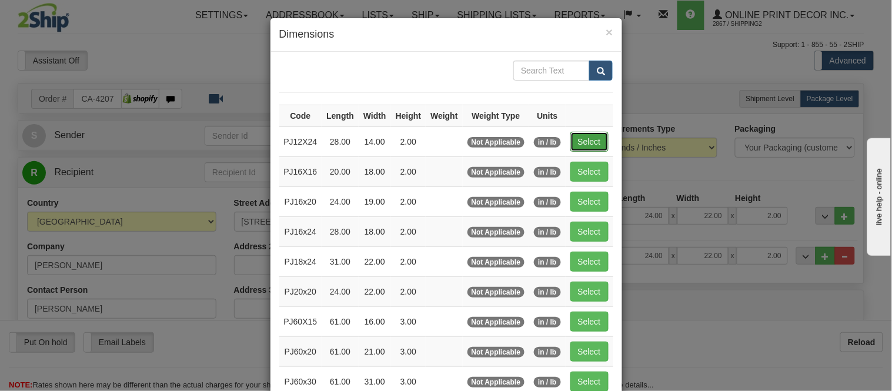
click at [589, 133] on button "Select" at bounding box center [589, 142] width 38 height 20
type input "PJ12X24"
type input "28.00"
type input "14.00"
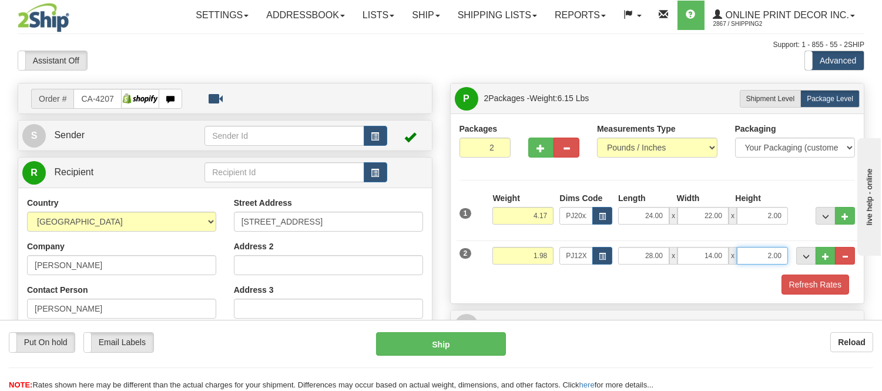
drag, startPoint x: 784, startPoint y: 255, endPoint x: 744, endPoint y: 257, distance: 40.0
click at [744, 257] on input "2.00" at bounding box center [762, 256] width 51 height 18
click at [795, 285] on button "Refresh Rates" at bounding box center [816, 285] width 68 height 20
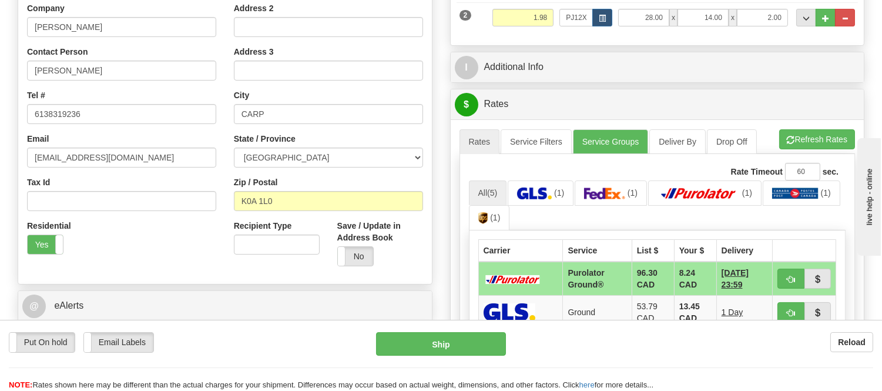
scroll to position [261, 0]
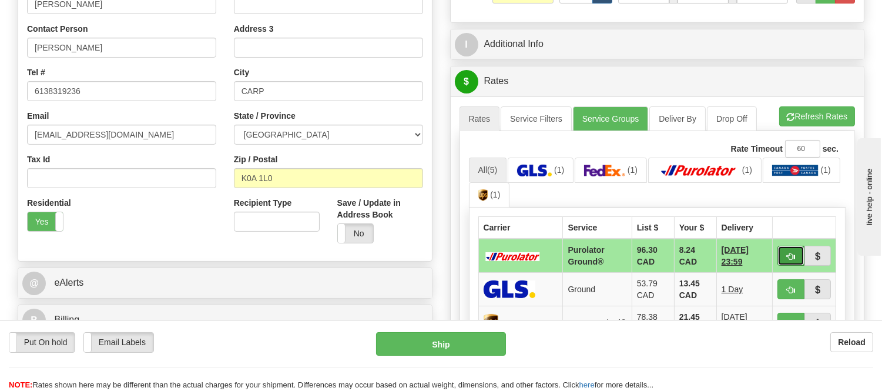
click at [783, 251] on button "button" at bounding box center [791, 256] width 27 height 20
type input "260"
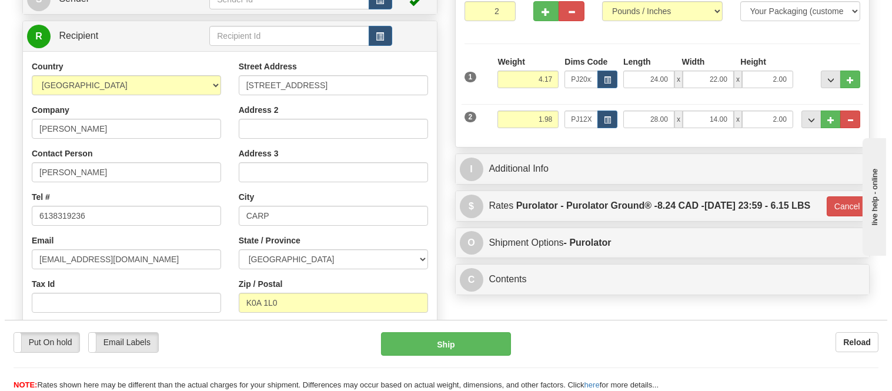
scroll to position [65, 0]
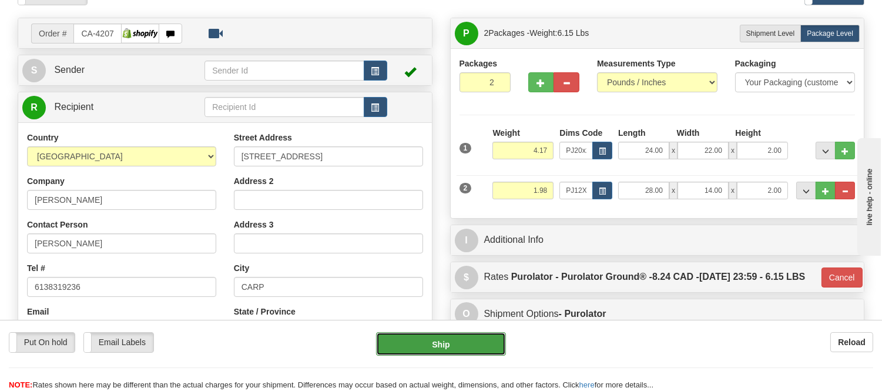
click at [447, 339] on button "Ship" at bounding box center [440, 344] width 129 height 24
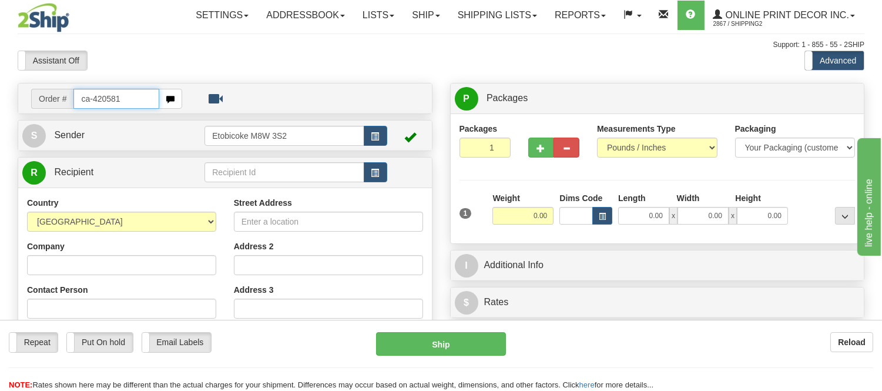
type input "ca-420581"
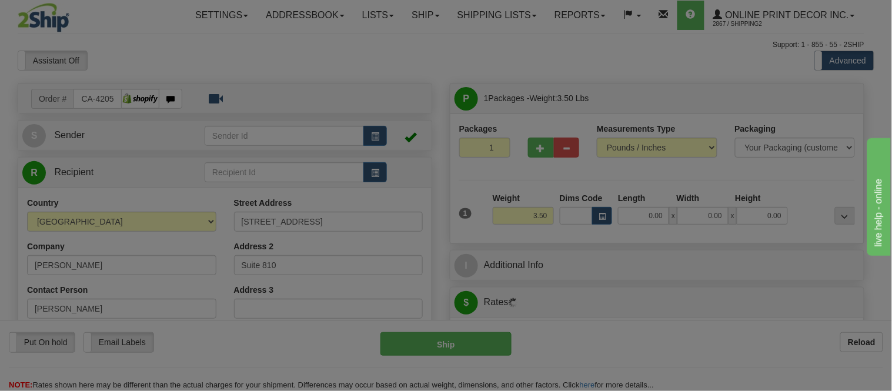
type input "MISSISSAUGA"
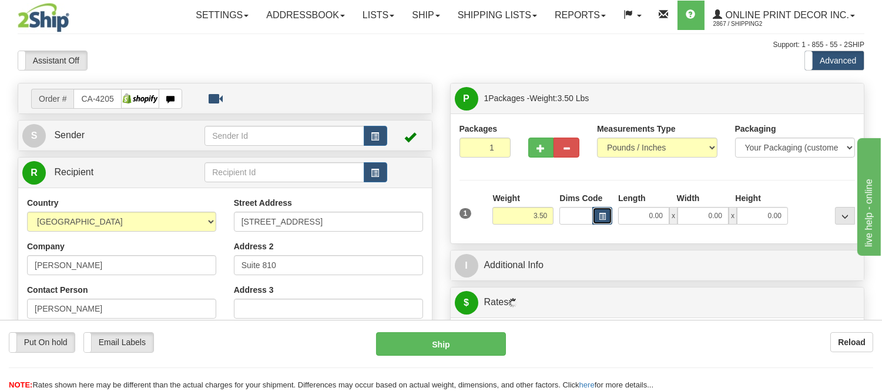
click at [603, 210] on button "button" at bounding box center [603, 216] width 20 height 18
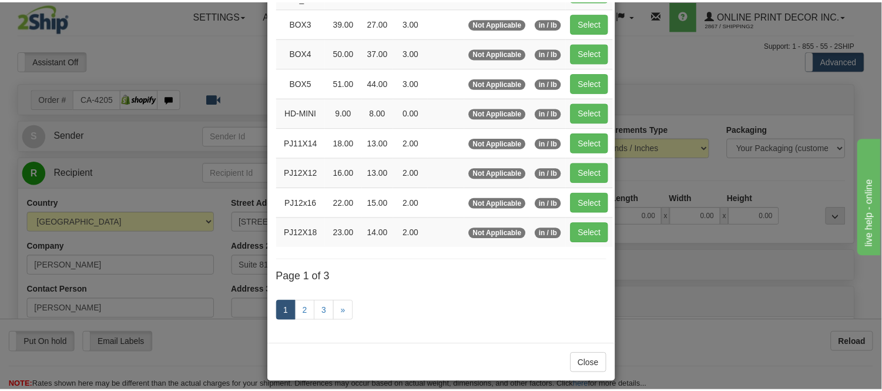
scroll to position [196, 0]
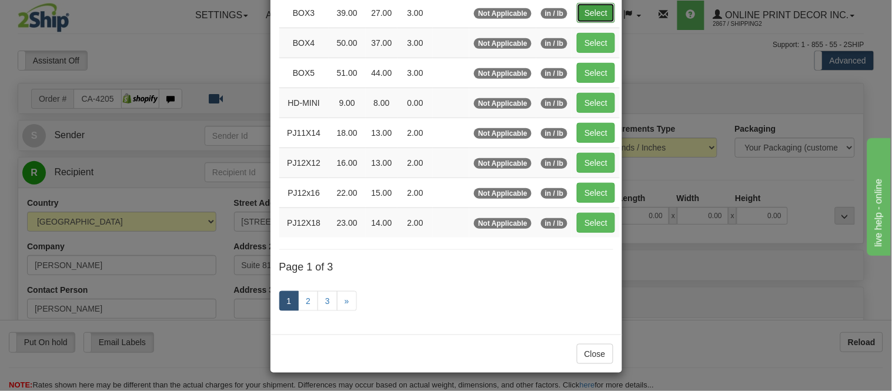
click at [586, 10] on button "Select" at bounding box center [596, 13] width 38 height 20
type input "BOX3"
type input "39.00"
type input "27.00"
type input "3.00"
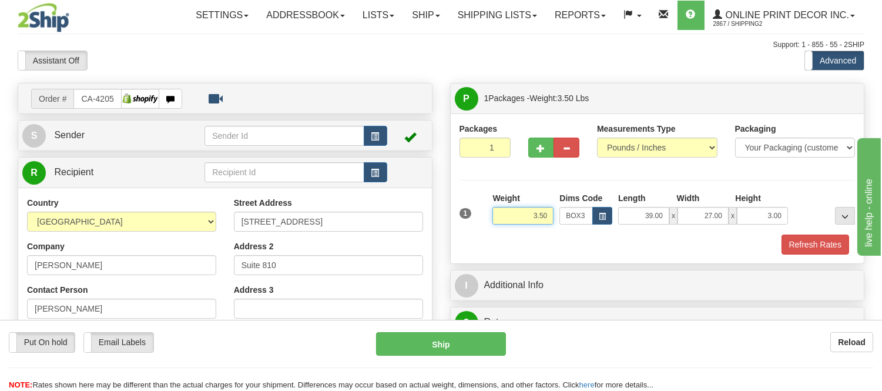
drag, startPoint x: 548, startPoint y: 216, endPoint x: 446, endPoint y: 203, distance: 103.1
type input "9.98"
click at [808, 238] on button "Refresh Rates" at bounding box center [816, 245] width 68 height 20
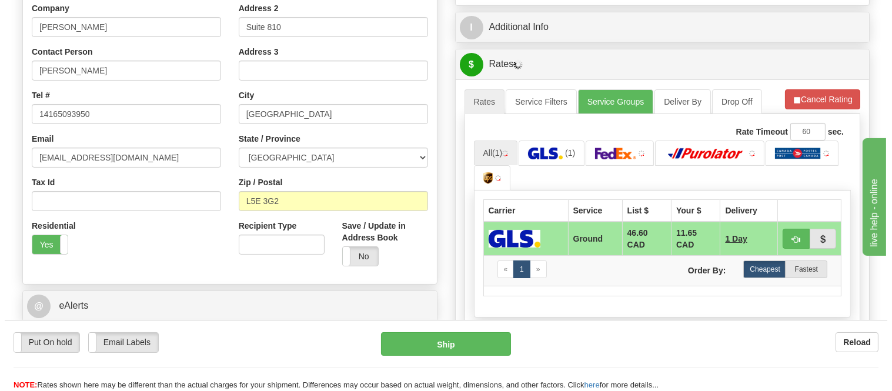
scroll to position [261, 0]
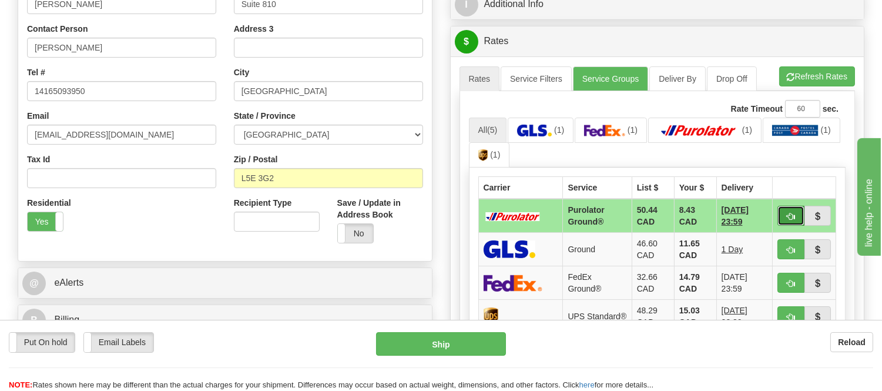
click at [785, 214] on button "button" at bounding box center [791, 216] width 27 height 20
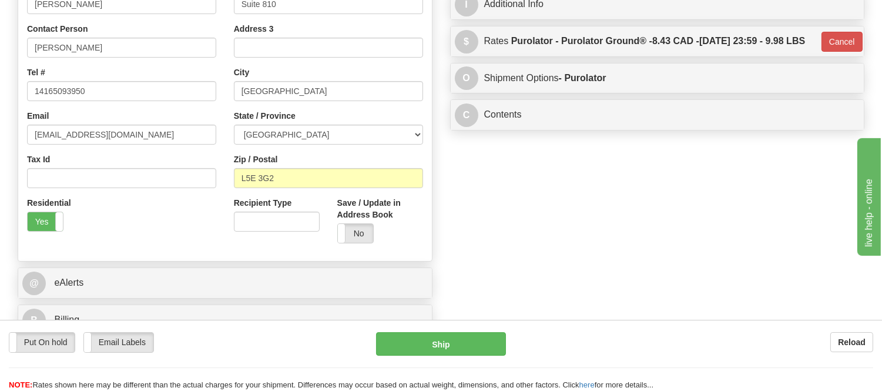
type input "260"
click at [456, 343] on button "Ship" at bounding box center [440, 344] width 129 height 24
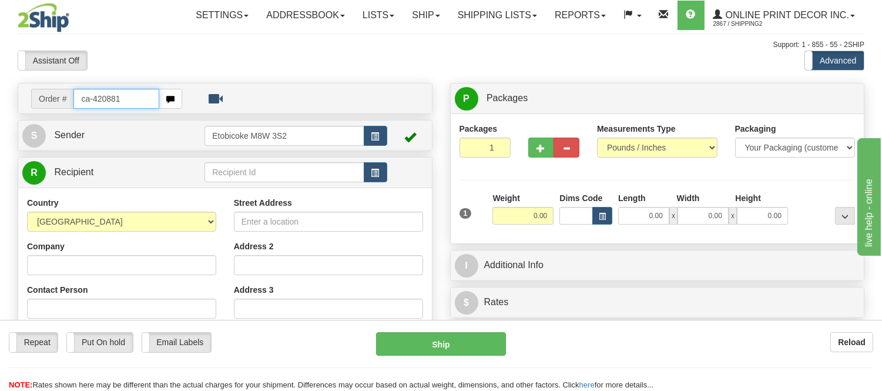
type input "ca-420881"
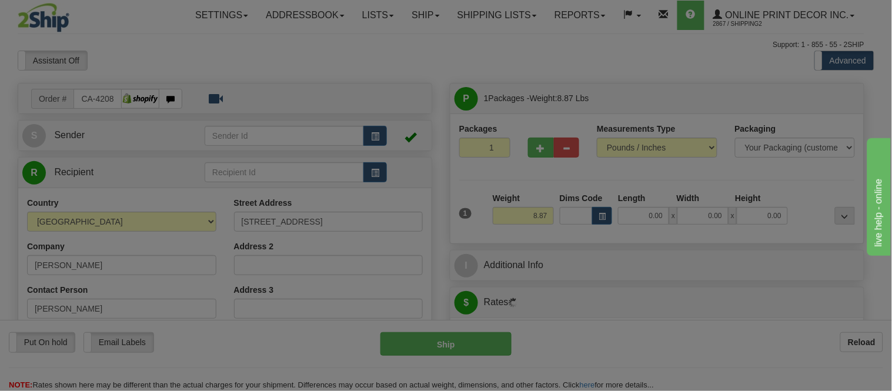
type input "[GEOGRAPHIC_DATA]"
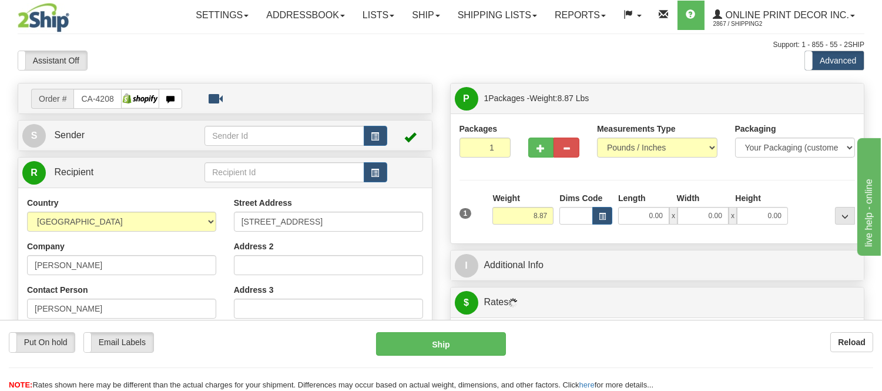
click at [607, 225] on div "1 Weight 8.87 Dims Code 0.00" at bounding box center [658, 213] width 402 height 42
click at [607, 220] on button "button" at bounding box center [603, 216] width 20 height 18
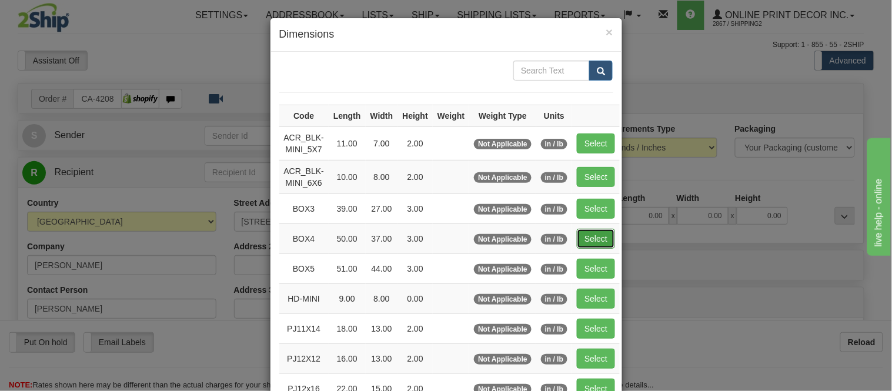
click at [591, 232] on button "Select" at bounding box center [596, 239] width 38 height 20
type input "BOX4"
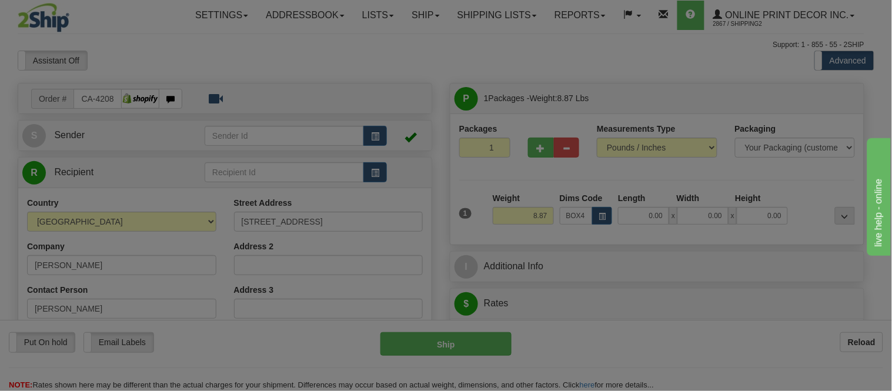
type input "50.00"
type input "37.00"
type input "3.00"
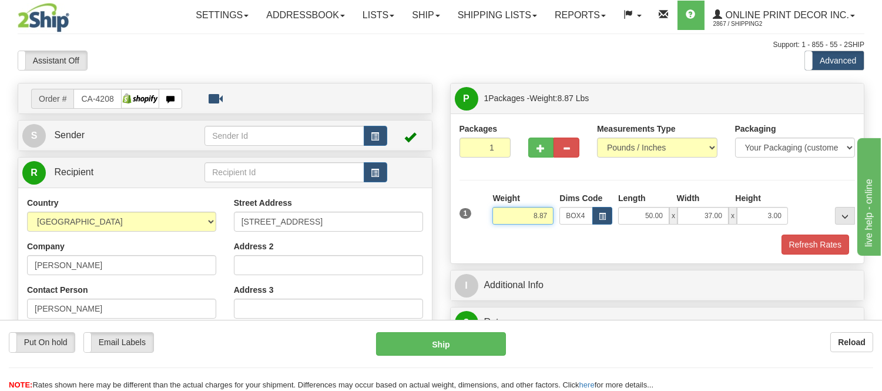
drag, startPoint x: 551, startPoint y: 218, endPoint x: 467, endPoint y: 216, distance: 84.1
click at [467, 216] on div "1 Weight 8.87 Dims Code BOX4" at bounding box center [658, 213] width 402 height 42
type input "1"
type input "21.98"
click at [810, 249] on button "Refresh Rates" at bounding box center [816, 245] width 68 height 20
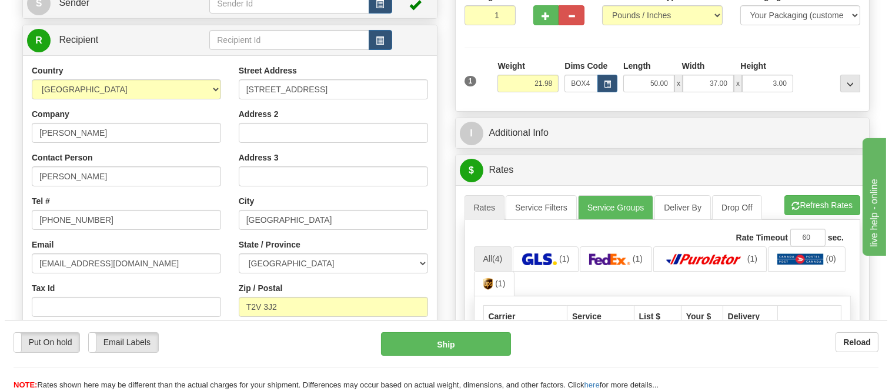
scroll to position [196, 0]
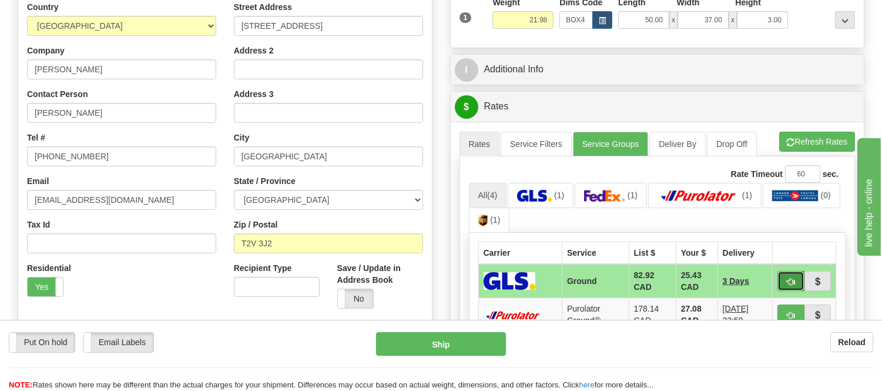
click at [781, 279] on button "button" at bounding box center [791, 281] width 27 height 20
type input "1"
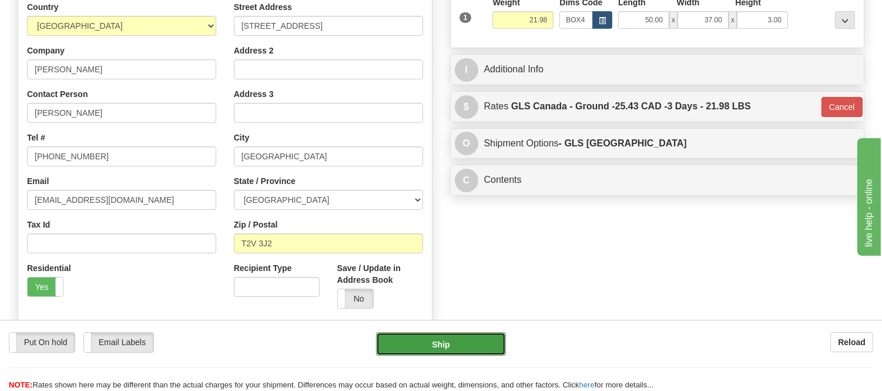
click at [471, 337] on button "Ship" at bounding box center [440, 344] width 129 height 24
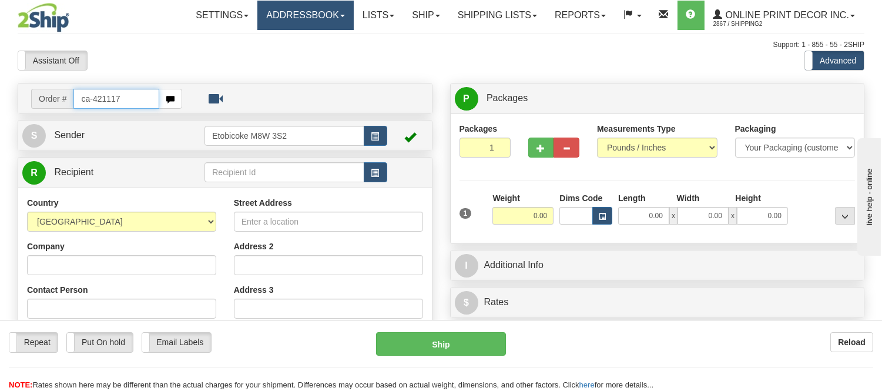
type input "ca-421117"
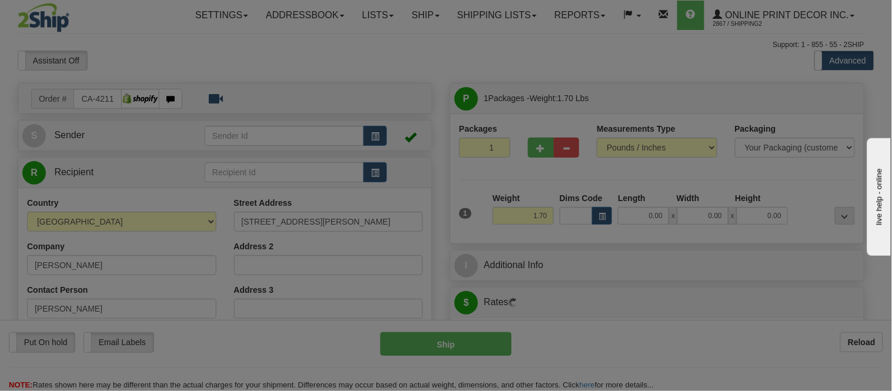
type input "KAMLOOPS"
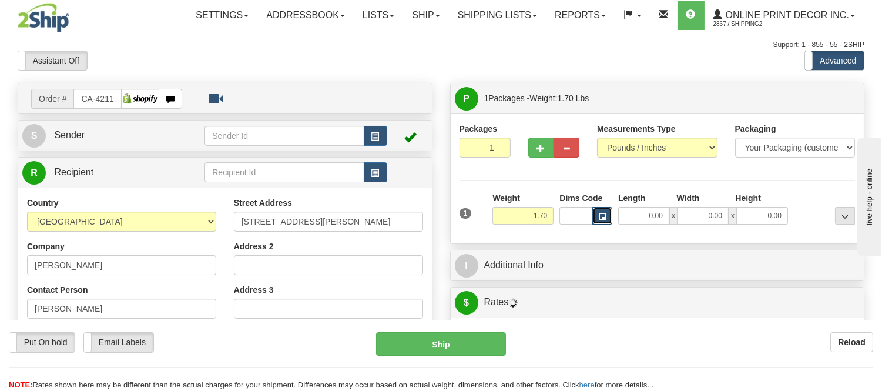
click at [604, 214] on span "button" at bounding box center [602, 216] width 7 height 6
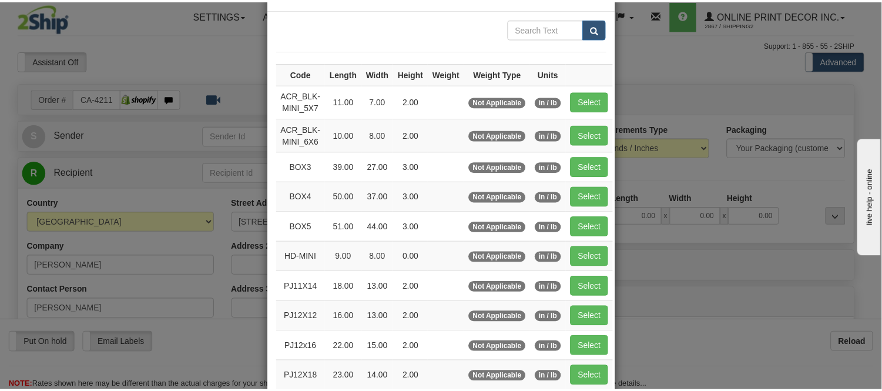
scroll to position [65, 0]
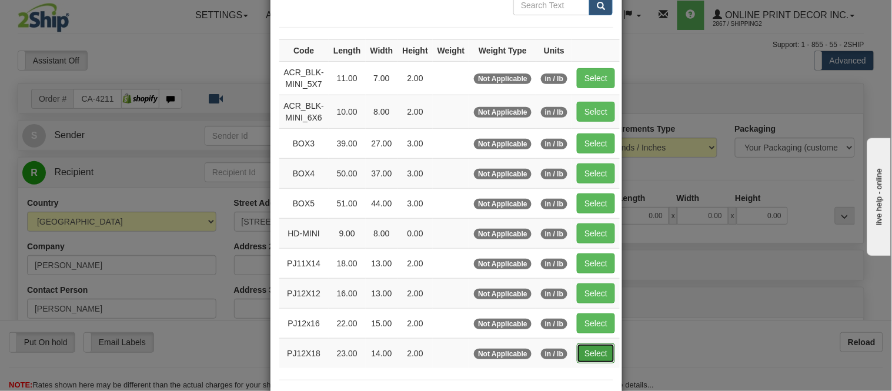
click at [590, 353] on button "Select" at bounding box center [596, 353] width 38 height 20
type input "PJ12X18"
type input "23.00"
type input "14.00"
type input "2.00"
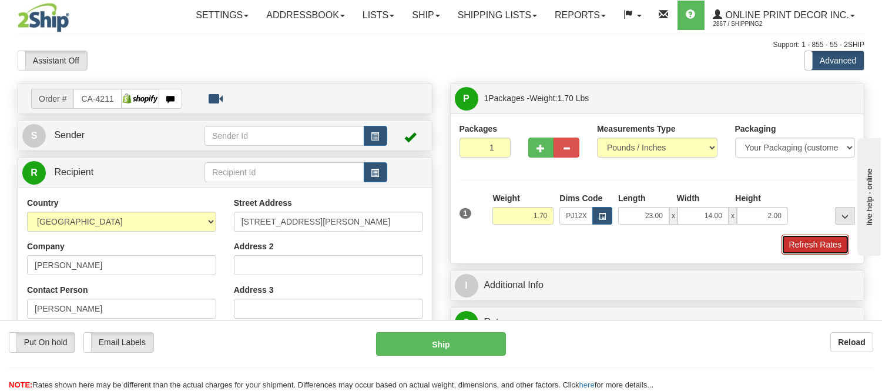
click at [829, 248] on button "Refresh Rates" at bounding box center [816, 245] width 68 height 20
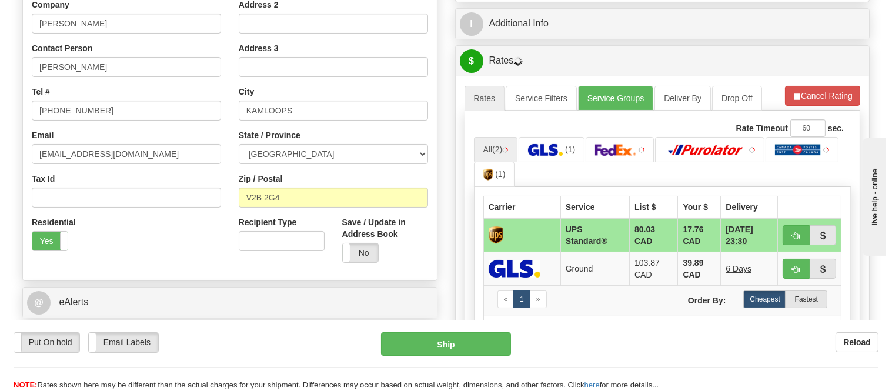
scroll to position [361, 0]
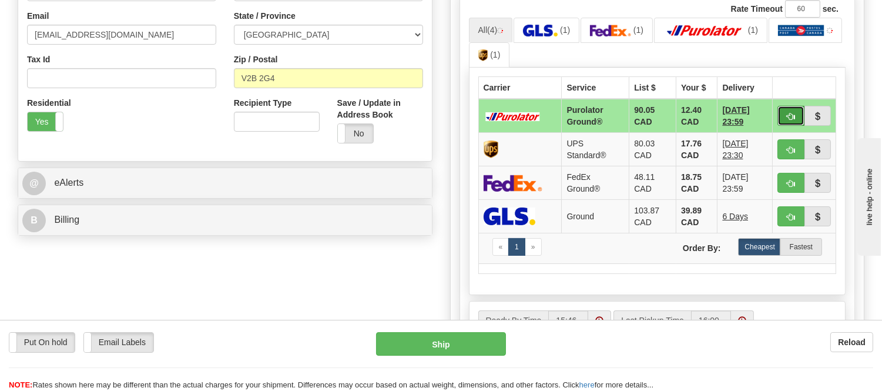
click at [791, 113] on span "button" at bounding box center [791, 117] width 8 height 8
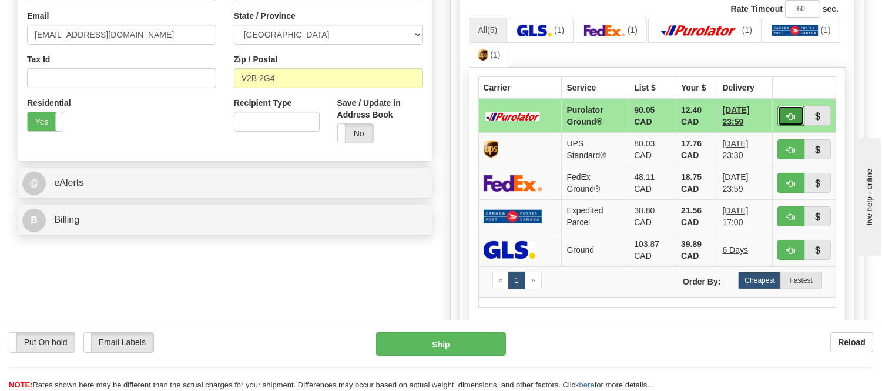
click at [783, 112] on button "button" at bounding box center [791, 116] width 27 height 20
type input "260"
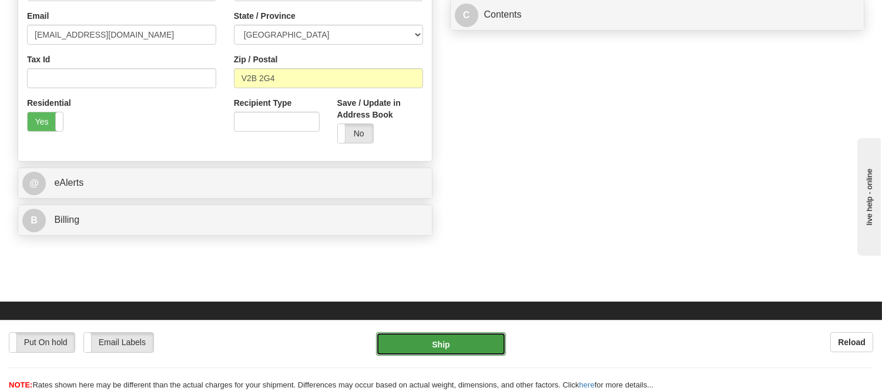
click at [480, 346] on button "Ship" at bounding box center [440, 344] width 129 height 24
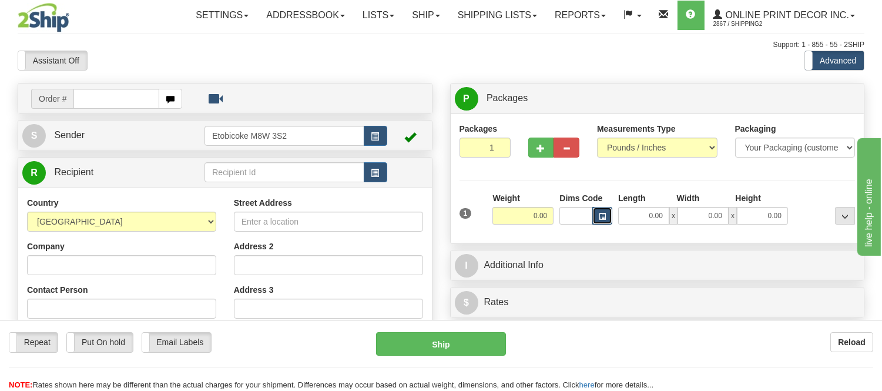
click at [601, 219] on span "button" at bounding box center [602, 216] width 7 height 6
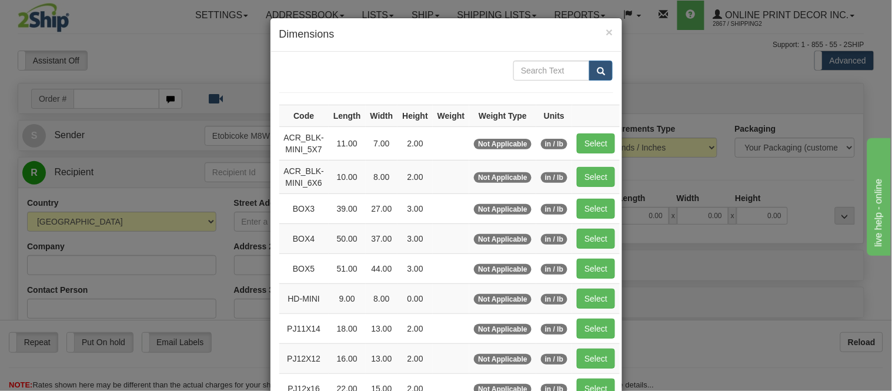
click at [236, 63] on div "× Dimensions Code Length Width Height Weight Weight Type Units ACR_BLK-MINI_5X7…" at bounding box center [446, 195] width 892 height 391
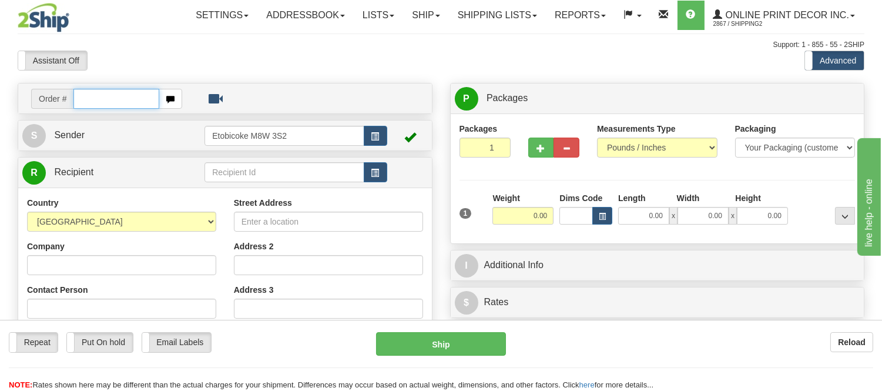
click at [108, 98] on input "text" at bounding box center [116, 99] width 86 height 20
type input "ca-420915"
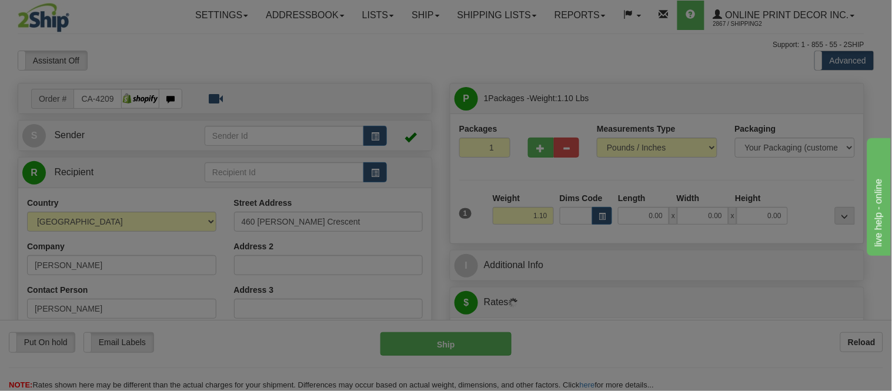
type input "SELWYN"
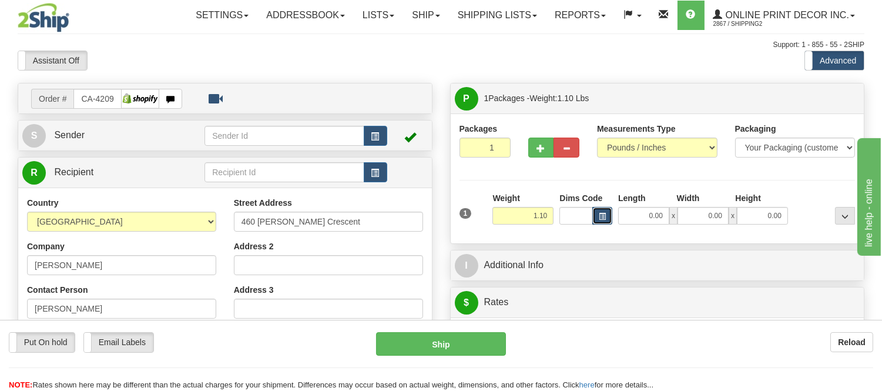
click at [604, 214] on span "button" at bounding box center [602, 216] width 7 height 6
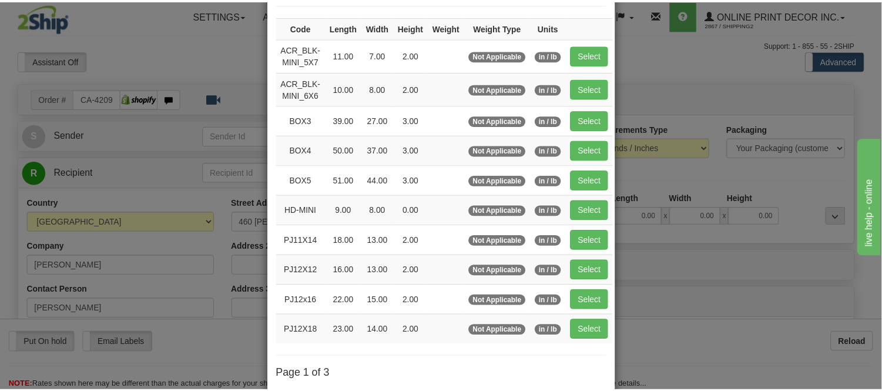
scroll to position [131, 0]
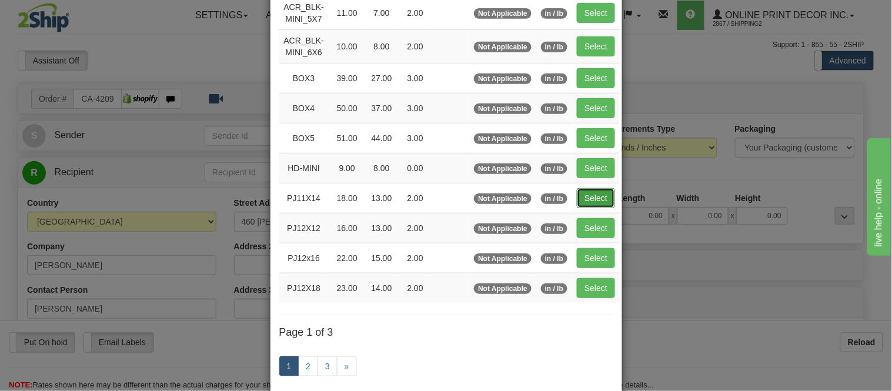
click at [595, 199] on button "Select" at bounding box center [596, 198] width 38 height 20
type input "PJ11X14"
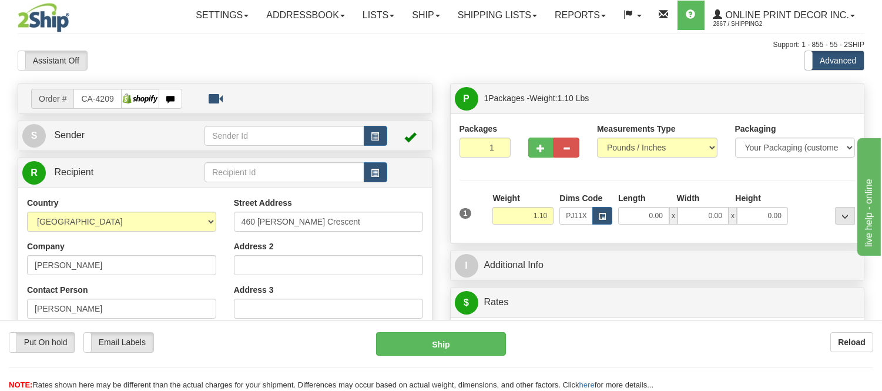
type input "18.00"
type input "13.00"
type input "2.00"
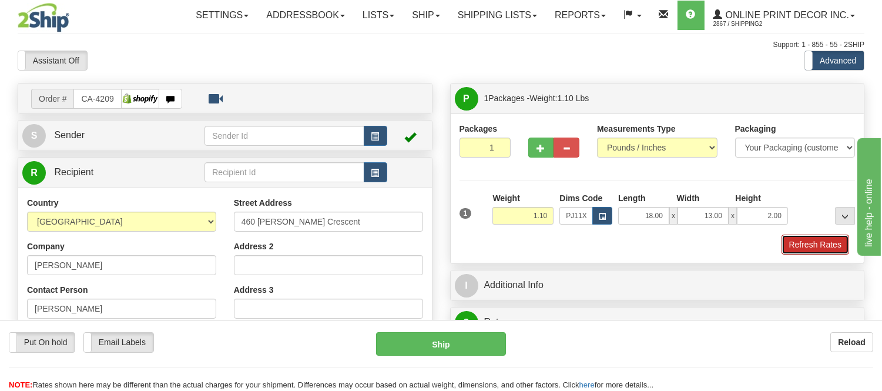
click at [810, 244] on button "Refresh Rates" at bounding box center [816, 245] width 68 height 20
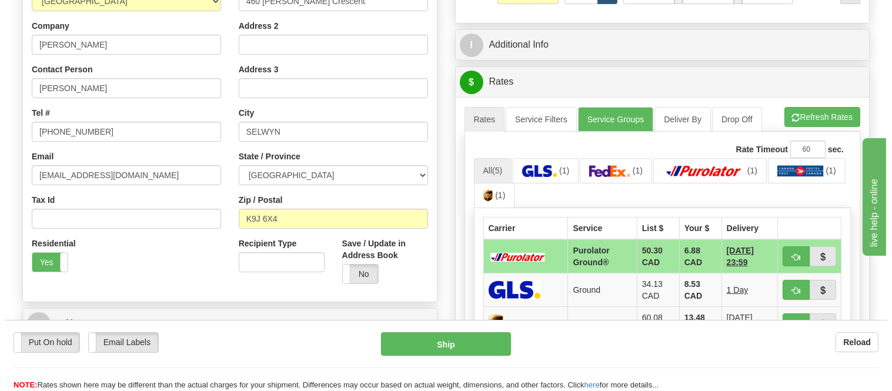
scroll to position [230, 0]
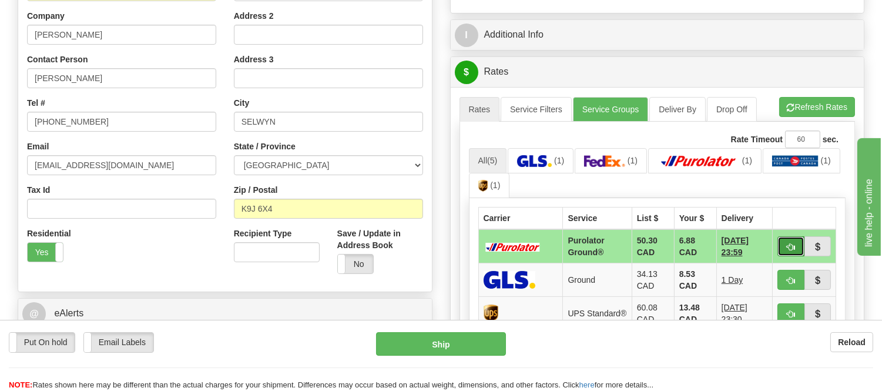
click at [794, 238] on button "button" at bounding box center [791, 246] width 27 height 20
type input "260"
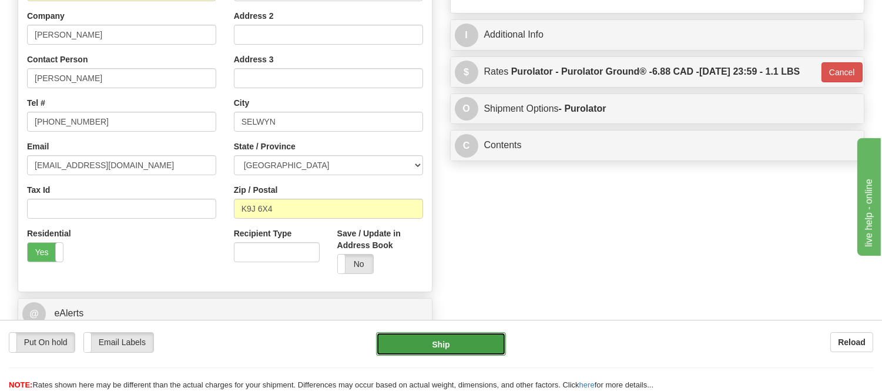
click at [466, 349] on button "Ship" at bounding box center [440, 344] width 129 height 24
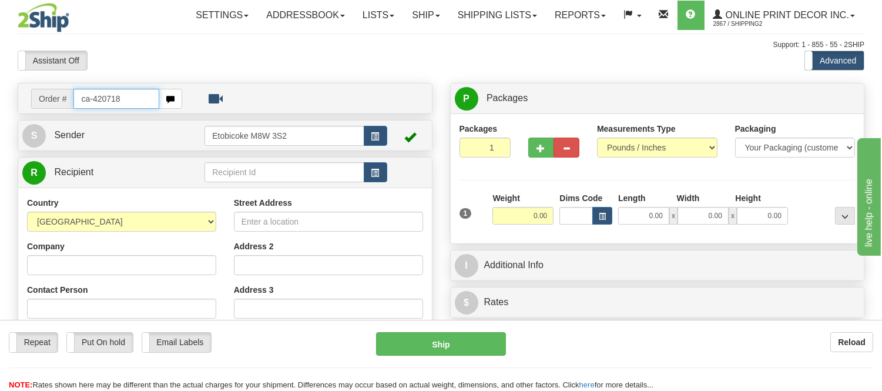
type input "ca-420718"
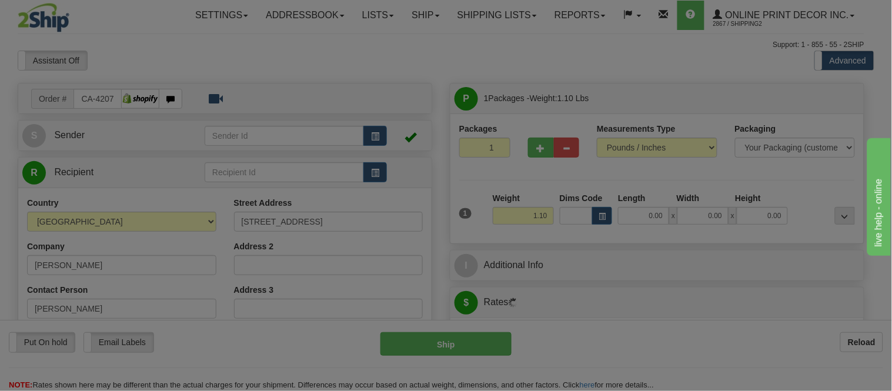
type input "[PERSON_NAME] RIVER"
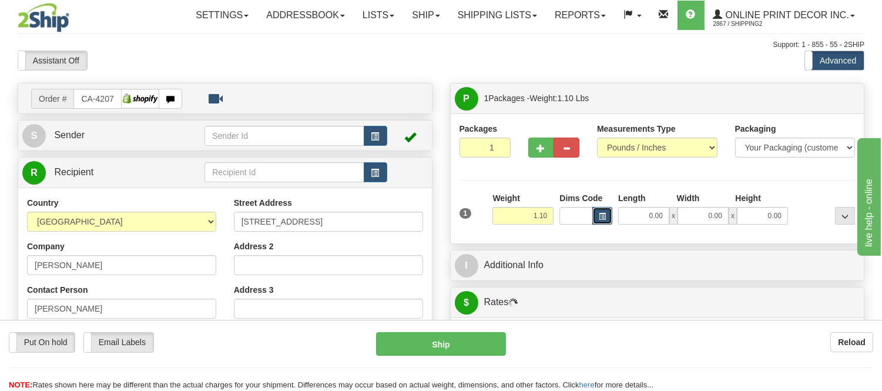
click at [604, 221] on button "button" at bounding box center [603, 216] width 20 height 18
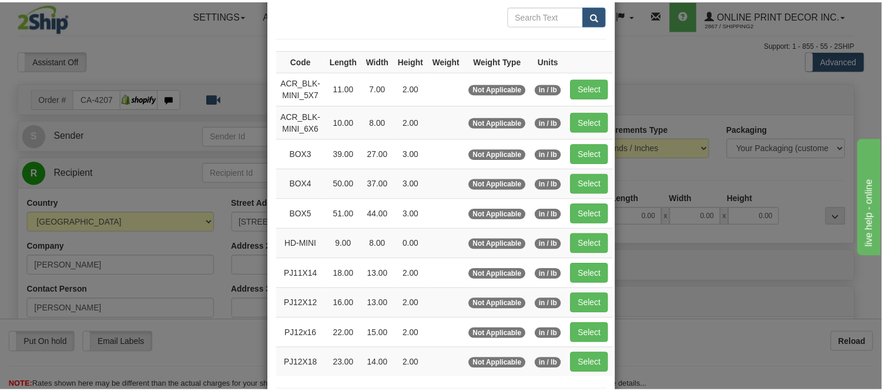
scroll to position [131, 0]
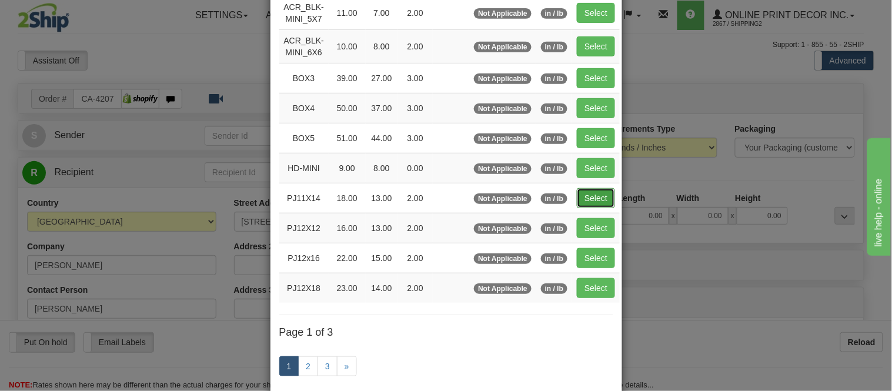
click at [578, 195] on button "Select" at bounding box center [596, 198] width 38 height 20
type input "PJ11X14"
type input "18.00"
type input "13.00"
type input "2.00"
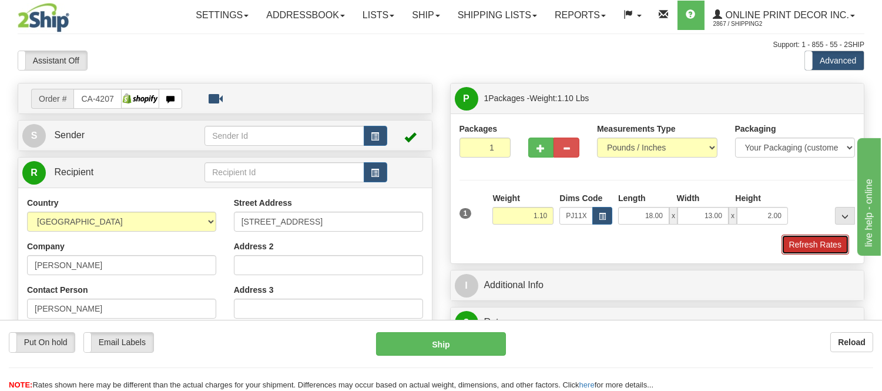
click at [795, 246] on button "Refresh Rates" at bounding box center [816, 245] width 68 height 20
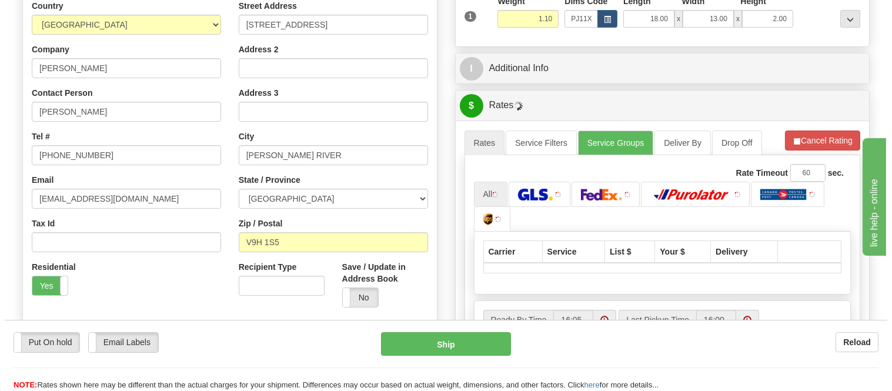
scroll to position [275, 0]
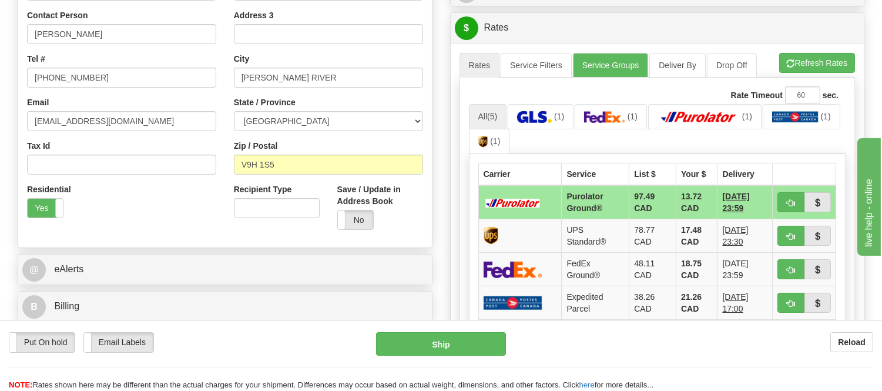
click at [785, 202] on button "button" at bounding box center [791, 202] width 27 height 20
type input "260"
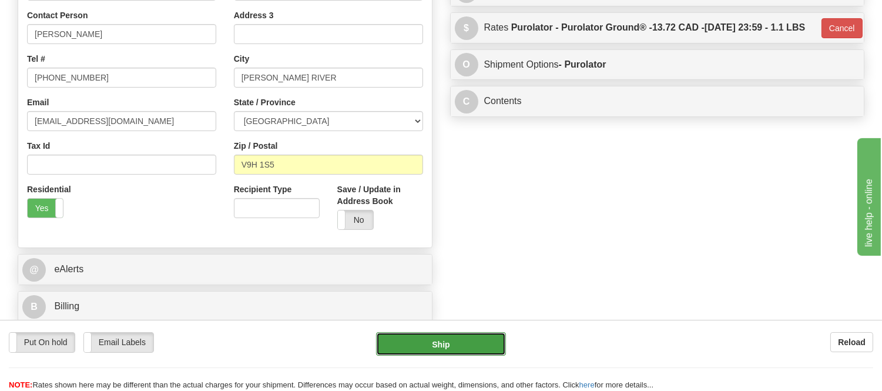
click at [457, 355] on button "Ship" at bounding box center [440, 344] width 129 height 24
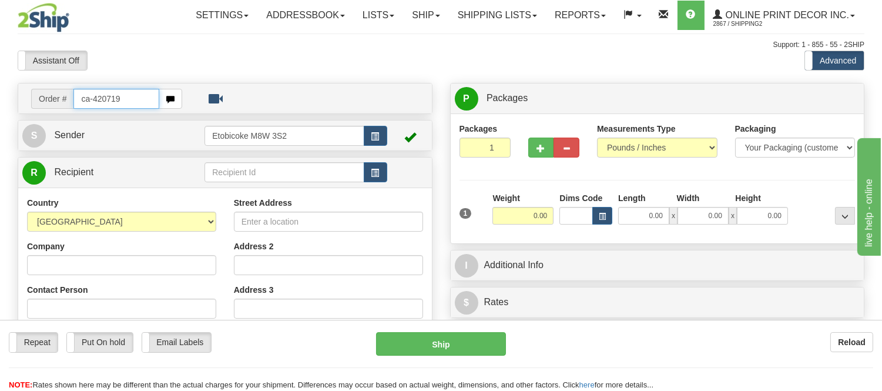
type input "ca-420719"
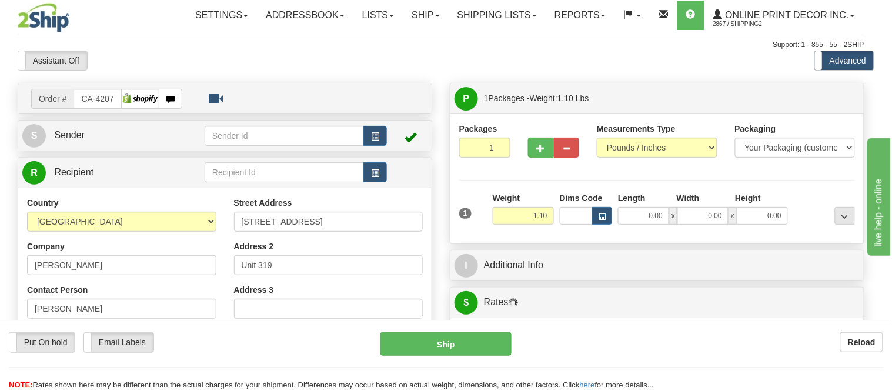
type input "NORTH YORK"
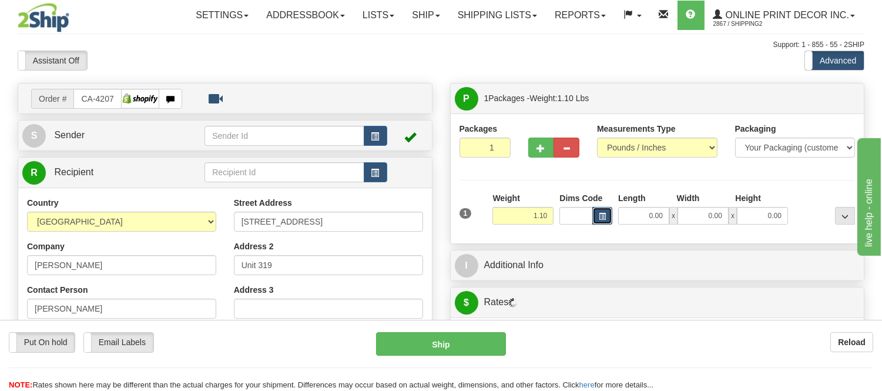
click at [607, 216] on button "button" at bounding box center [603, 216] width 20 height 18
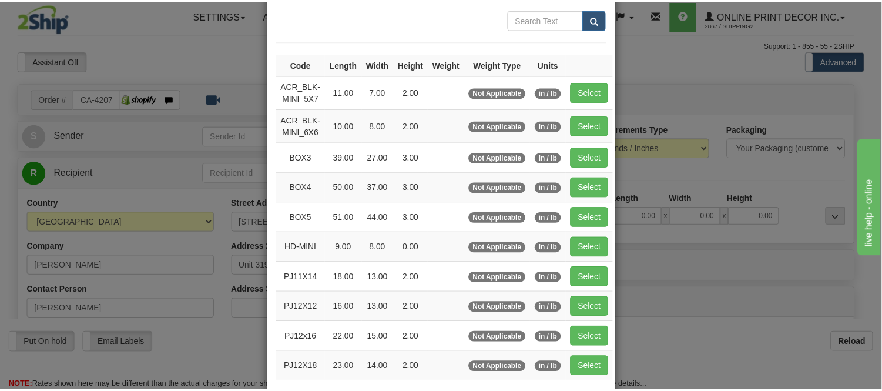
scroll to position [65, 0]
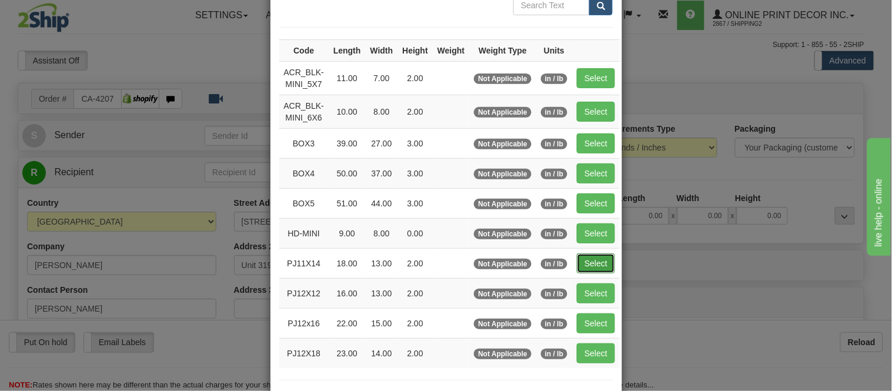
click at [587, 262] on button "Select" at bounding box center [596, 263] width 38 height 20
type input "PJ11X14"
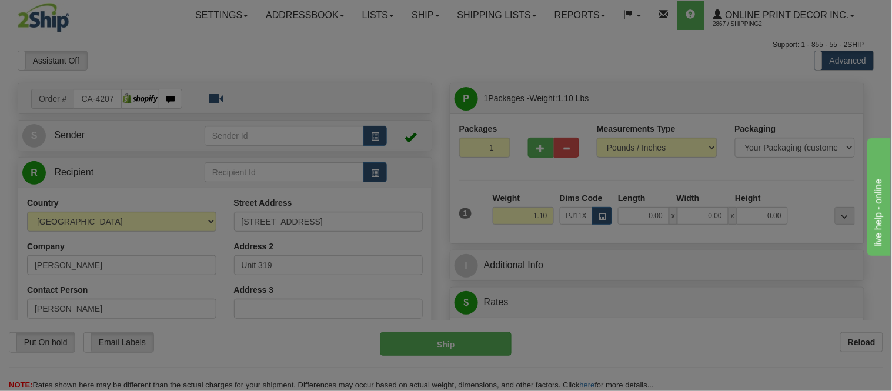
type input "18.00"
type input "13.00"
type input "2.00"
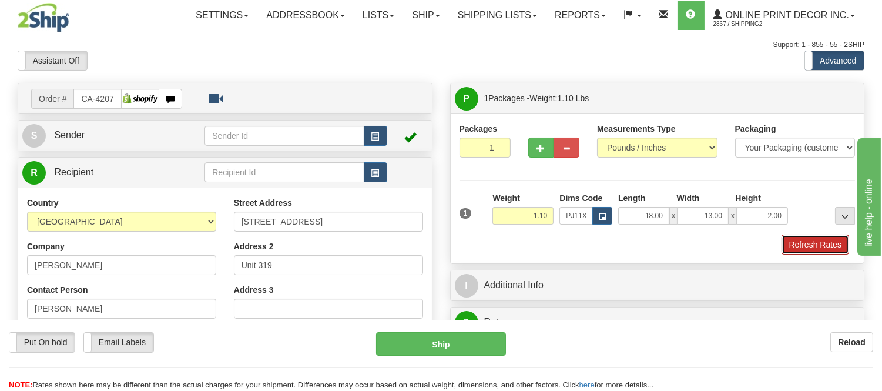
click at [827, 241] on button "Refresh Rates" at bounding box center [816, 245] width 68 height 20
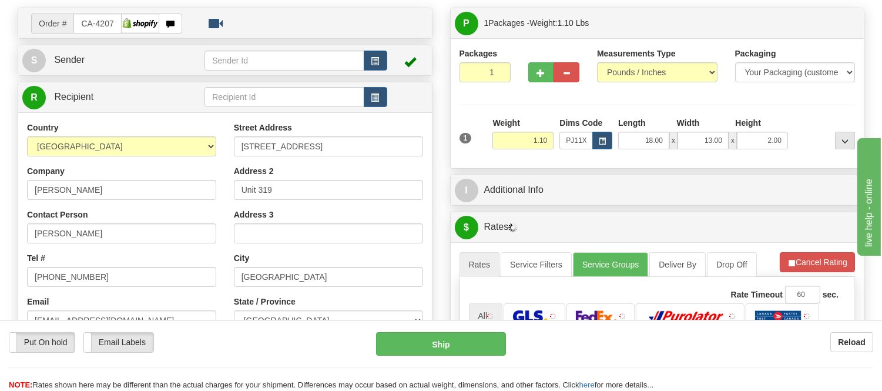
scroll to position [196, 0]
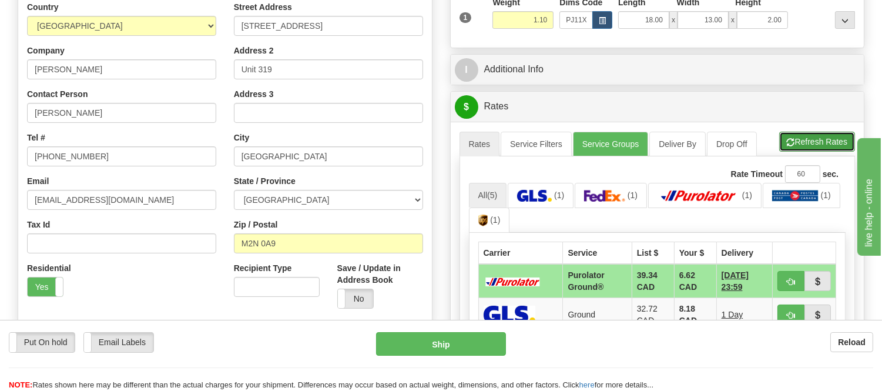
click at [804, 143] on button "Refresh Rates" at bounding box center [818, 142] width 76 height 20
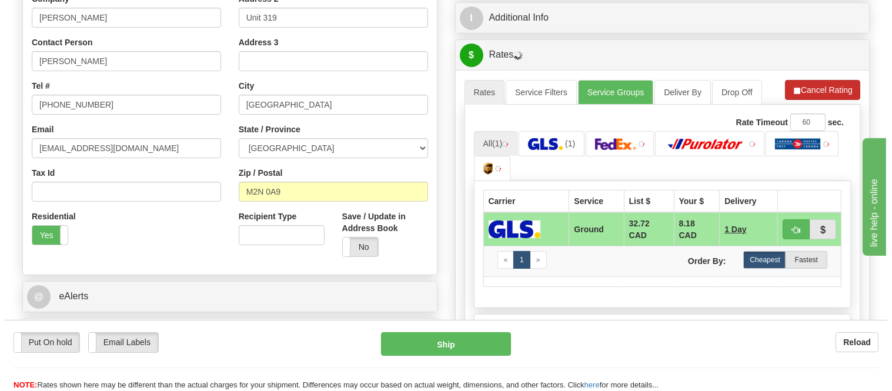
scroll to position [326, 0]
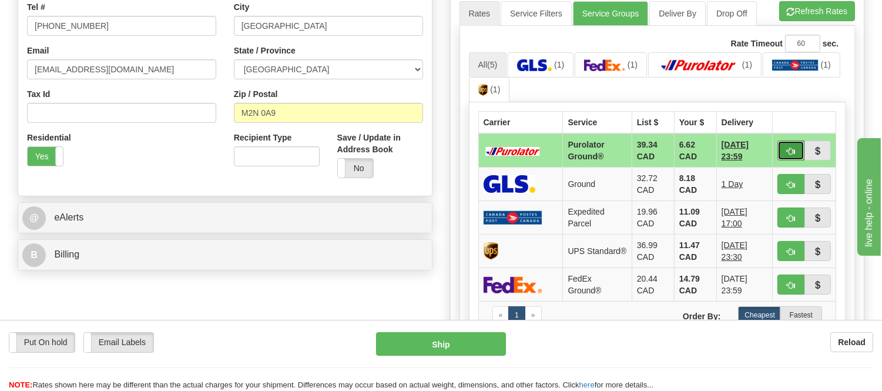
click at [778, 143] on button "button" at bounding box center [791, 151] width 27 height 20
type input "260"
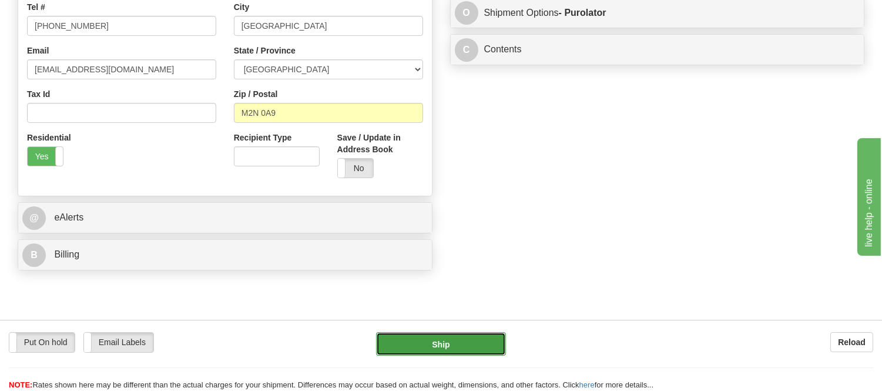
click at [502, 342] on button "Ship" at bounding box center [440, 344] width 129 height 24
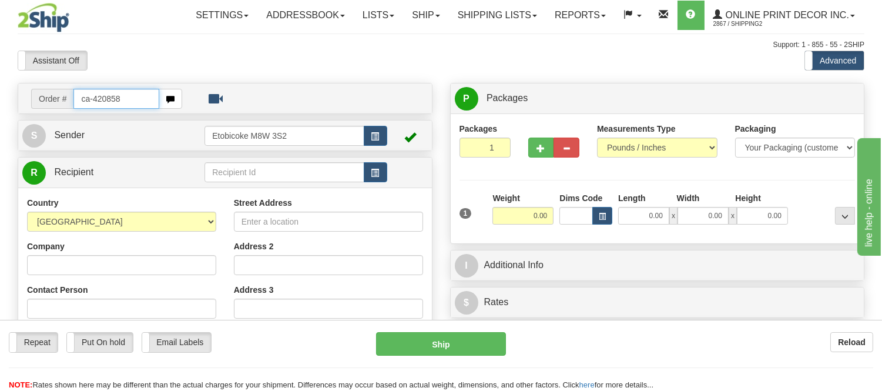
type input "ca-420858"
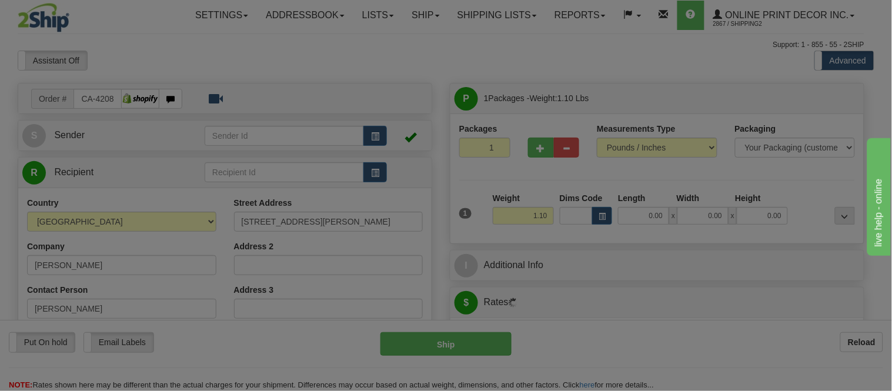
type input "THORNHILL"
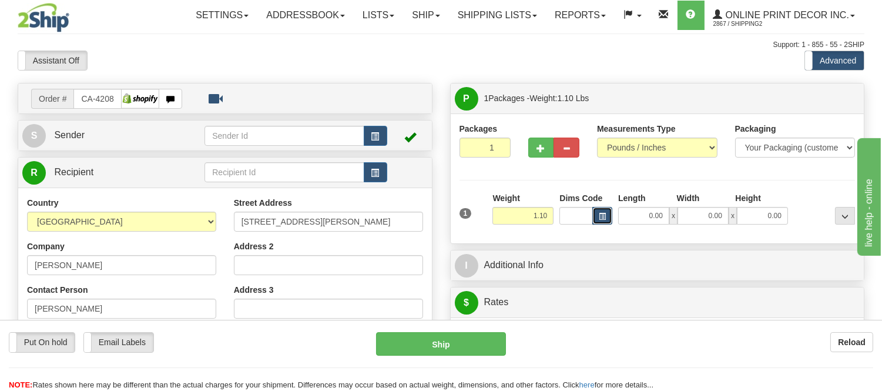
click at [604, 213] on button "button" at bounding box center [603, 216] width 20 height 18
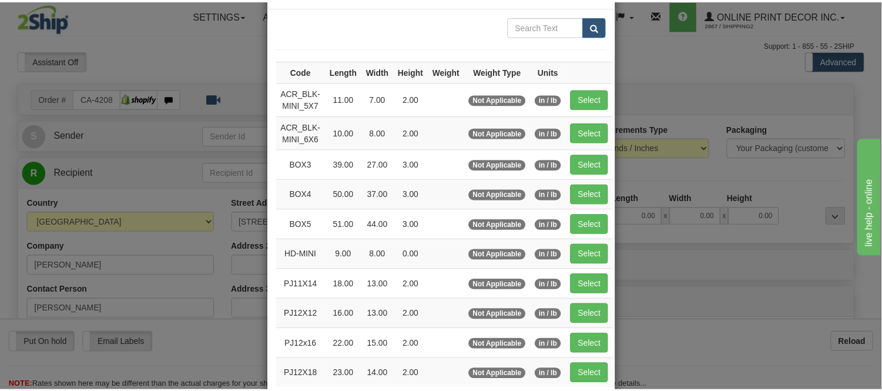
scroll to position [131, 0]
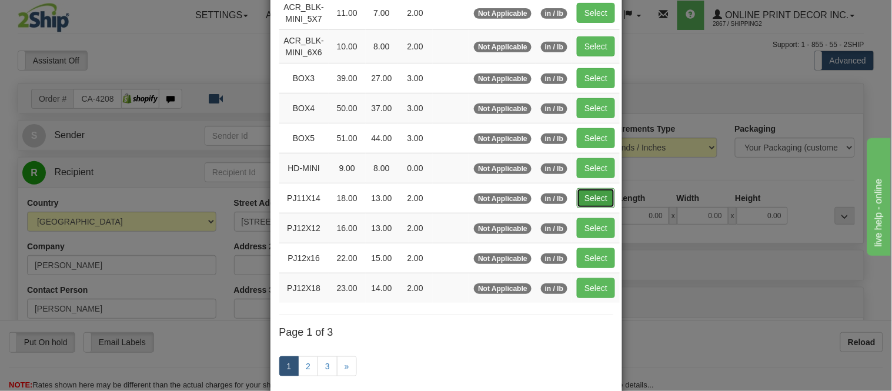
click at [584, 198] on button "Select" at bounding box center [596, 198] width 38 height 20
type input "PJ11X14"
type input "18.00"
type input "13.00"
type input "2.00"
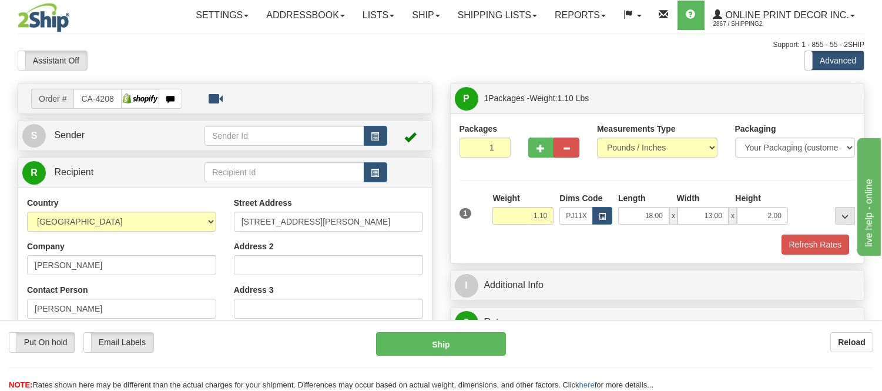
click at [822, 233] on div "1 Weight 1.10 Dims Code x x" at bounding box center [658, 213] width 402 height 42
click at [822, 238] on button "Refresh Rates" at bounding box center [816, 245] width 68 height 20
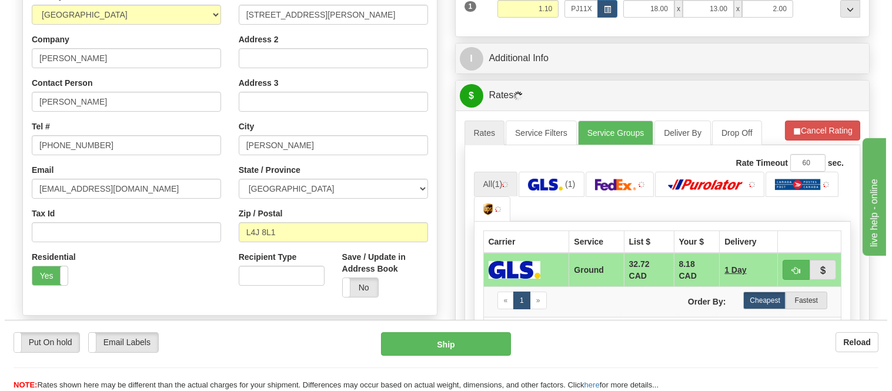
scroll to position [218, 0]
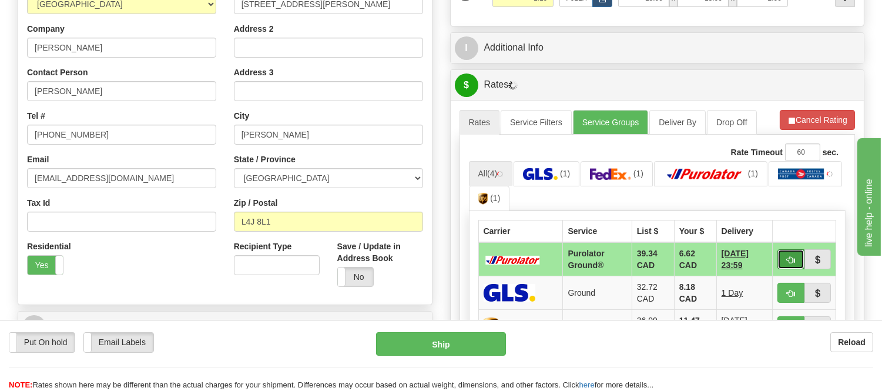
click at [778, 257] on button "button" at bounding box center [791, 259] width 27 height 20
click at [823, 172] on ul "All (4) (1) (1) (1) (1)" at bounding box center [657, 186] width 377 height 51
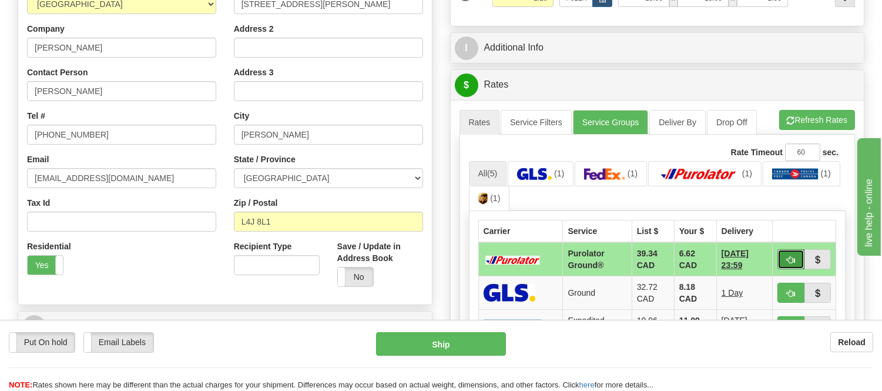
click at [794, 261] on span "button" at bounding box center [791, 260] width 8 height 8
type input "260"
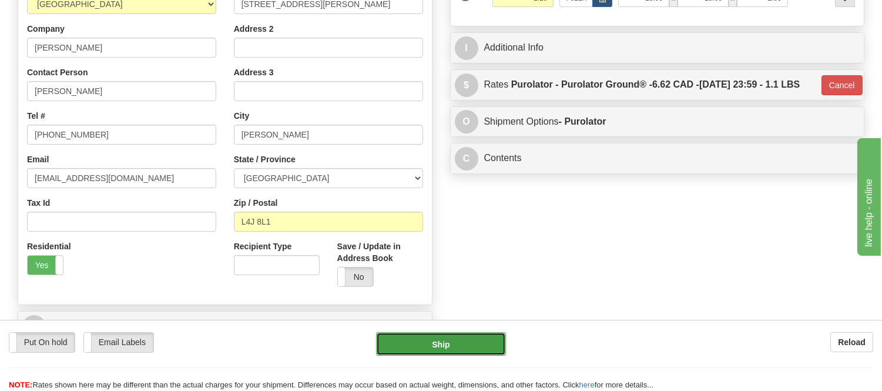
click at [409, 346] on button "Ship" at bounding box center [440, 344] width 129 height 24
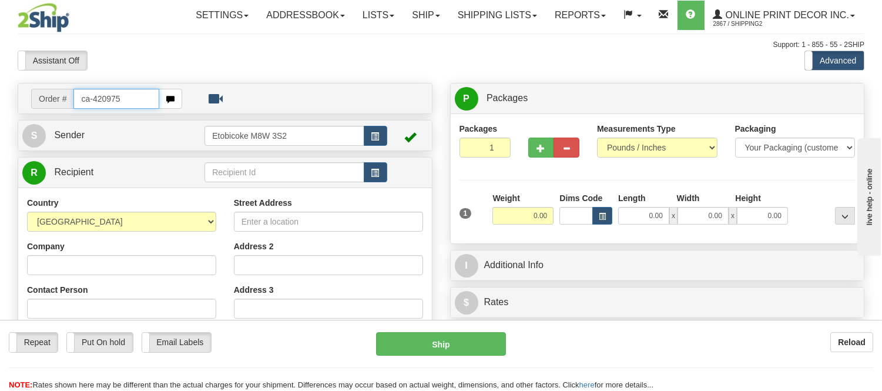
type input "ca-420975"
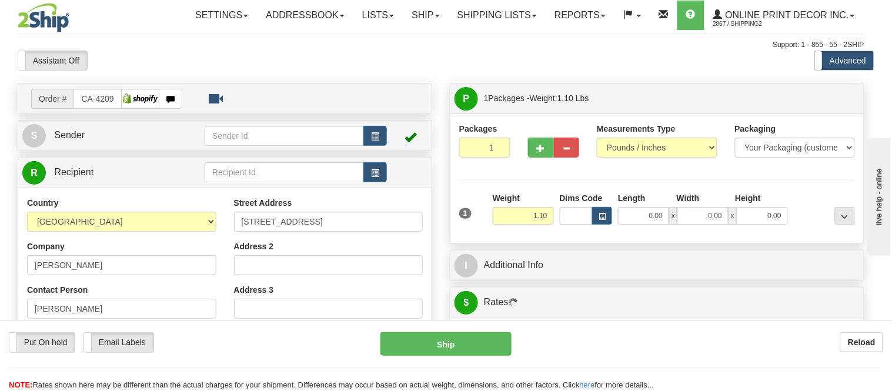
type input "WELLAND"
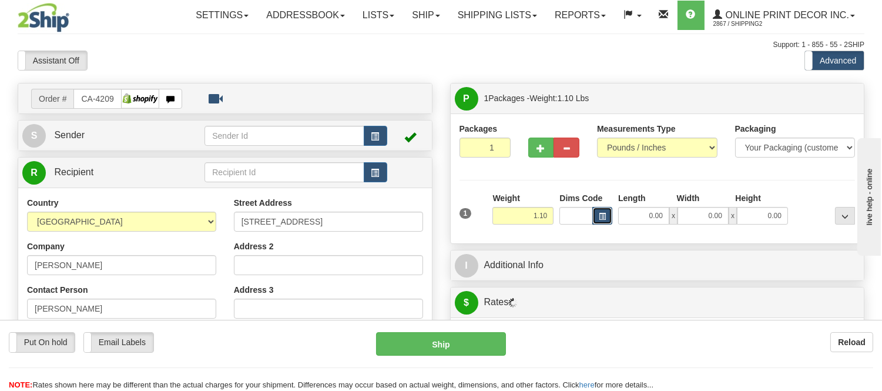
click at [609, 220] on button "button" at bounding box center [603, 216] width 20 height 18
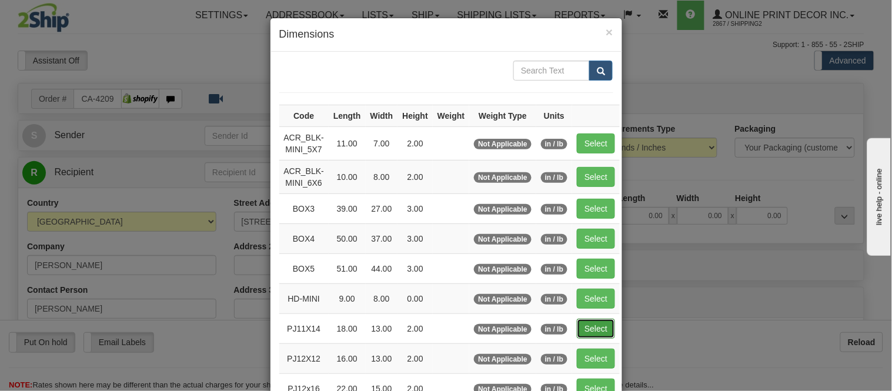
click at [586, 319] on button "Select" at bounding box center [596, 329] width 38 height 20
type input "PJ11X14"
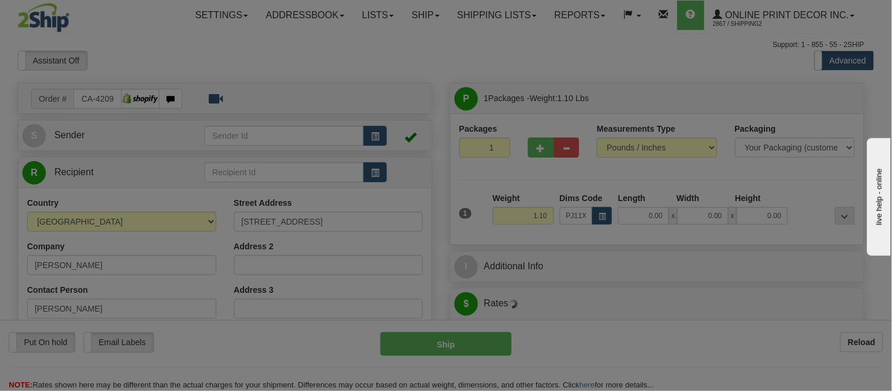
type input "18.00"
type input "13.00"
type input "2.00"
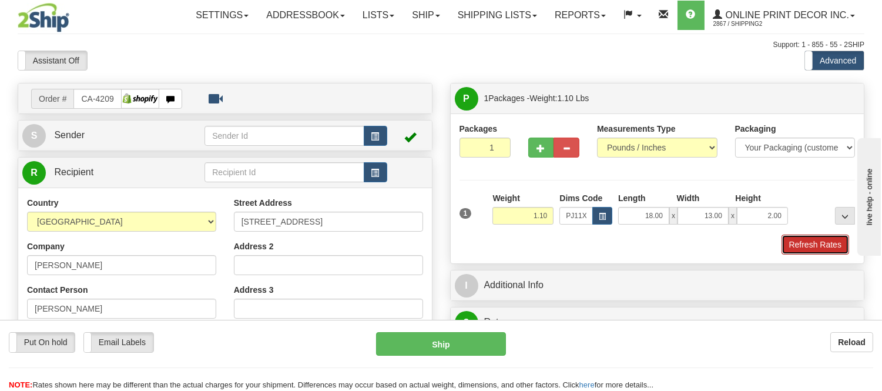
click at [814, 244] on button "Refresh Rates" at bounding box center [816, 245] width 68 height 20
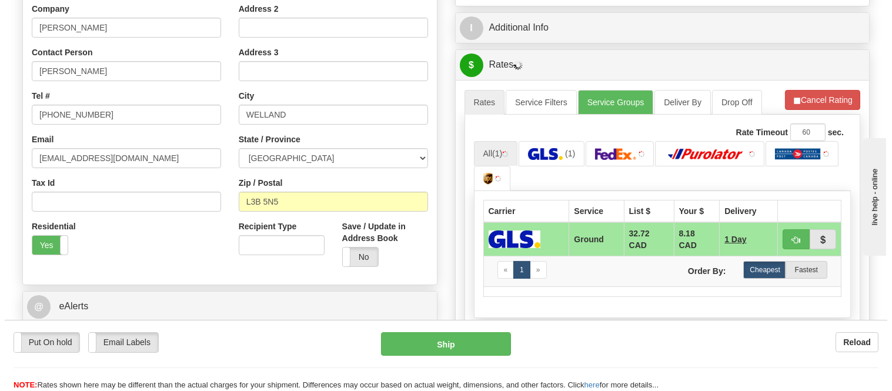
scroll to position [250, 0]
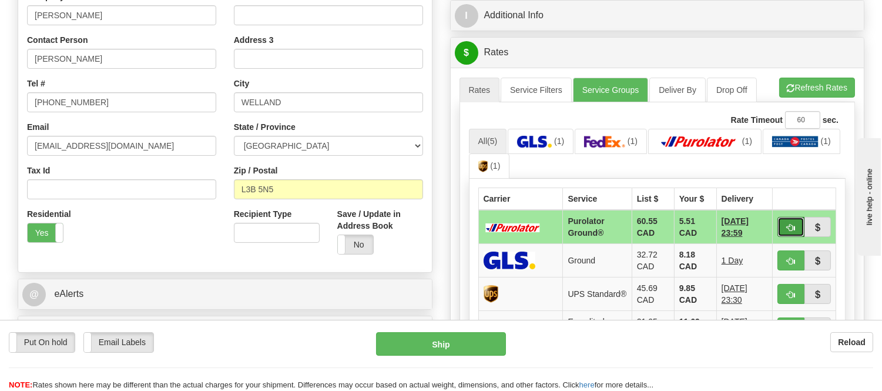
click at [783, 219] on button "button" at bounding box center [791, 227] width 27 height 20
type input "260"
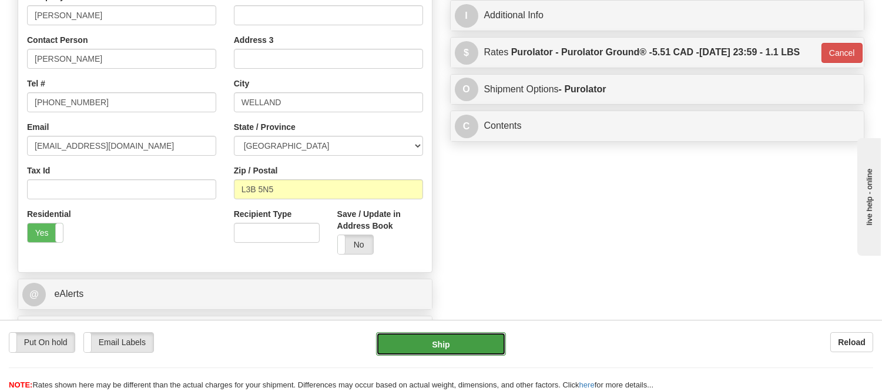
click at [472, 340] on button "Ship" at bounding box center [440, 344] width 129 height 24
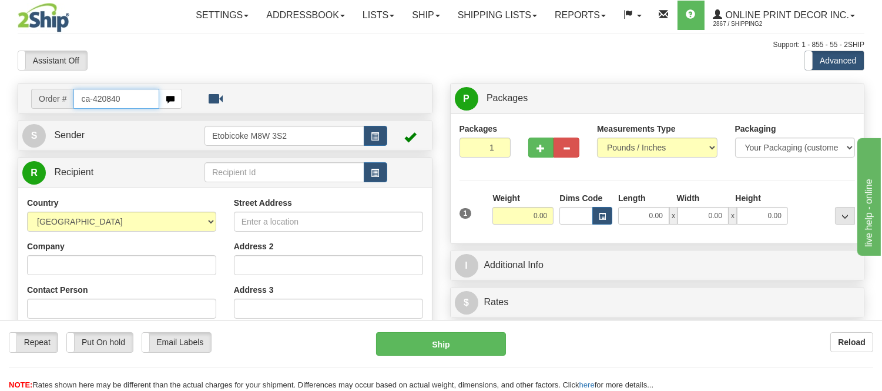
type input "ca-420840"
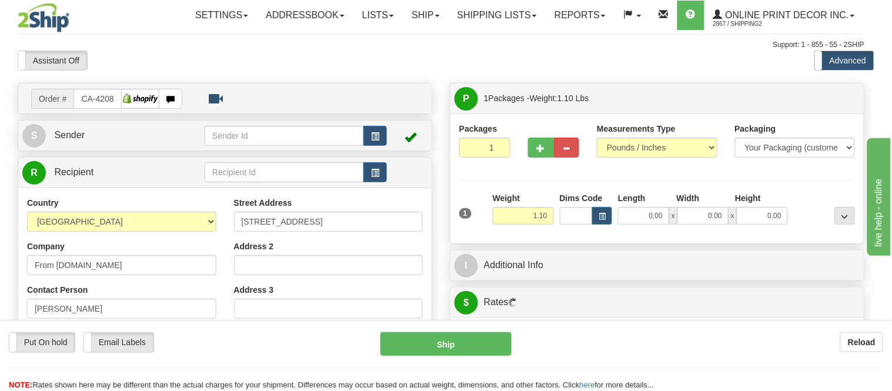
type input "PONT-ROUGE"
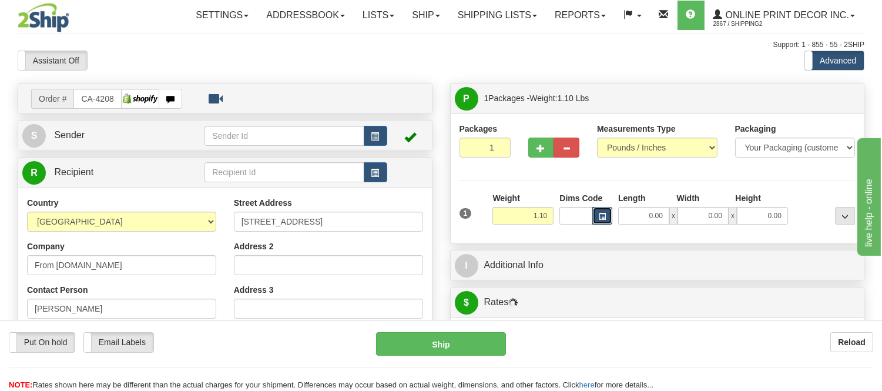
click at [603, 213] on span "button" at bounding box center [602, 216] width 7 height 6
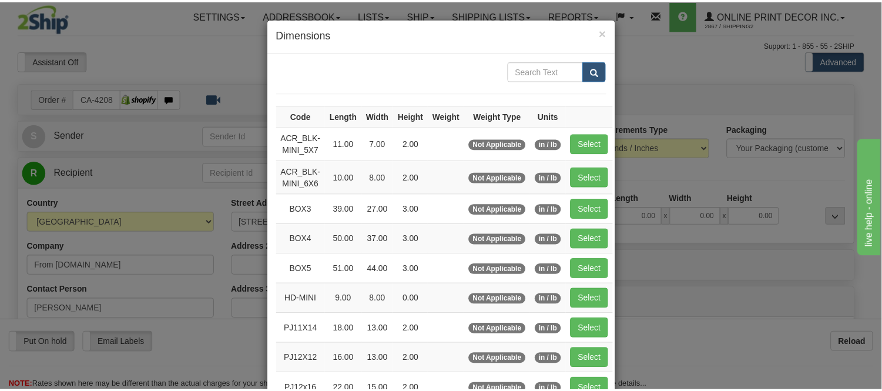
scroll to position [131, 0]
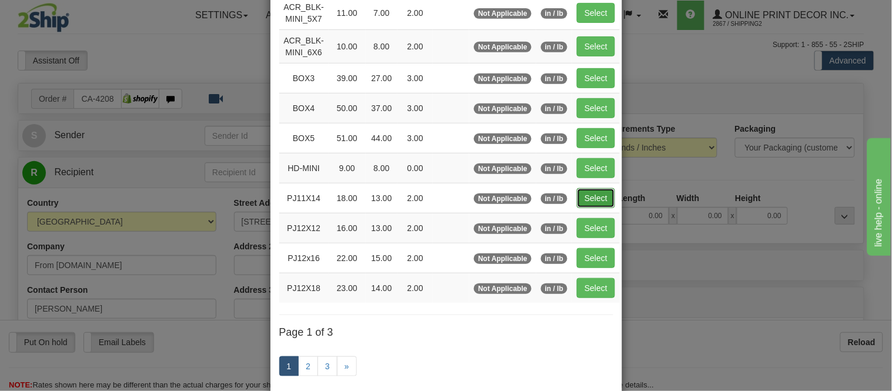
click at [591, 200] on button "Select" at bounding box center [596, 198] width 38 height 20
type input "PJ11X14"
type input "18.00"
type input "13.00"
type input "2.00"
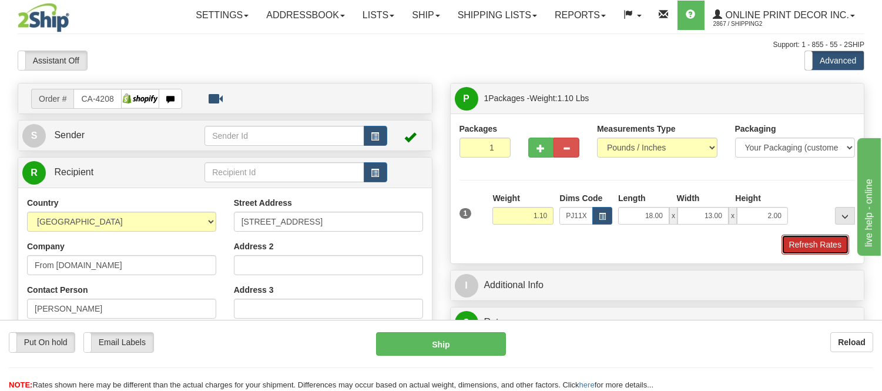
click at [819, 245] on button "Refresh Rates" at bounding box center [816, 245] width 68 height 20
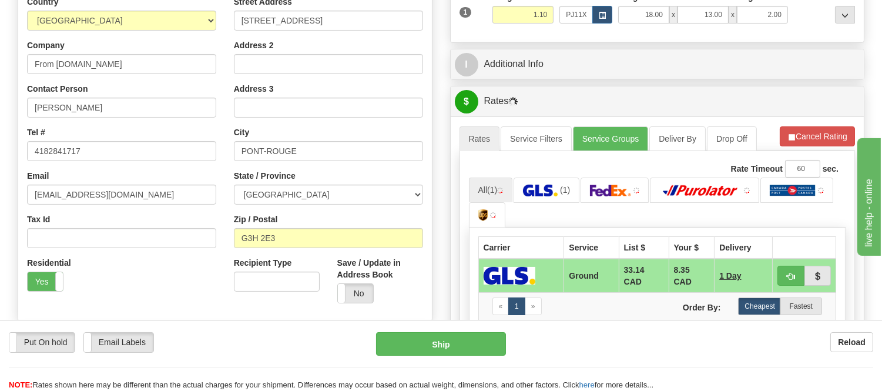
scroll to position [233, 0]
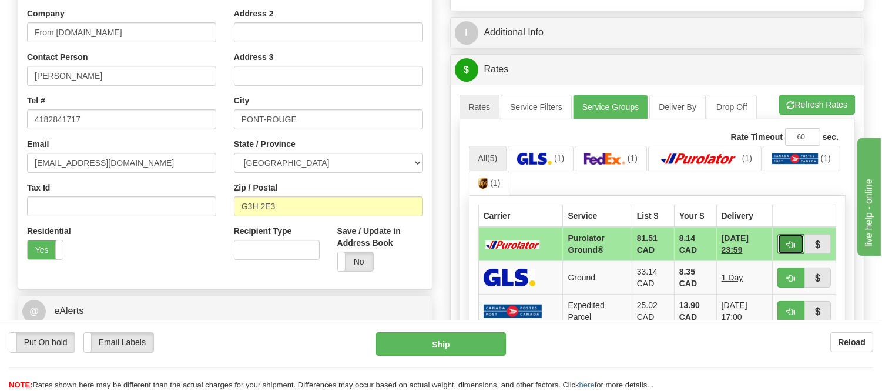
click at [794, 242] on span "button" at bounding box center [791, 245] width 8 height 8
type input "260"
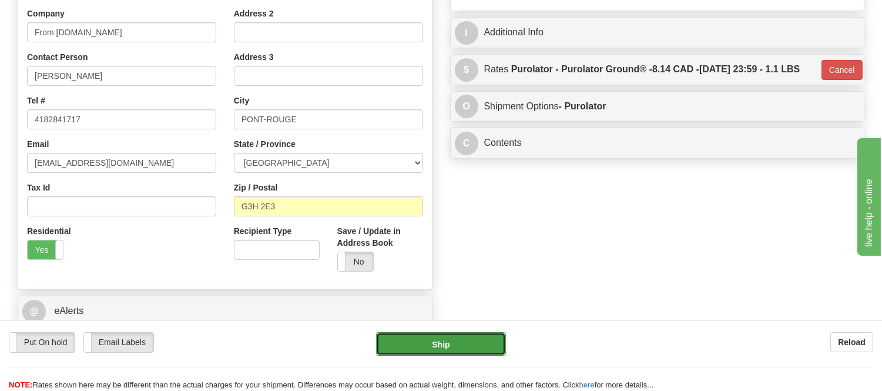
click at [471, 354] on button "Ship" at bounding box center [440, 344] width 129 height 24
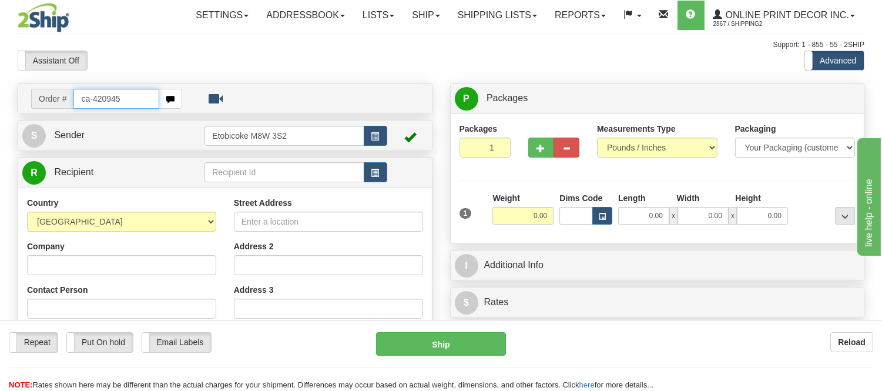
type input "ca-420945"
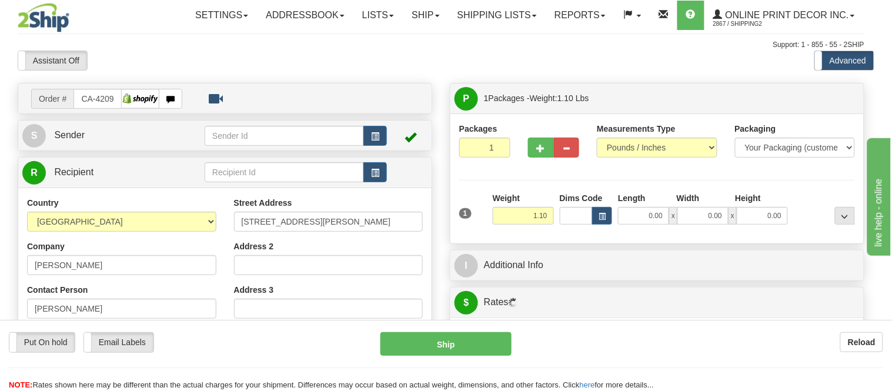
type input "KINGSTON"
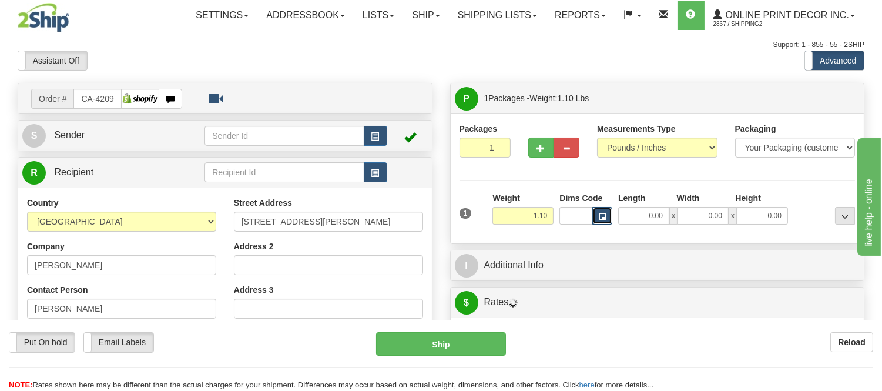
click at [604, 216] on span "button" at bounding box center [602, 216] width 7 height 6
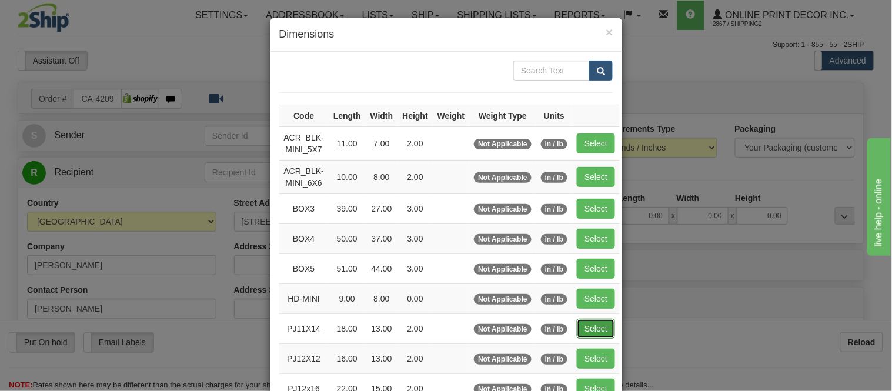
click at [597, 326] on button "Select" at bounding box center [596, 329] width 38 height 20
type input "PJ11X14"
type input "18.00"
type input "13.00"
type input "2.00"
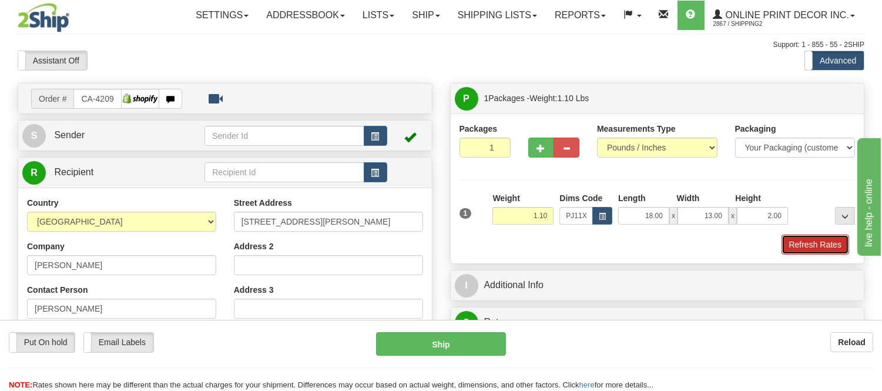
click at [815, 243] on button "Refresh Rates" at bounding box center [816, 245] width 68 height 20
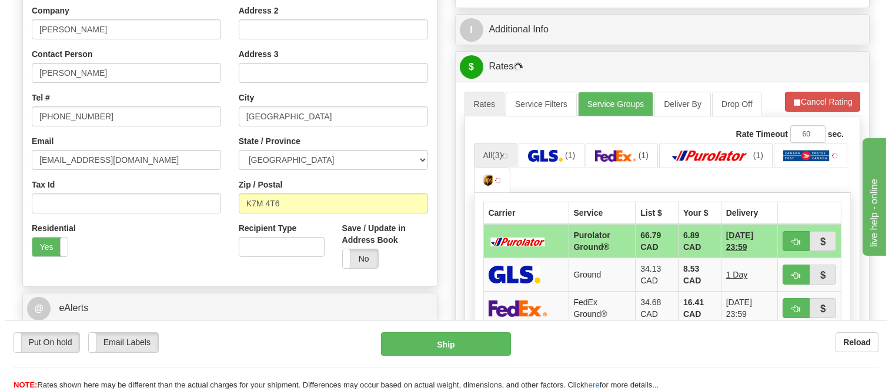
scroll to position [265, 0]
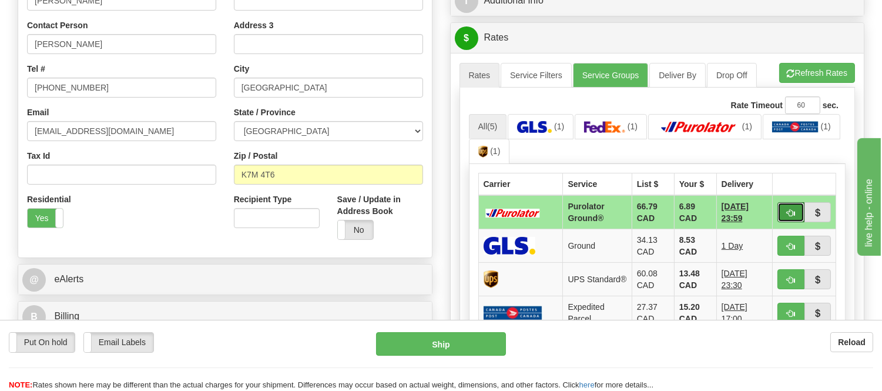
drag, startPoint x: 783, startPoint y: 208, endPoint x: 777, endPoint y: 212, distance: 7.2
click at [783, 209] on button "button" at bounding box center [791, 212] width 27 height 20
type input "260"
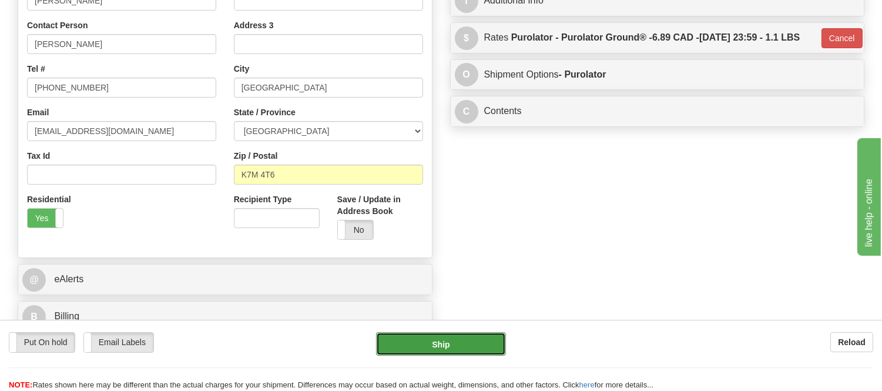
click at [489, 339] on button "Ship" at bounding box center [440, 344] width 129 height 24
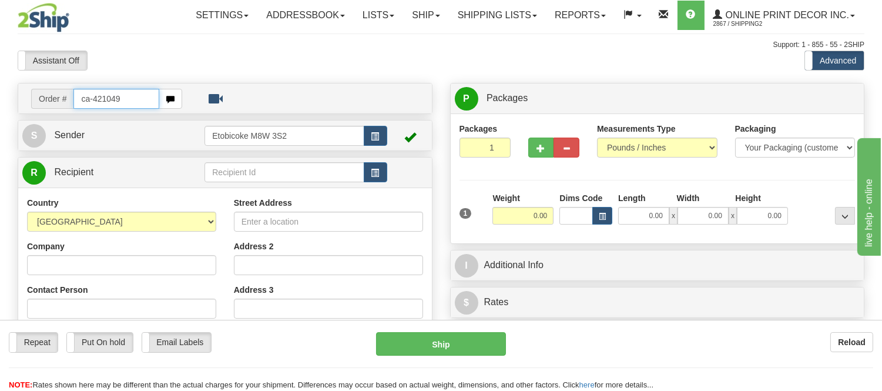
type input "ca-421049"
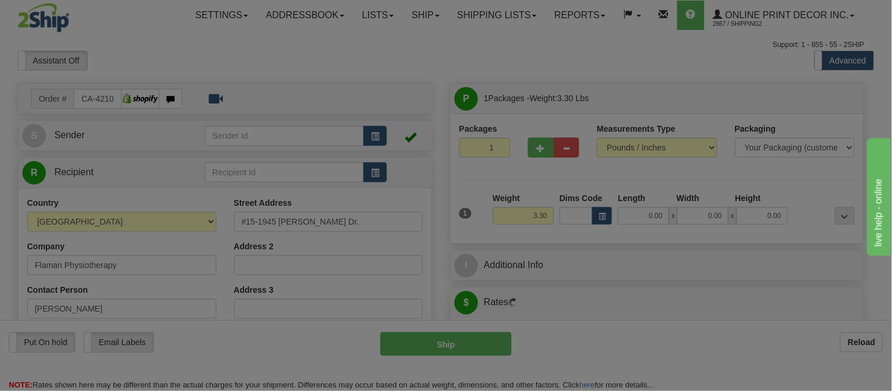
type input "SASKATOON"
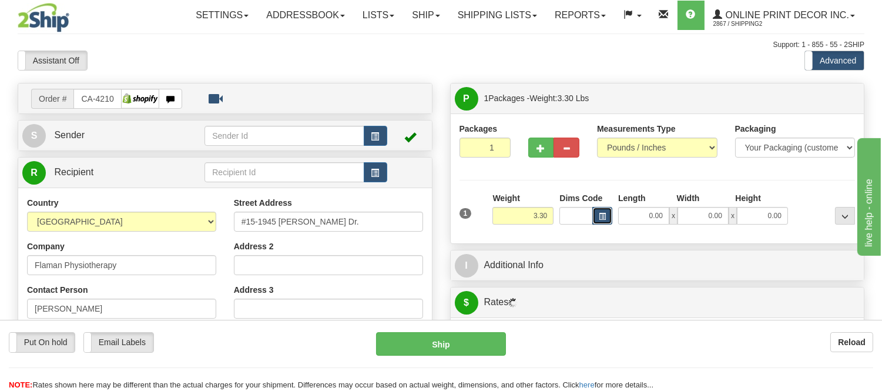
click at [606, 216] on span "button" at bounding box center [602, 216] width 7 height 6
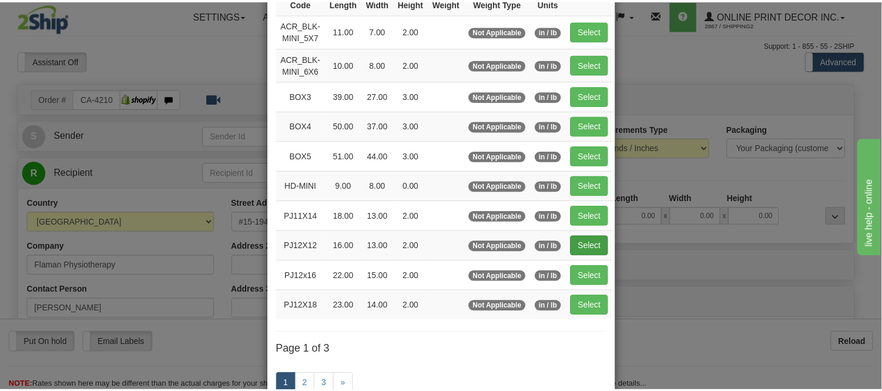
scroll to position [131, 0]
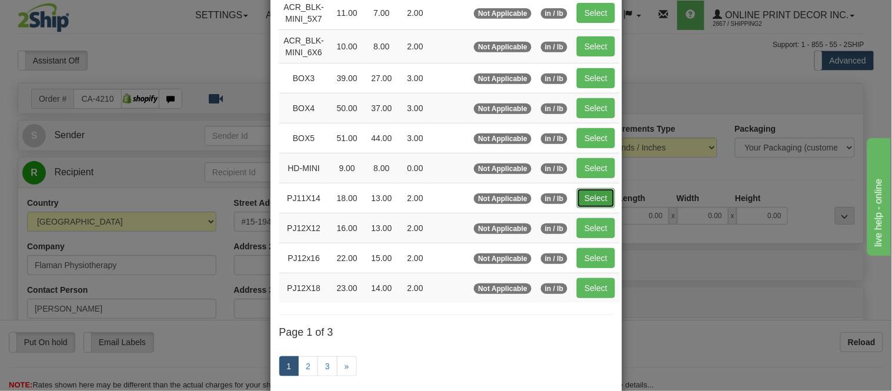
click at [583, 198] on button "Select" at bounding box center [596, 198] width 38 height 20
type input "PJ11X14"
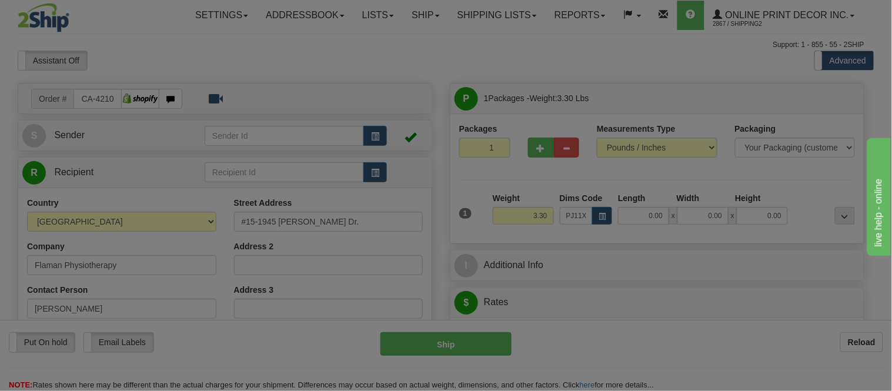
type input "18.00"
type input "13.00"
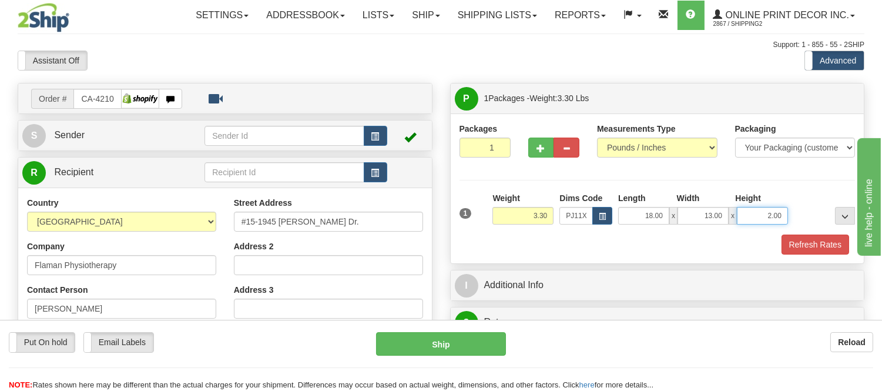
drag, startPoint x: 781, startPoint y: 215, endPoint x: 736, endPoint y: 212, distance: 45.3
click at [736, 212] on div "18.00 x 13.00 x 2.00" at bounding box center [704, 216] width 170 height 18
click button "Delete" at bounding box center [0, 0] width 0 height 0
type input "6.00"
click at [794, 245] on button "Refresh Rates" at bounding box center [816, 245] width 68 height 20
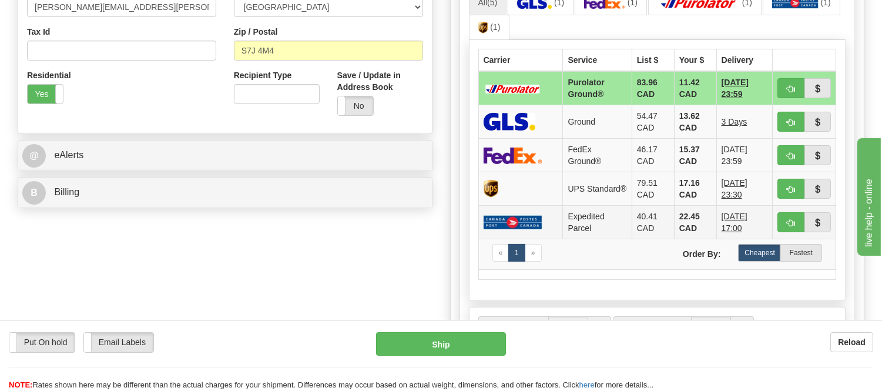
scroll to position [392, 0]
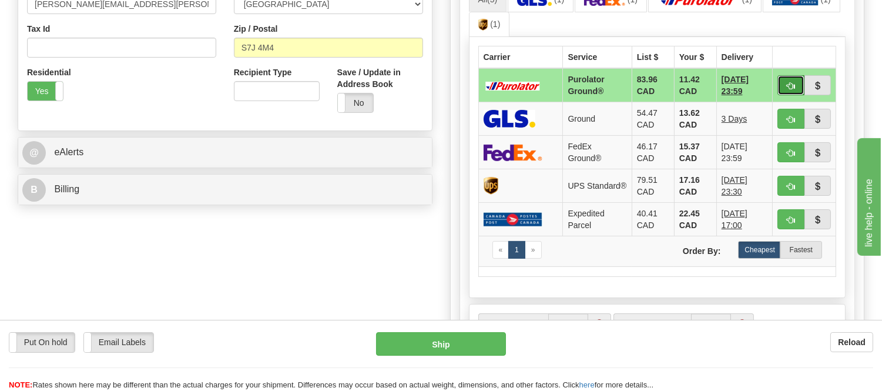
click at [794, 75] on button "button" at bounding box center [791, 85] width 27 height 20
type input "260"
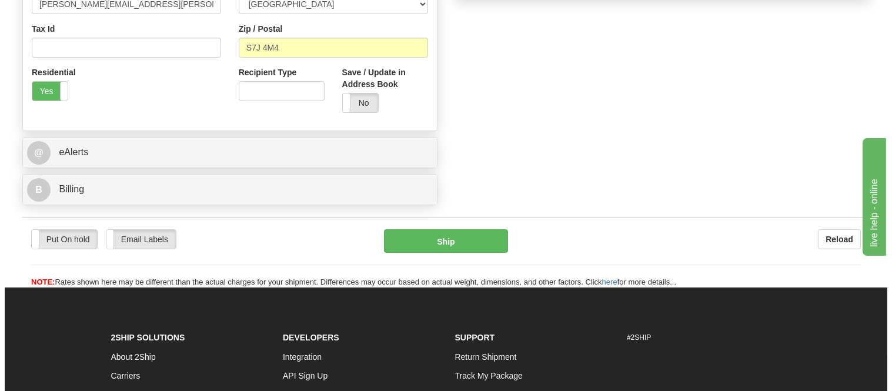
scroll to position [131, 0]
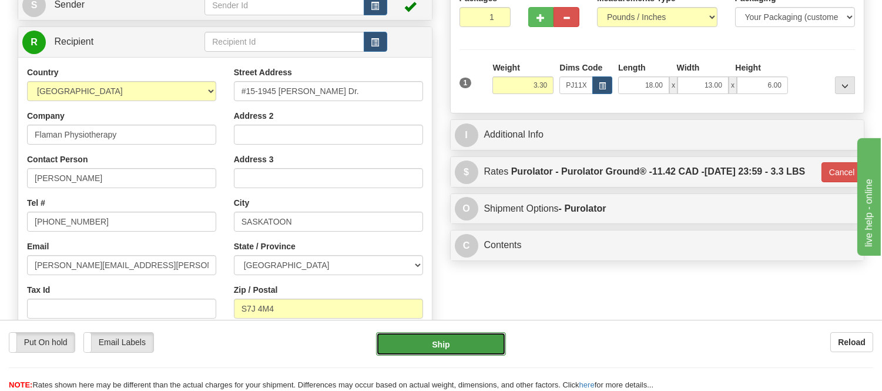
click at [427, 343] on button "Ship" at bounding box center [440, 344] width 129 height 24
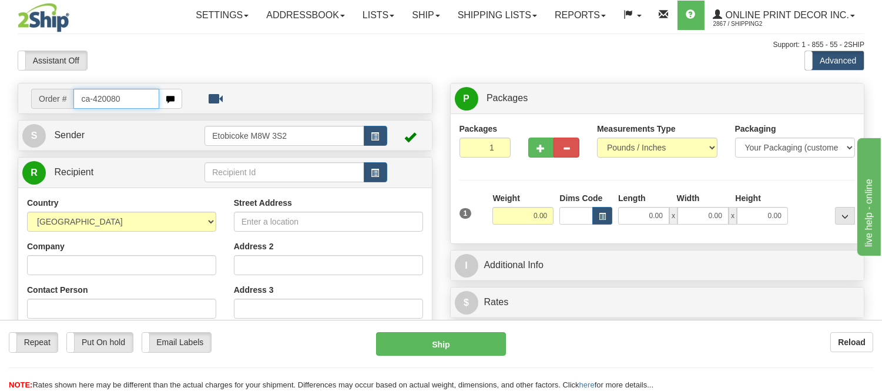
type input "ca-420080"
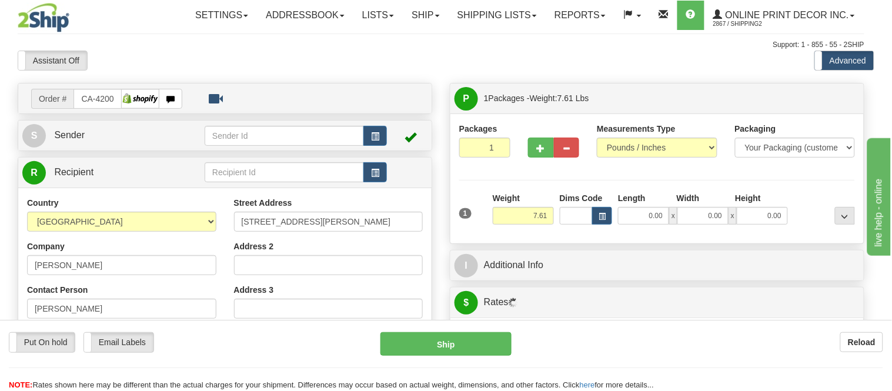
type input "PEMBERTON"
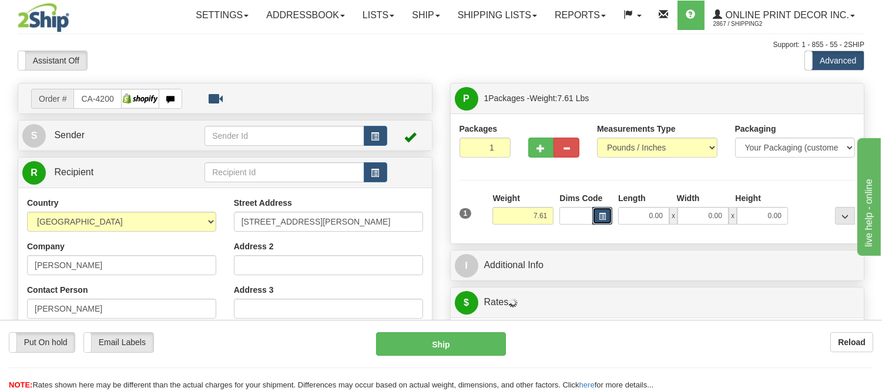
click at [597, 222] on button "button" at bounding box center [603, 216] width 20 height 18
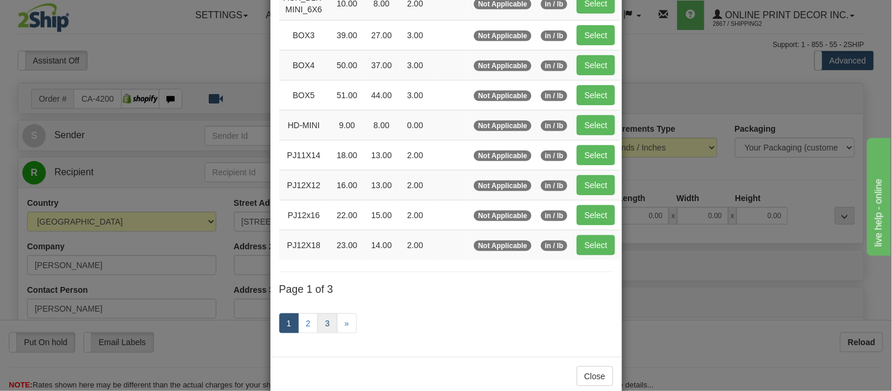
scroll to position [196, 0]
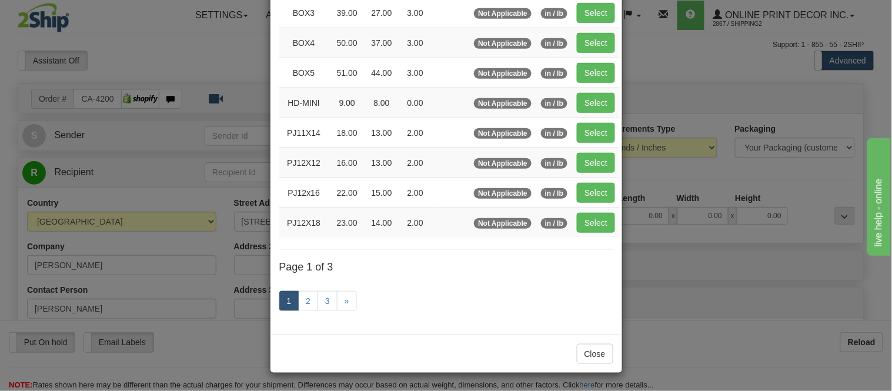
click at [645, 232] on div "× Dimensions Code Length Width Height Weight Weight Type Units ACR_BLK-MINI_5X7…" at bounding box center [446, 195] width 892 height 391
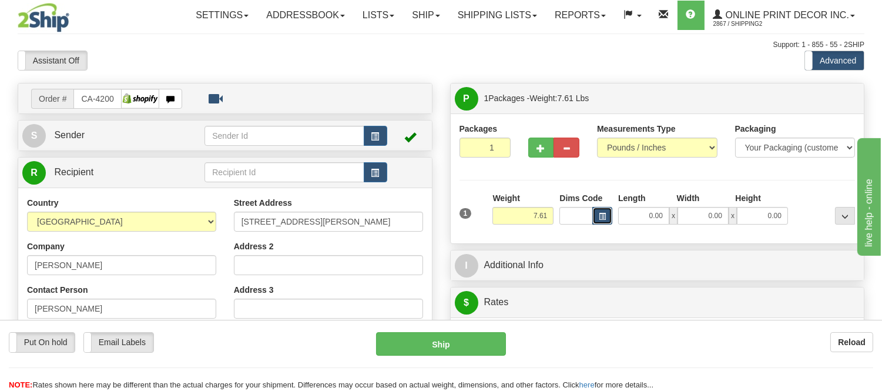
click at [597, 214] on button "button" at bounding box center [603, 216] width 20 height 18
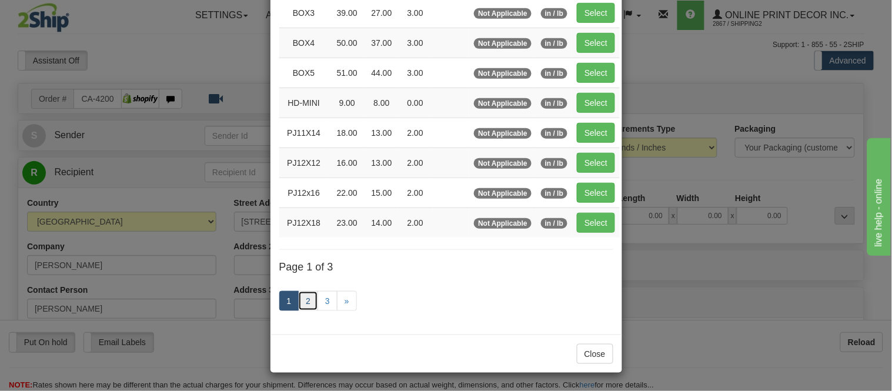
click at [307, 304] on link "2" at bounding box center [308, 301] width 20 height 20
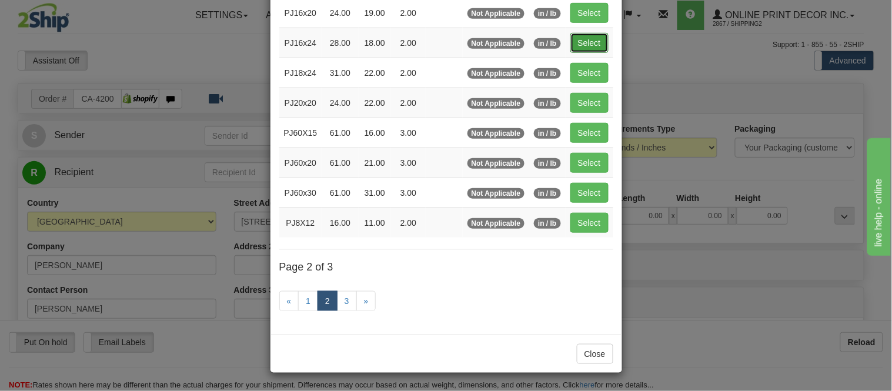
click at [596, 43] on button "Select" at bounding box center [589, 43] width 38 height 20
type input "PJ16x24"
type input "28.00"
type input "18.00"
type input "2.00"
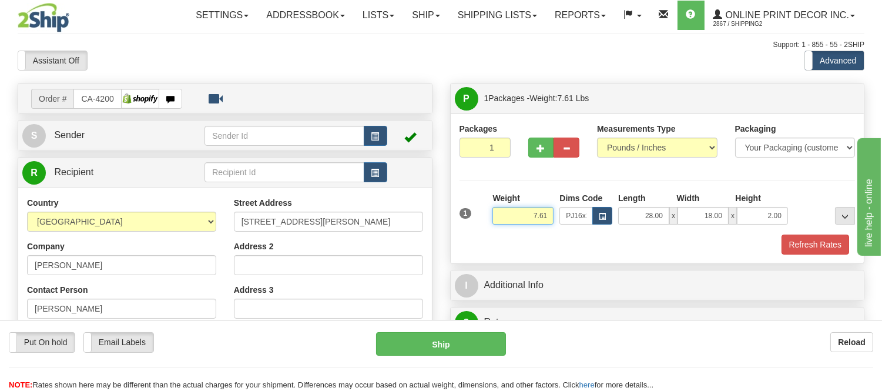
drag, startPoint x: 547, startPoint y: 215, endPoint x: 483, endPoint y: 220, distance: 64.9
click at [483, 220] on div "1 Weight 7.61 Dims Code x x" at bounding box center [658, 213] width 402 height 42
type input "4.98"
click at [553, 151] on button "button" at bounding box center [542, 148] width 26 height 20
radio input "true"
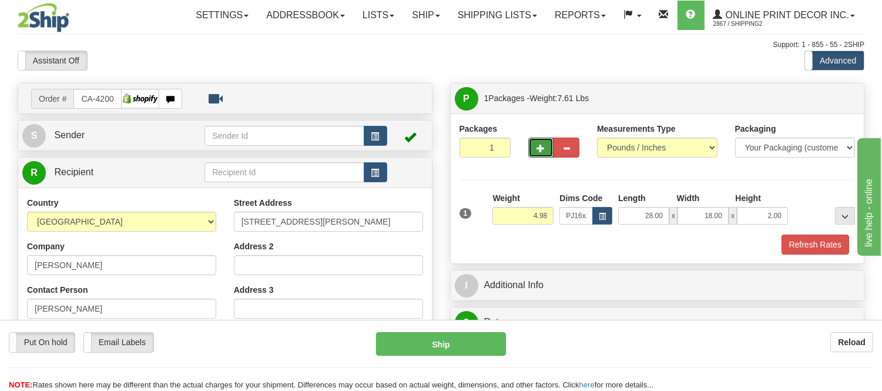
type input "2"
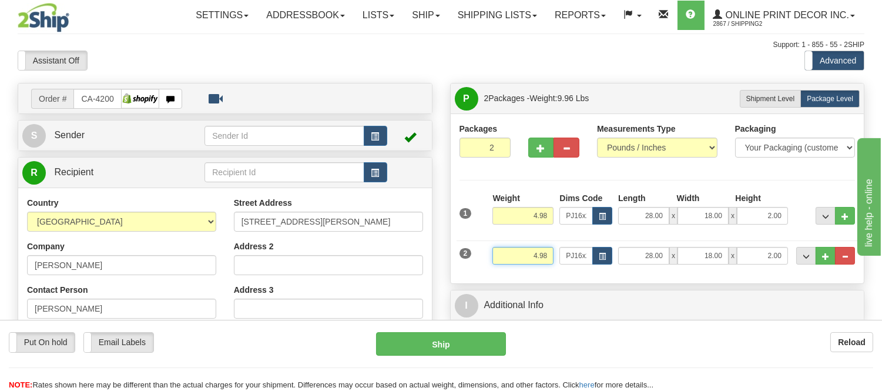
drag, startPoint x: 551, startPoint y: 254, endPoint x: 518, endPoint y: 256, distance: 33.0
click at [518, 256] on input "4.98" at bounding box center [523, 256] width 61 height 18
type input "3.98"
click at [603, 257] on span "button" at bounding box center [602, 256] width 7 height 6
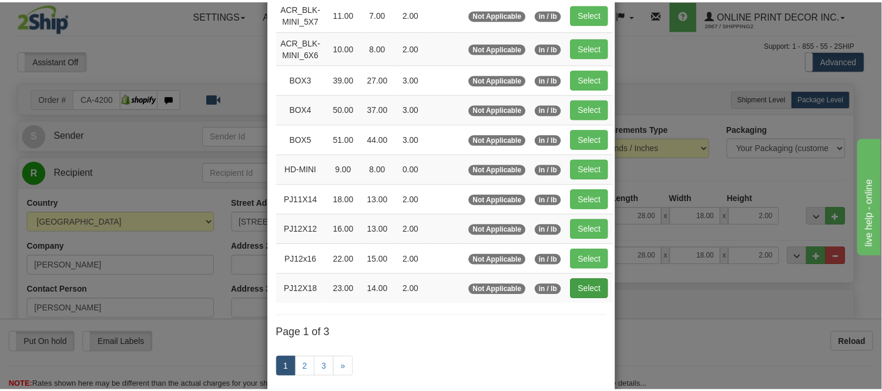
scroll to position [131, 0]
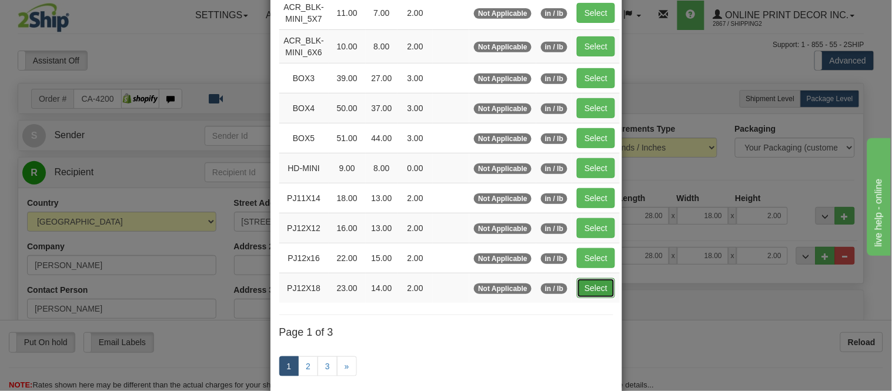
click at [594, 280] on button "Select" at bounding box center [596, 288] width 38 height 20
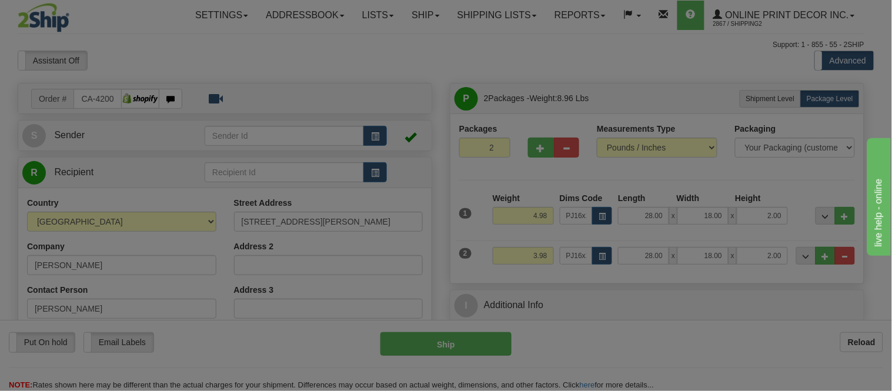
type input "PJ12X18"
type input "23.00"
type input "14.00"
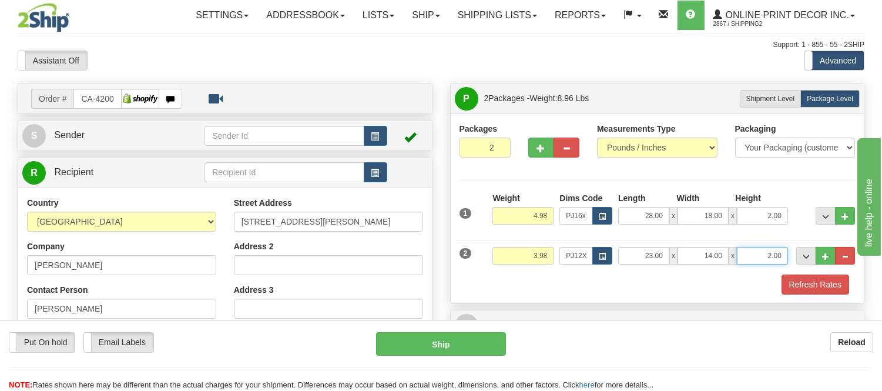
drag, startPoint x: 785, startPoint y: 256, endPoint x: 724, endPoint y: 275, distance: 63.4
click at [718, 273] on div "2 Weight 3.98 Dims Code PJ12X18 Length Width" at bounding box center [658, 254] width 402 height 39
click button "Delete" at bounding box center [0, 0] width 0 height 0
type input "4.00"
click at [800, 280] on button "Refresh Rates" at bounding box center [816, 285] width 68 height 20
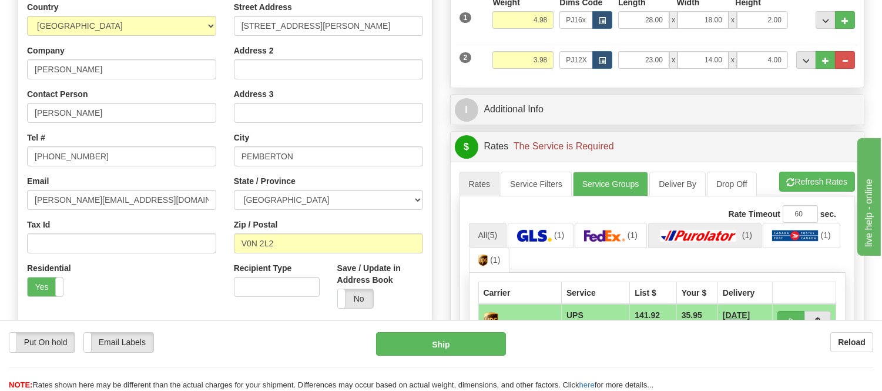
scroll to position [326, 0]
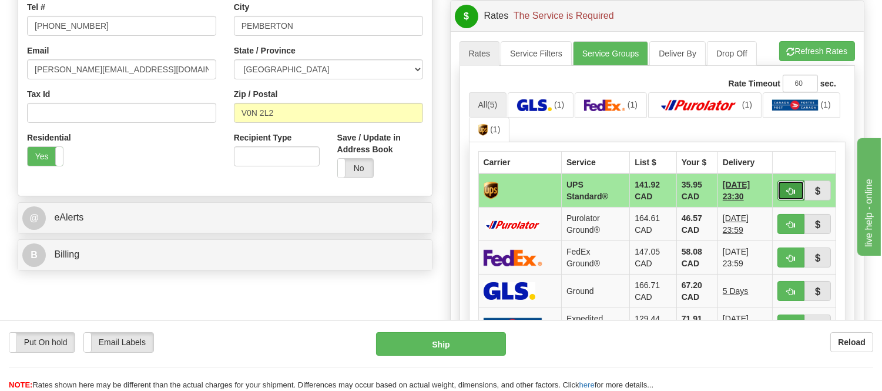
click at [788, 188] on span "button" at bounding box center [791, 192] width 8 height 8
type input "11"
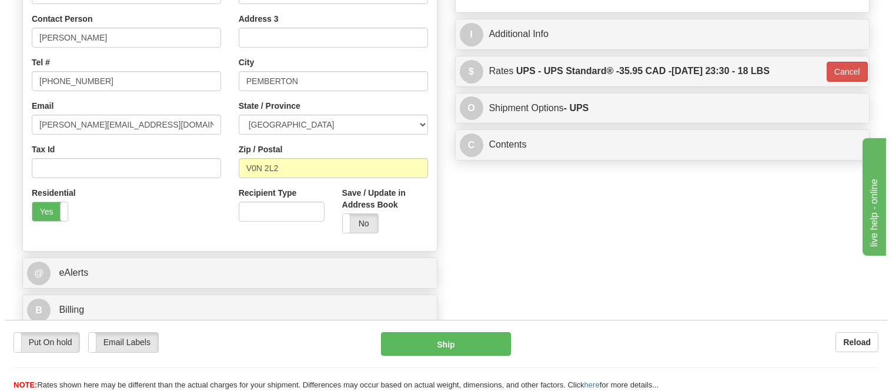
scroll to position [196, 0]
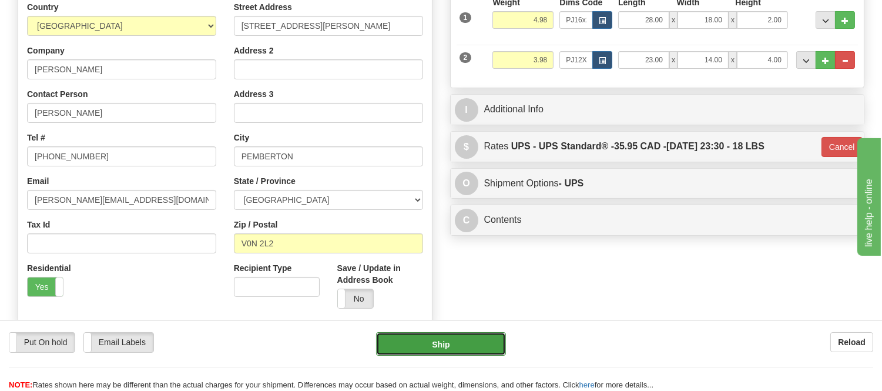
click at [499, 349] on button "Ship" at bounding box center [440, 344] width 129 height 24
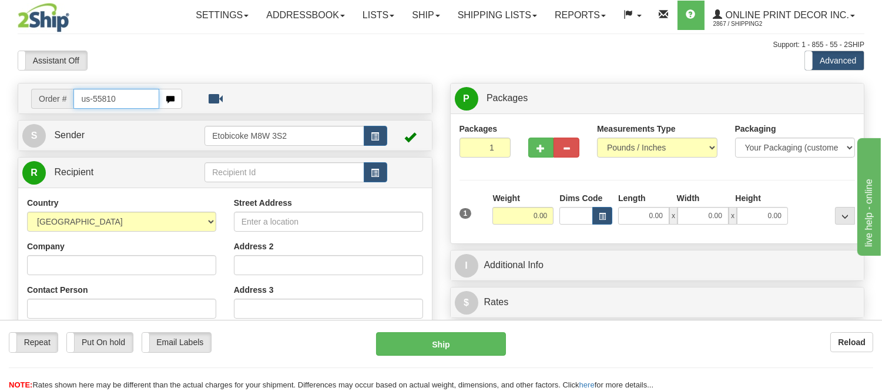
type input "us-55810"
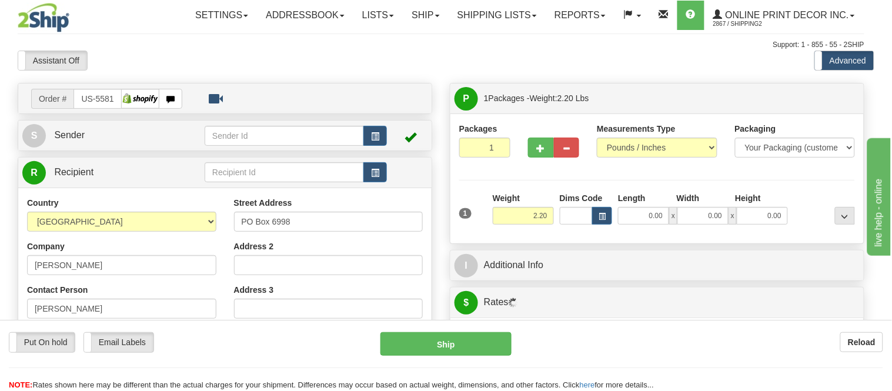
type input "[PERSON_NAME][GEOGRAPHIC_DATA]"
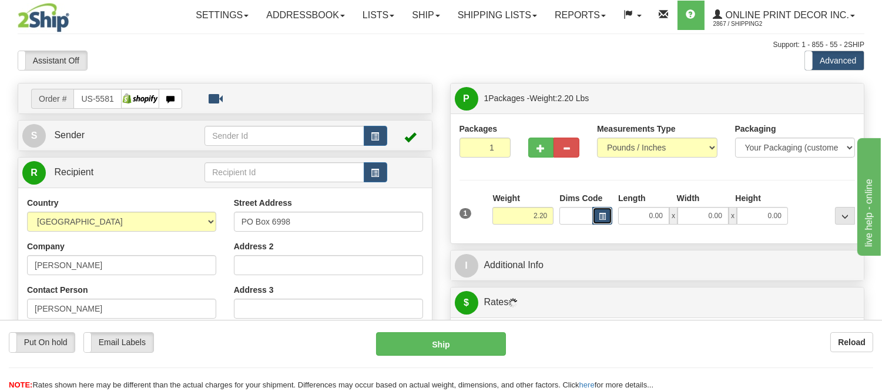
click at [593, 220] on button "button" at bounding box center [603, 216] width 20 height 18
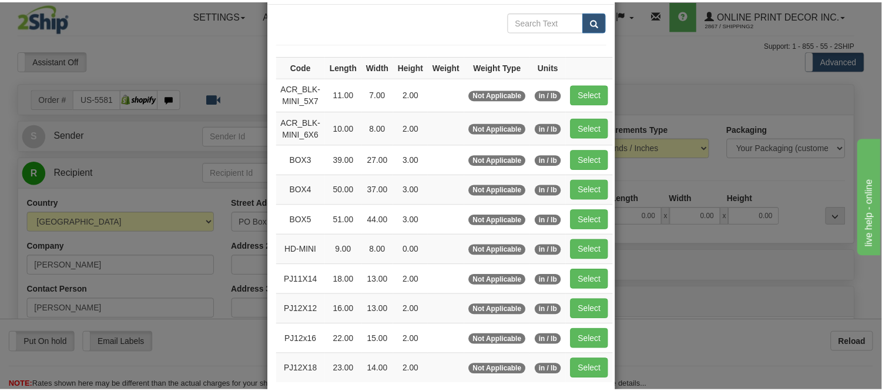
scroll to position [131, 0]
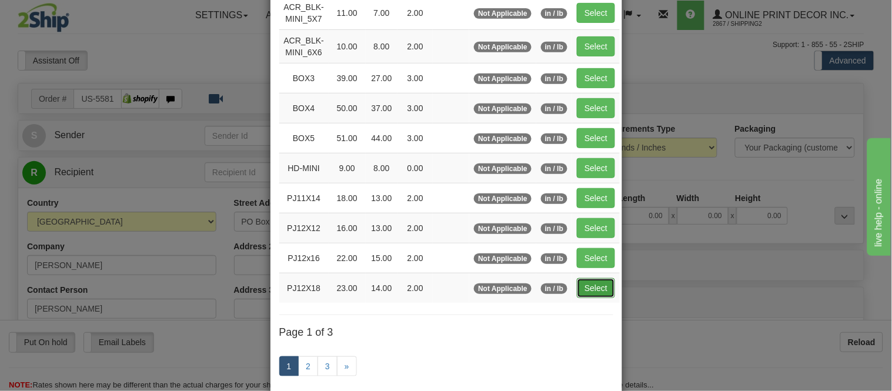
click at [579, 285] on button "Select" at bounding box center [596, 288] width 38 height 20
type input "PJ12X18"
type input "23.00"
type input "14.00"
type input "2.00"
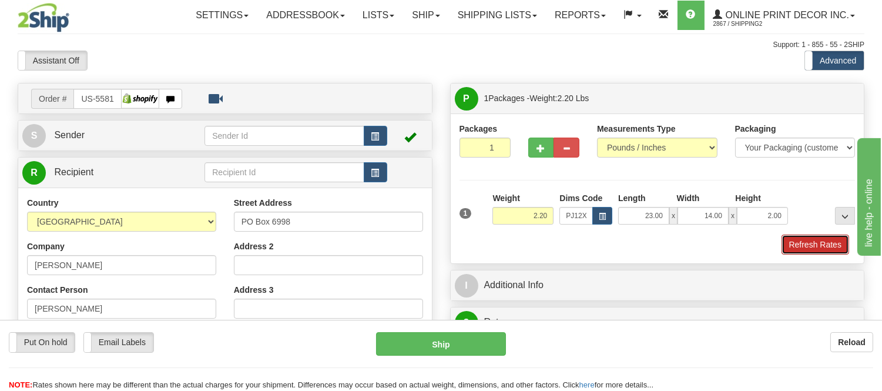
click at [793, 239] on button "Refresh Rates" at bounding box center [816, 245] width 68 height 20
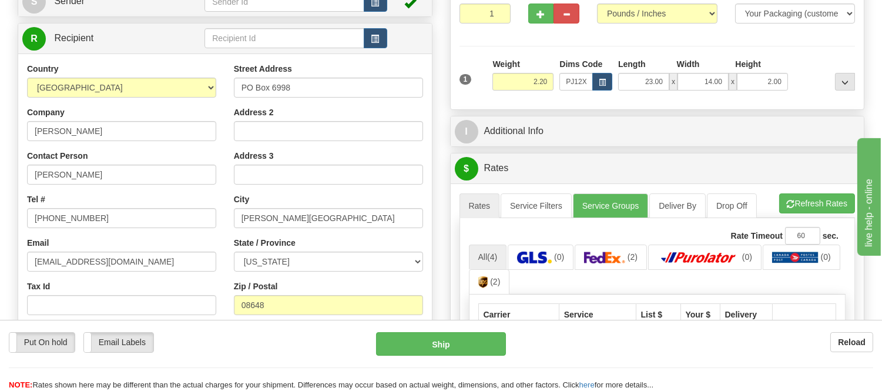
scroll to position [196, 0]
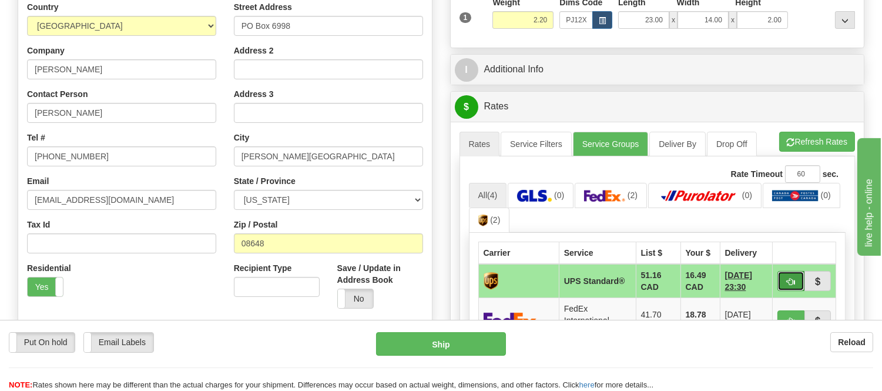
click at [794, 285] on button "button" at bounding box center [791, 281] width 27 height 20
type input "11"
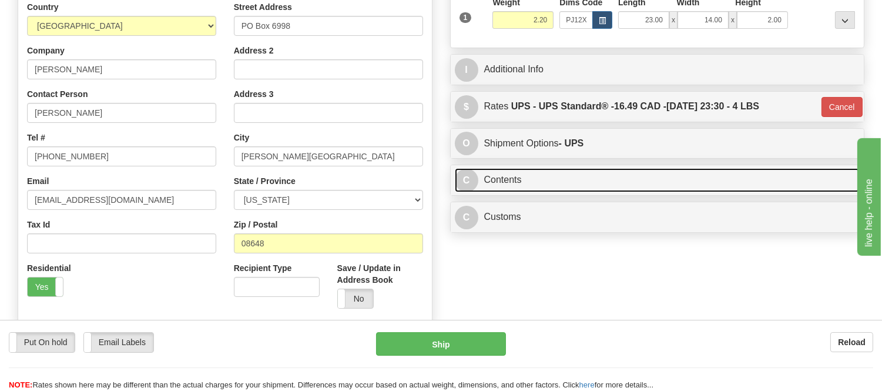
click at [606, 178] on link "C Contents" at bounding box center [658, 180] width 406 height 24
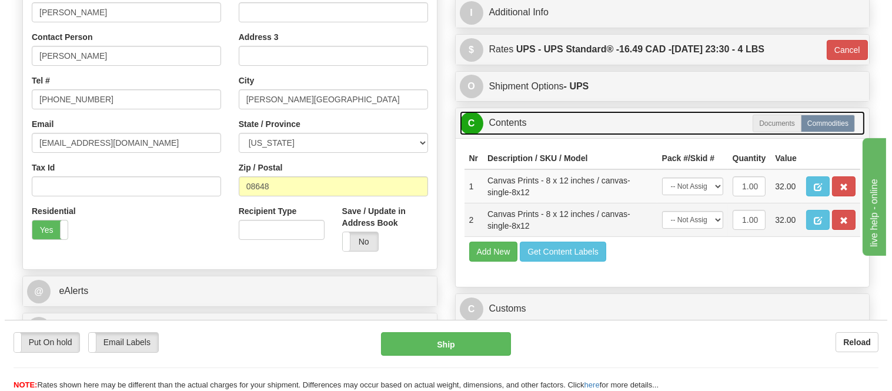
scroll to position [326, 0]
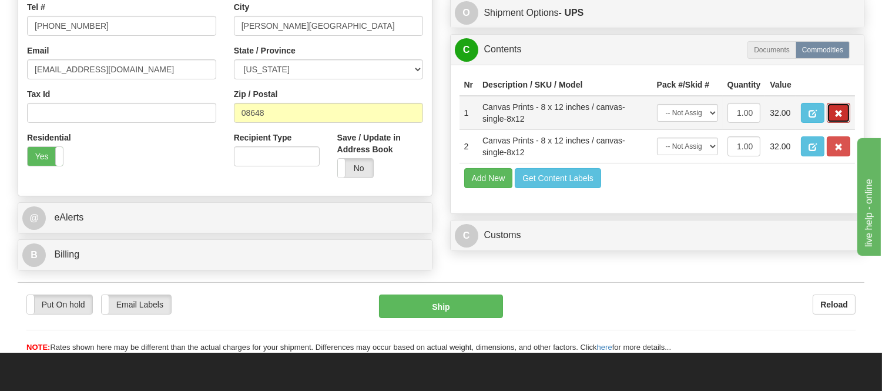
click at [844, 123] on button "button" at bounding box center [839, 113] width 24 height 20
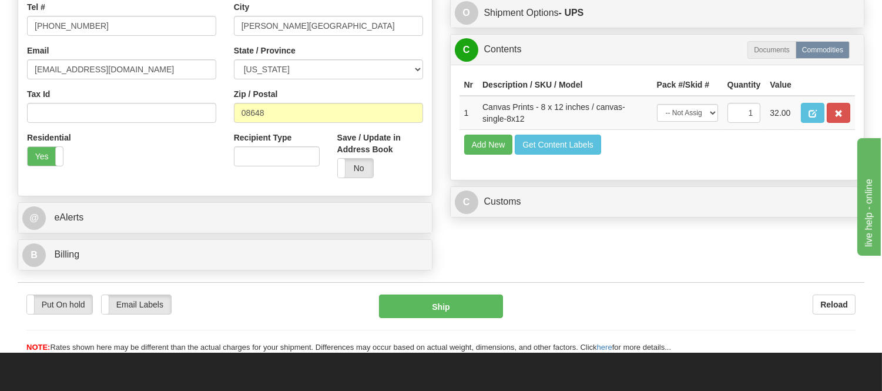
click at [844, 123] on button "button" at bounding box center [839, 113] width 24 height 20
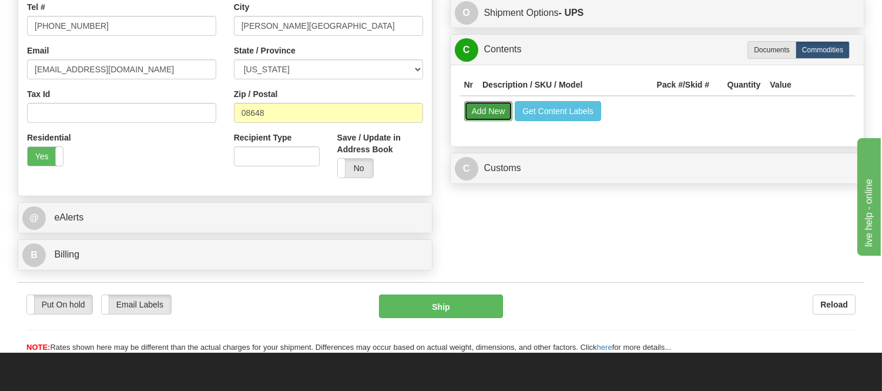
click at [502, 118] on button "Add New" at bounding box center [488, 111] width 49 height 20
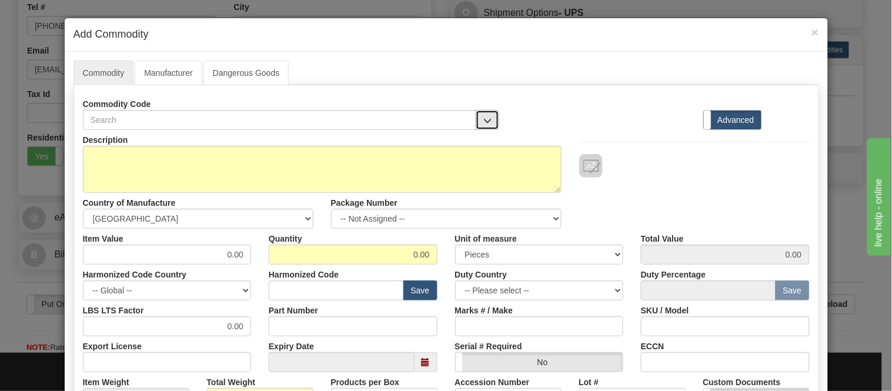
click at [490, 115] on button "button" at bounding box center [488, 120] width 24 height 20
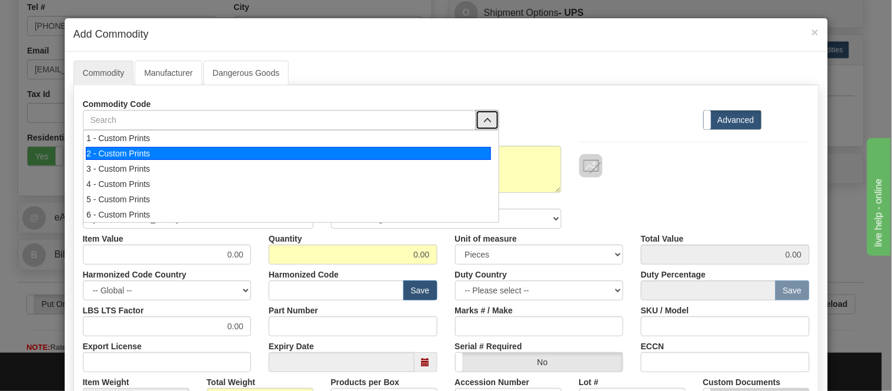
click at [484, 160] on div "2 - Custom Prints" at bounding box center [288, 153] width 405 height 13
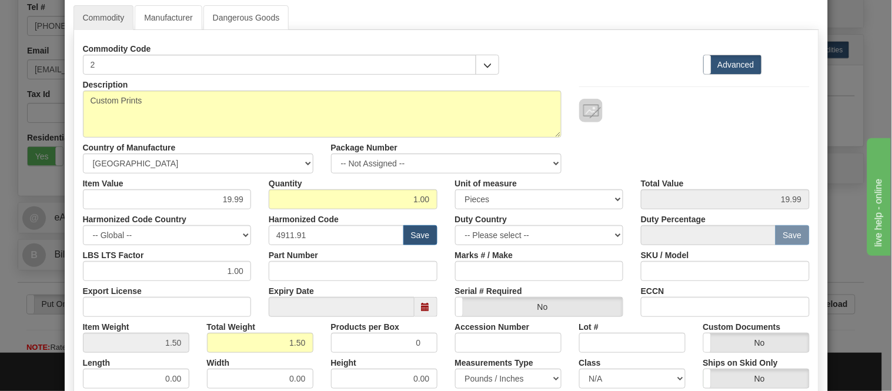
scroll to position [261, 0]
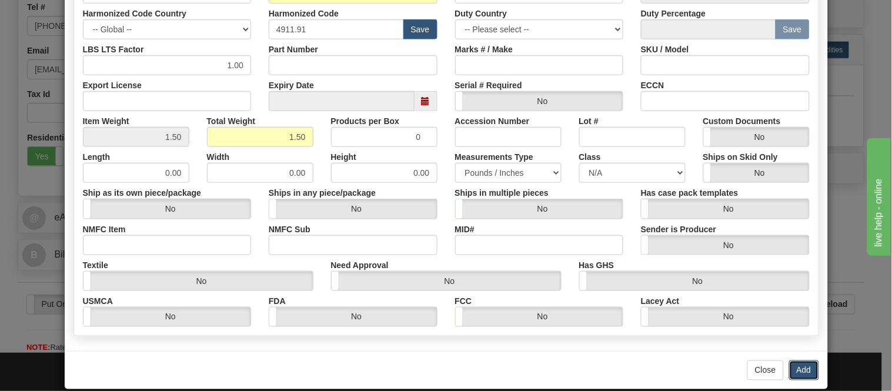
click at [791, 363] on button "Add" at bounding box center [804, 370] width 30 height 20
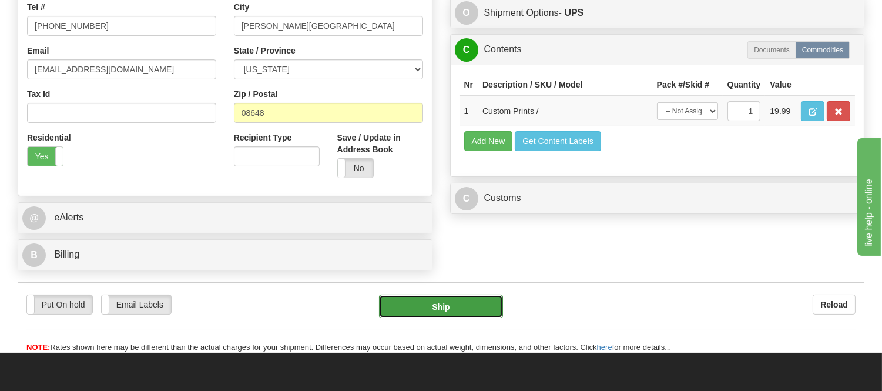
click at [445, 304] on button "Ship" at bounding box center [440, 307] width 123 height 24
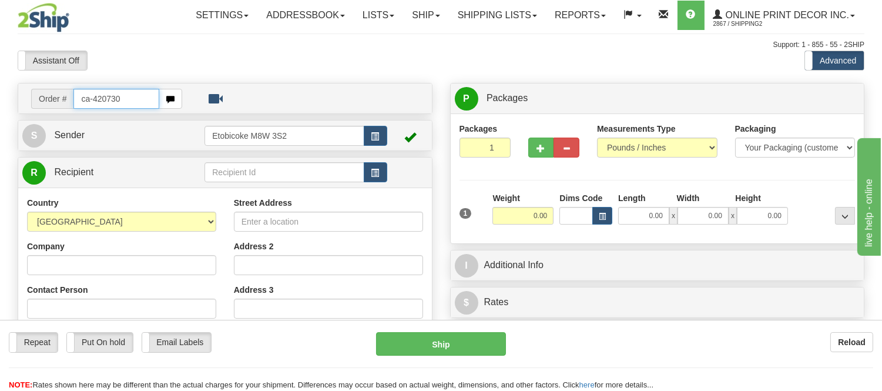
type input "ca-420730"
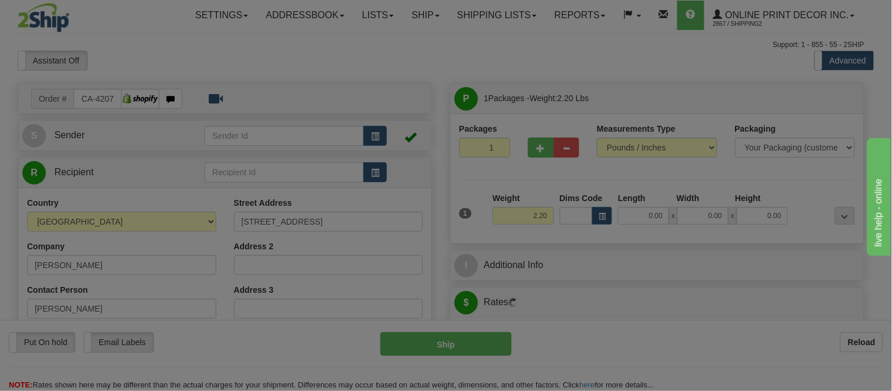
type input "[PERSON_NAME]"
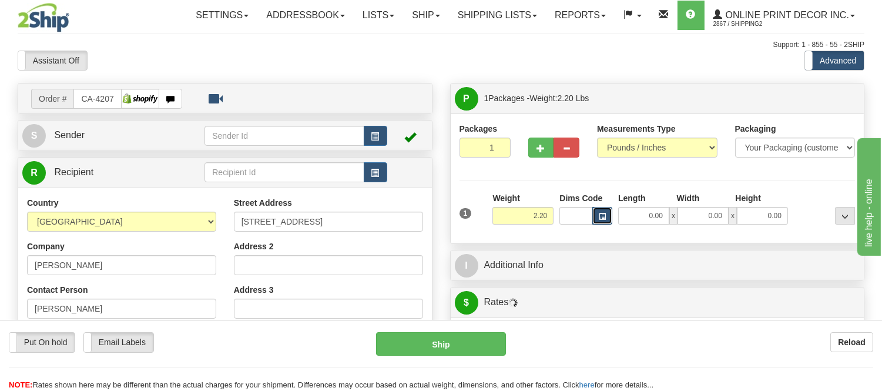
click at [610, 209] on button "button" at bounding box center [603, 216] width 20 height 18
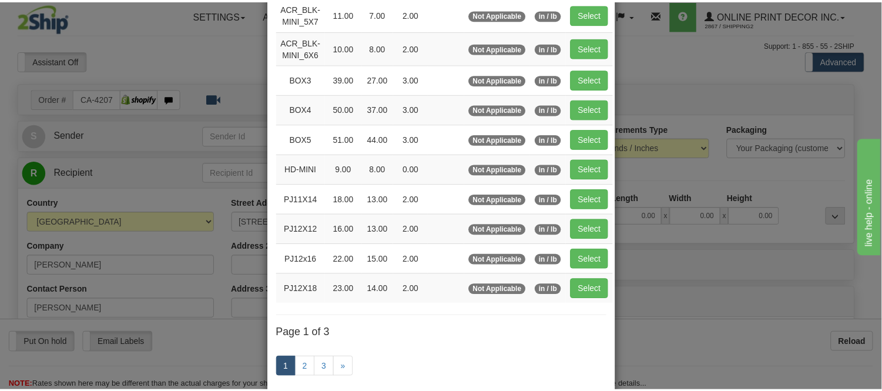
scroll to position [131, 0]
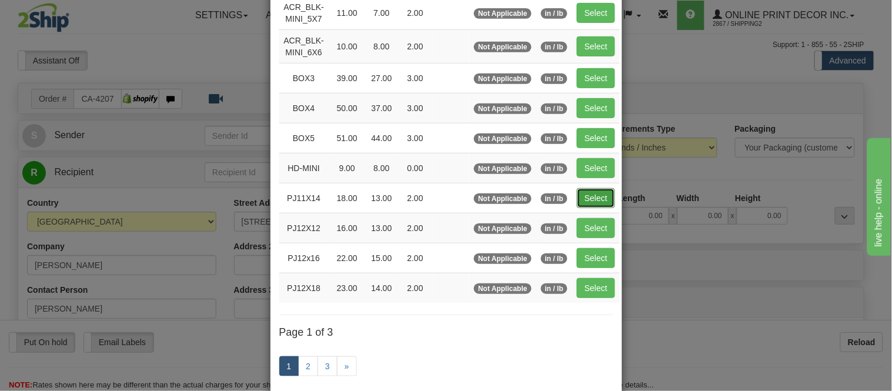
click at [577, 197] on button "Select" at bounding box center [596, 198] width 38 height 20
type input "PJ11X14"
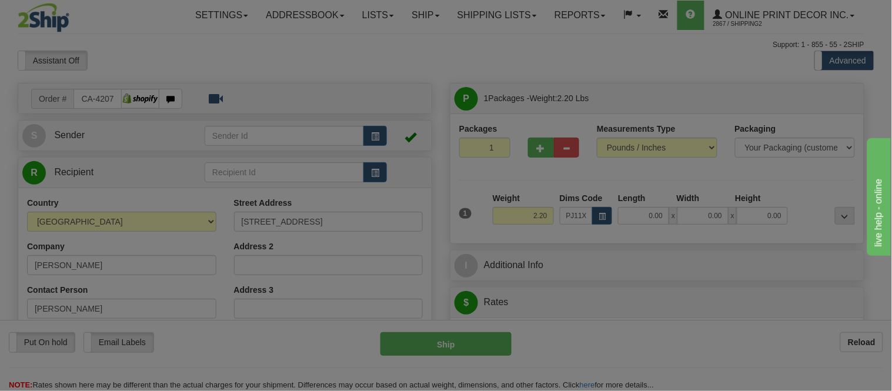
type input "18.00"
type input "13.00"
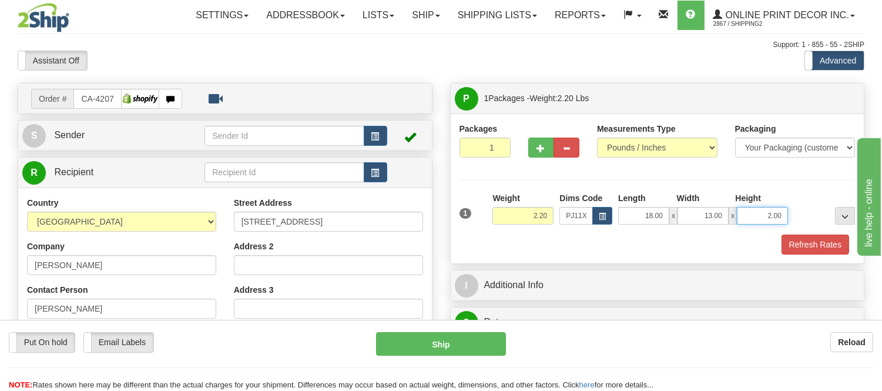
drag, startPoint x: 784, startPoint y: 218, endPoint x: 737, endPoint y: 200, distance: 50.6
click at [737, 200] on div "Length Width Height 18.00 x 13.00 x 2.00" at bounding box center [704, 208] width 176 height 32
click button "Delete" at bounding box center [0, 0] width 0 height 0
type input "4.00"
click at [815, 245] on button "Refresh Rates" at bounding box center [816, 245] width 68 height 20
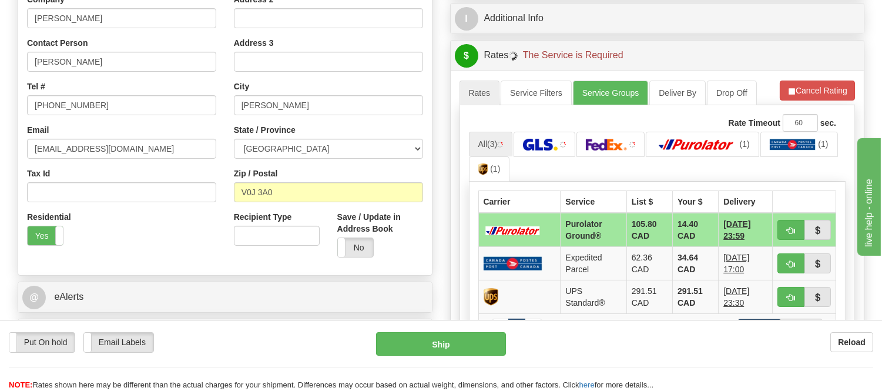
scroll to position [261, 0]
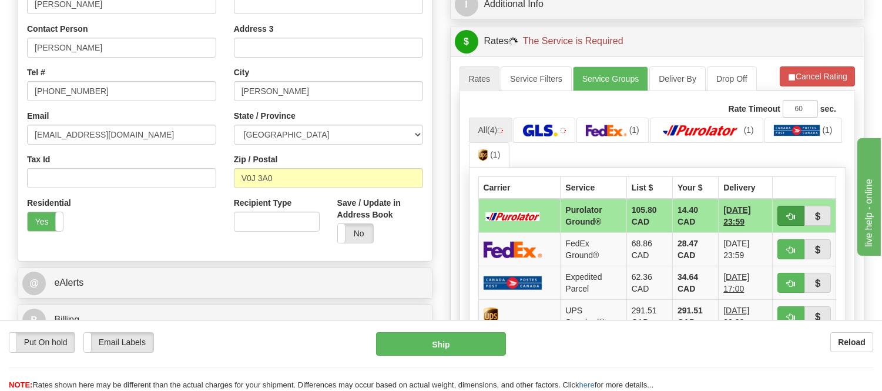
type input "260"
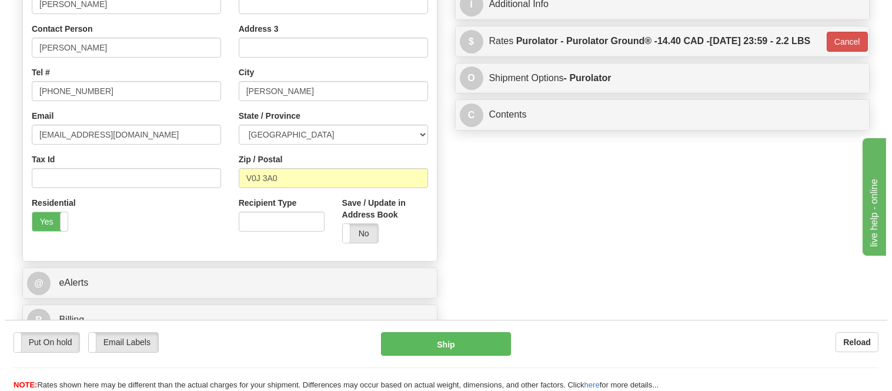
scroll to position [65, 0]
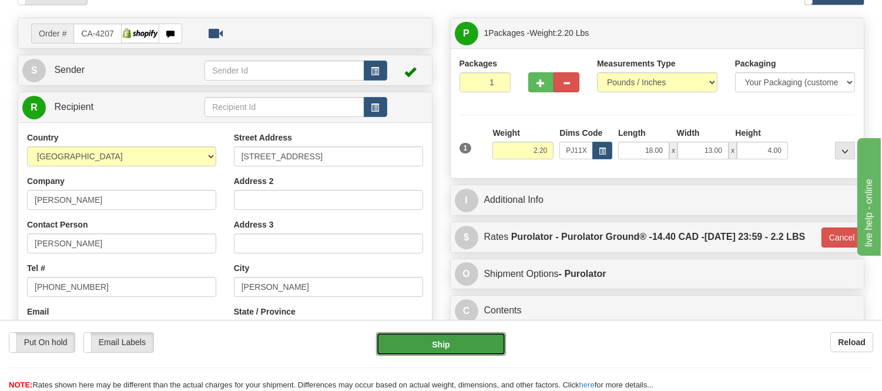
click at [479, 339] on button "Ship" at bounding box center [440, 344] width 129 height 24
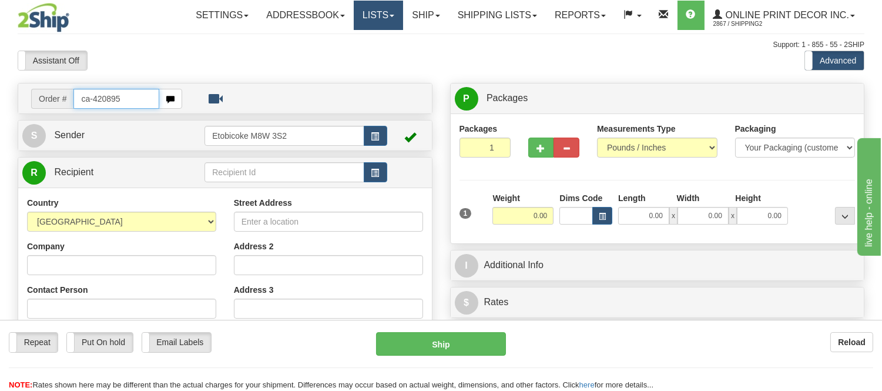
type input "ca-420895"
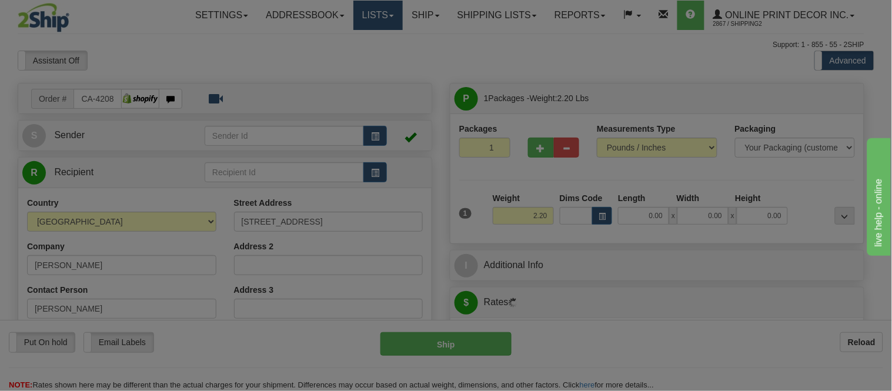
type input "HORNEPAYNE"
